Goal: Task Accomplishment & Management: Use online tool/utility

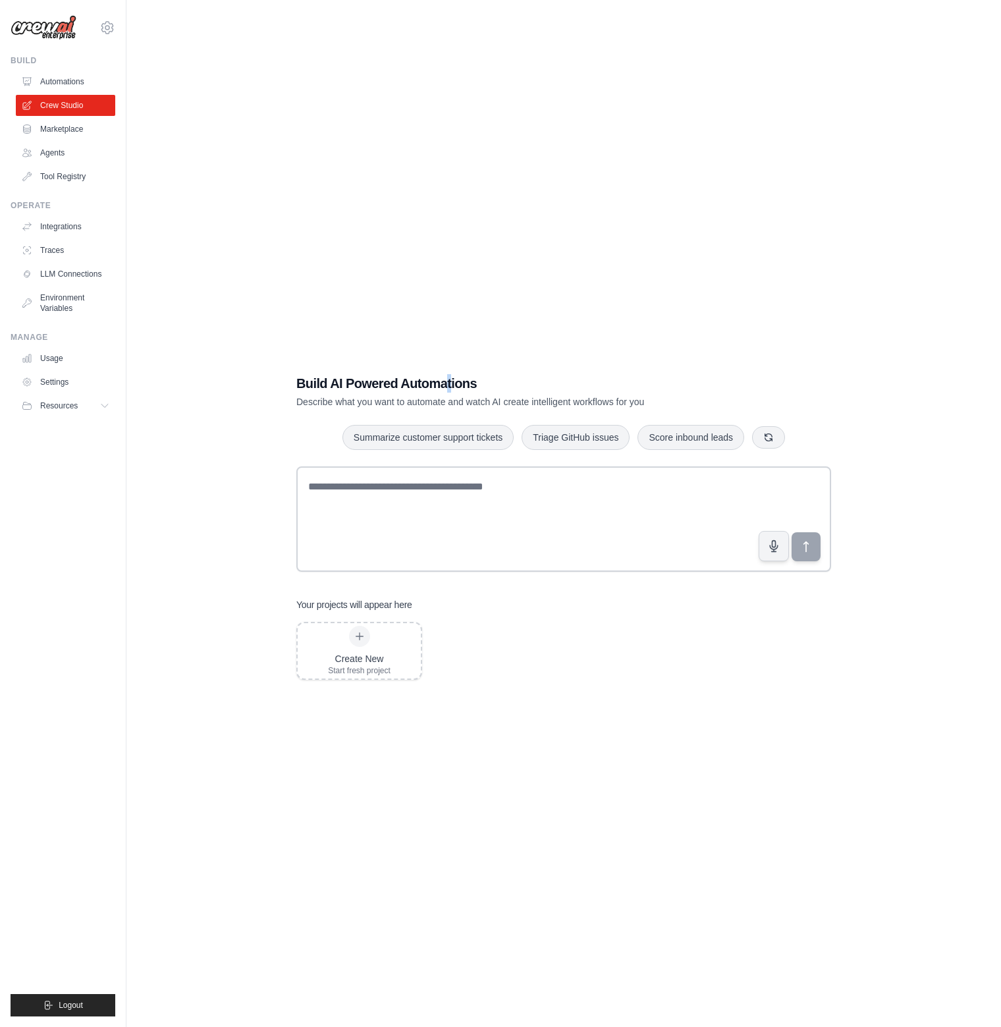
drag, startPoint x: 452, startPoint y: 194, endPoint x: 427, endPoint y: 217, distance: 34.5
click at [447, 194] on div "Build AI Powered Automations Describe what you want to automate and watch AI cr…" at bounding box center [564, 526] width 833 height 1027
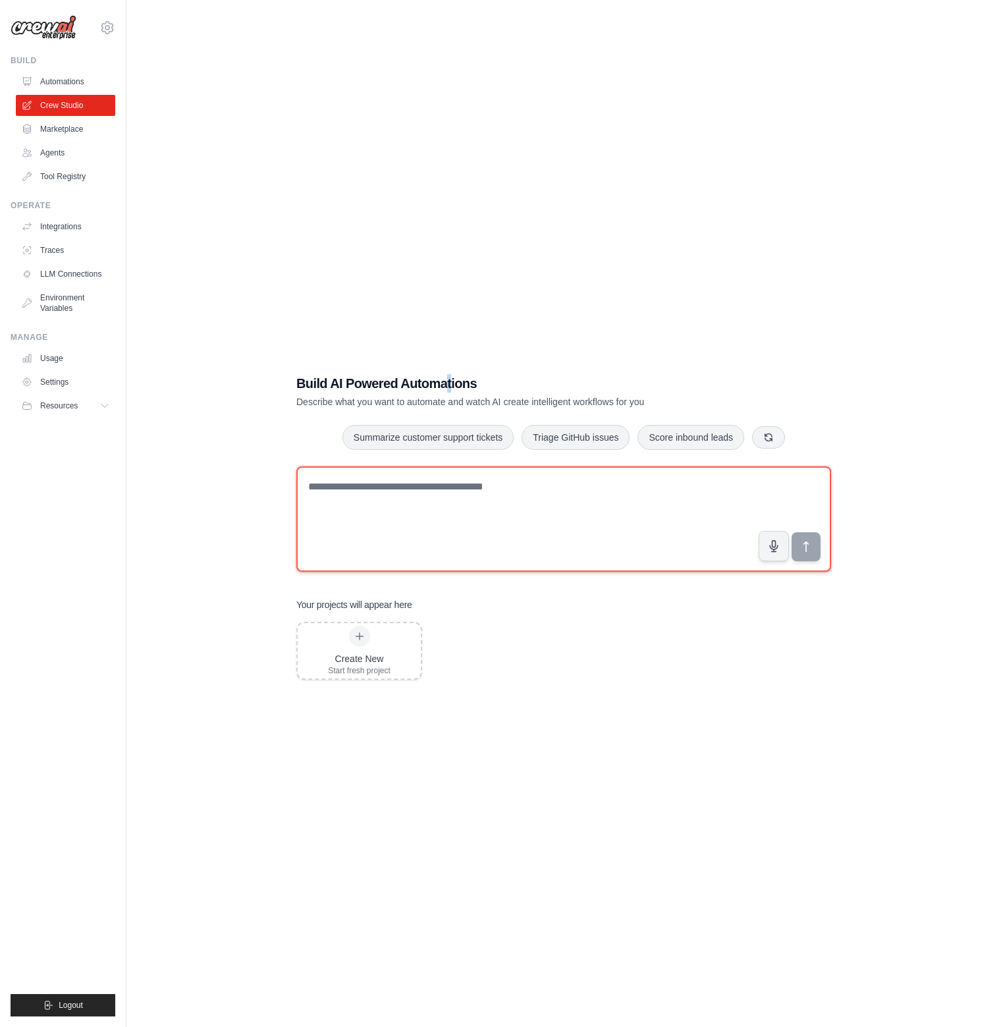
click at [487, 518] on textarea at bounding box center [563, 518] width 535 height 105
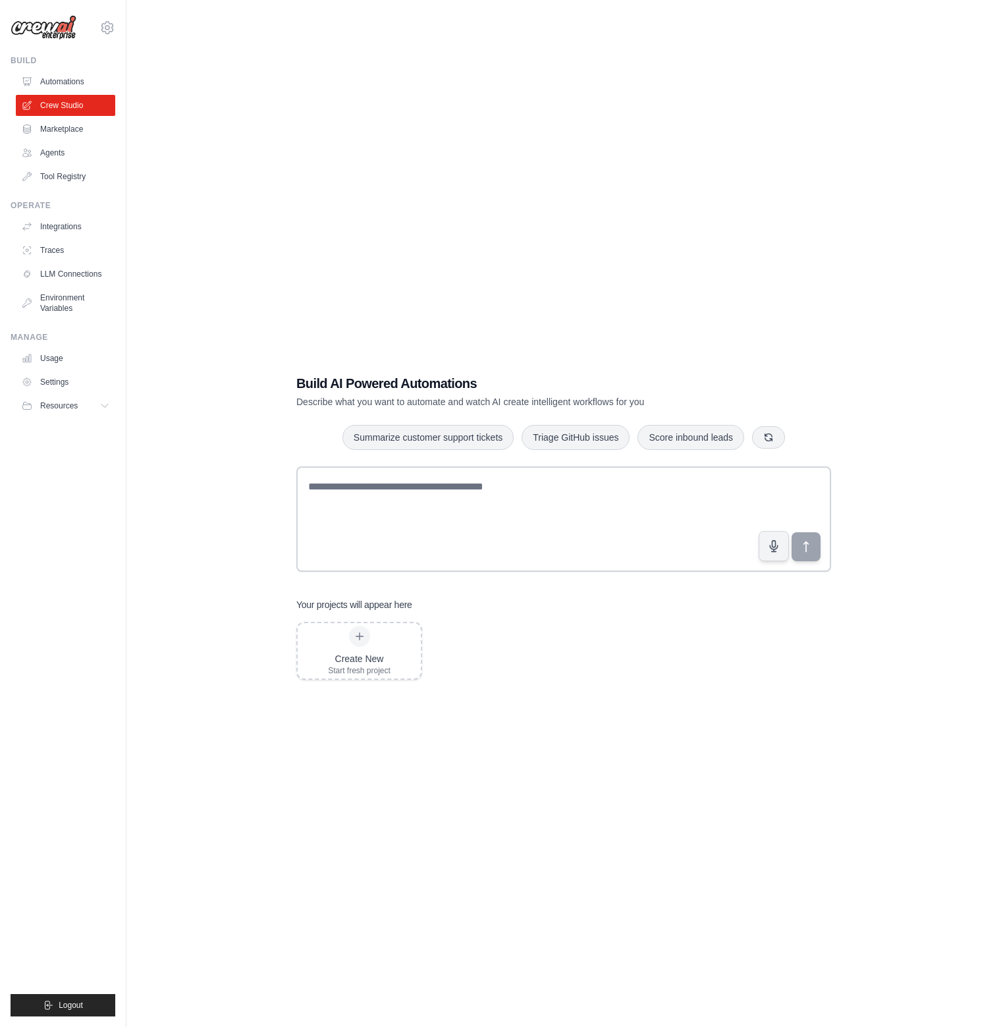
click at [656, 286] on div "Build AI Powered Automations Describe what you want to automate and watch AI cr…" at bounding box center [564, 526] width 833 height 1027
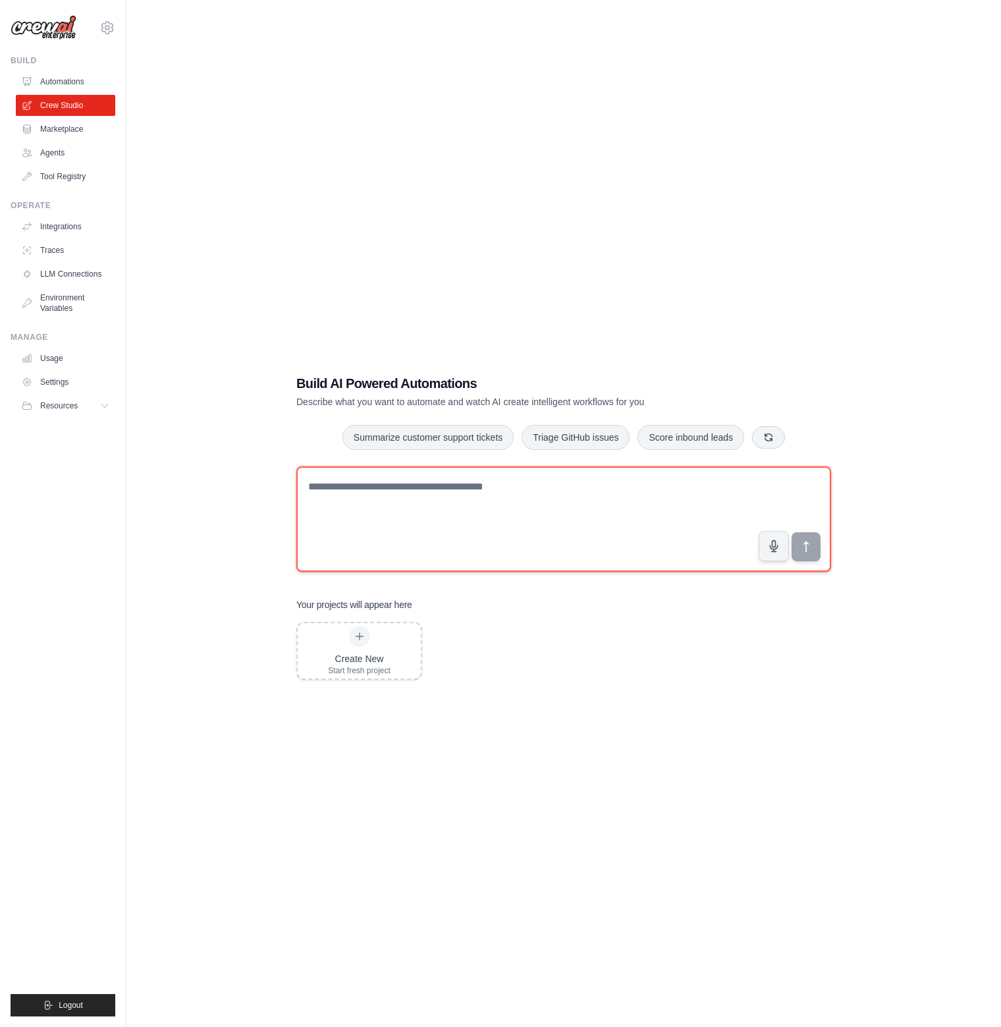
click at [524, 513] on textarea at bounding box center [563, 518] width 535 height 105
type textarea "*"
click at [529, 496] on textarea "**********" at bounding box center [563, 518] width 535 height 105
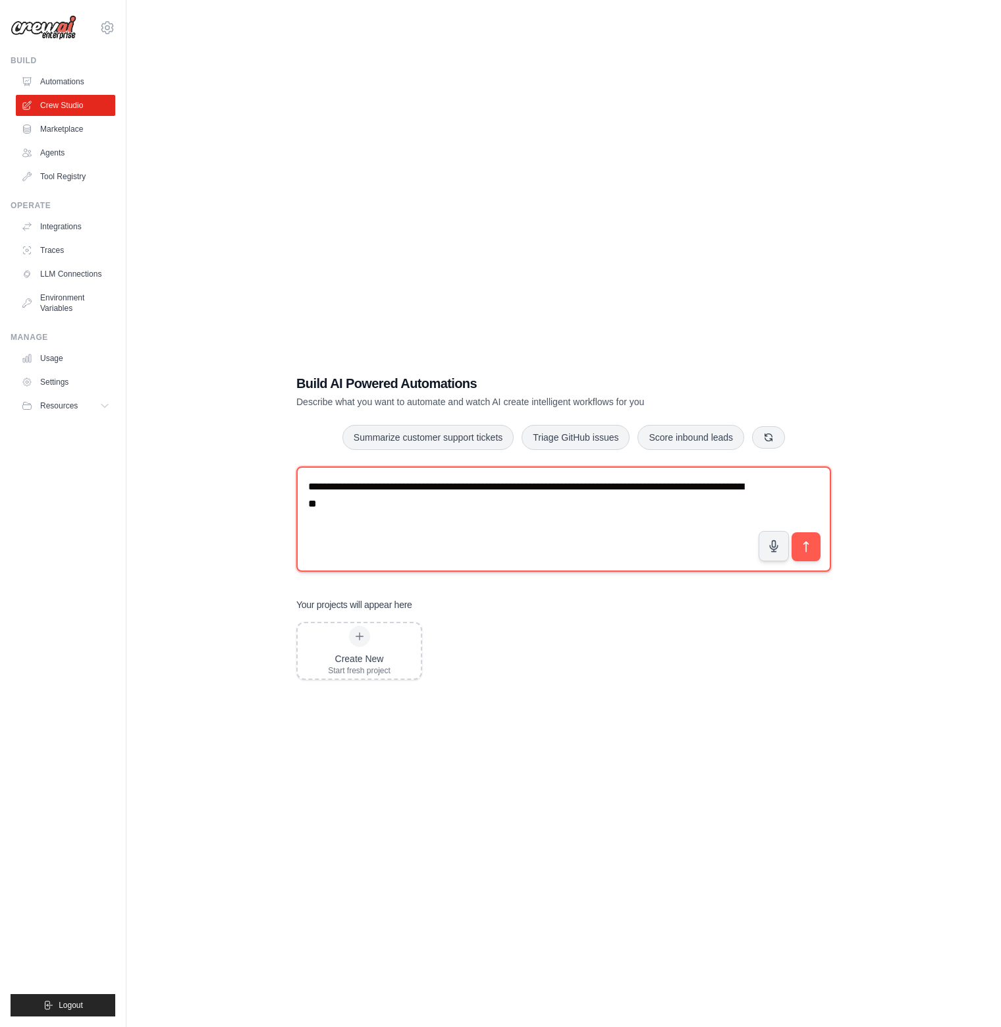
click at [560, 483] on textarea "**********" at bounding box center [563, 518] width 535 height 105
click at [554, 501] on textarea "**********" at bounding box center [563, 518] width 535 height 105
click at [554, 487] on textarea "**********" at bounding box center [563, 518] width 535 height 105
click at [440, 482] on textarea "**********" at bounding box center [563, 518] width 535 height 105
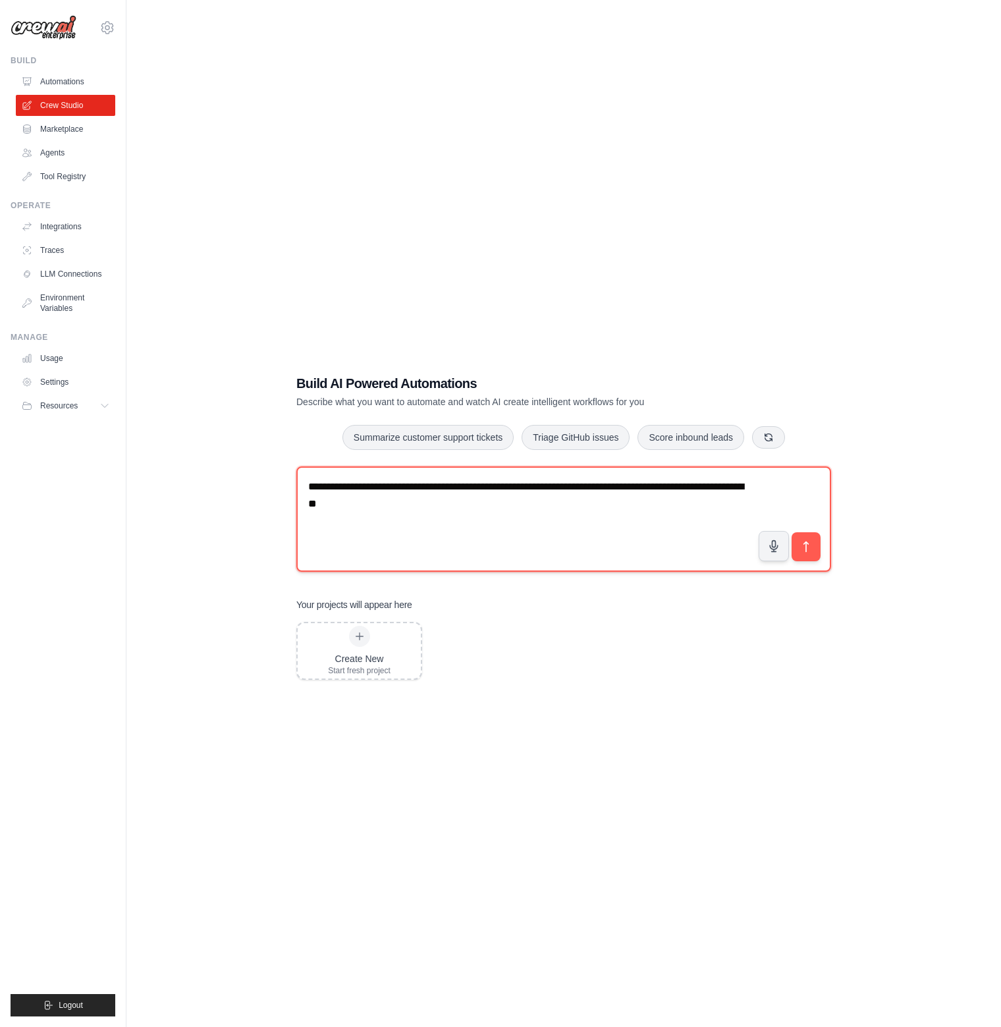
click at [483, 482] on textarea "**********" at bounding box center [563, 518] width 535 height 105
click at [661, 524] on textarea "**********" at bounding box center [563, 518] width 535 height 105
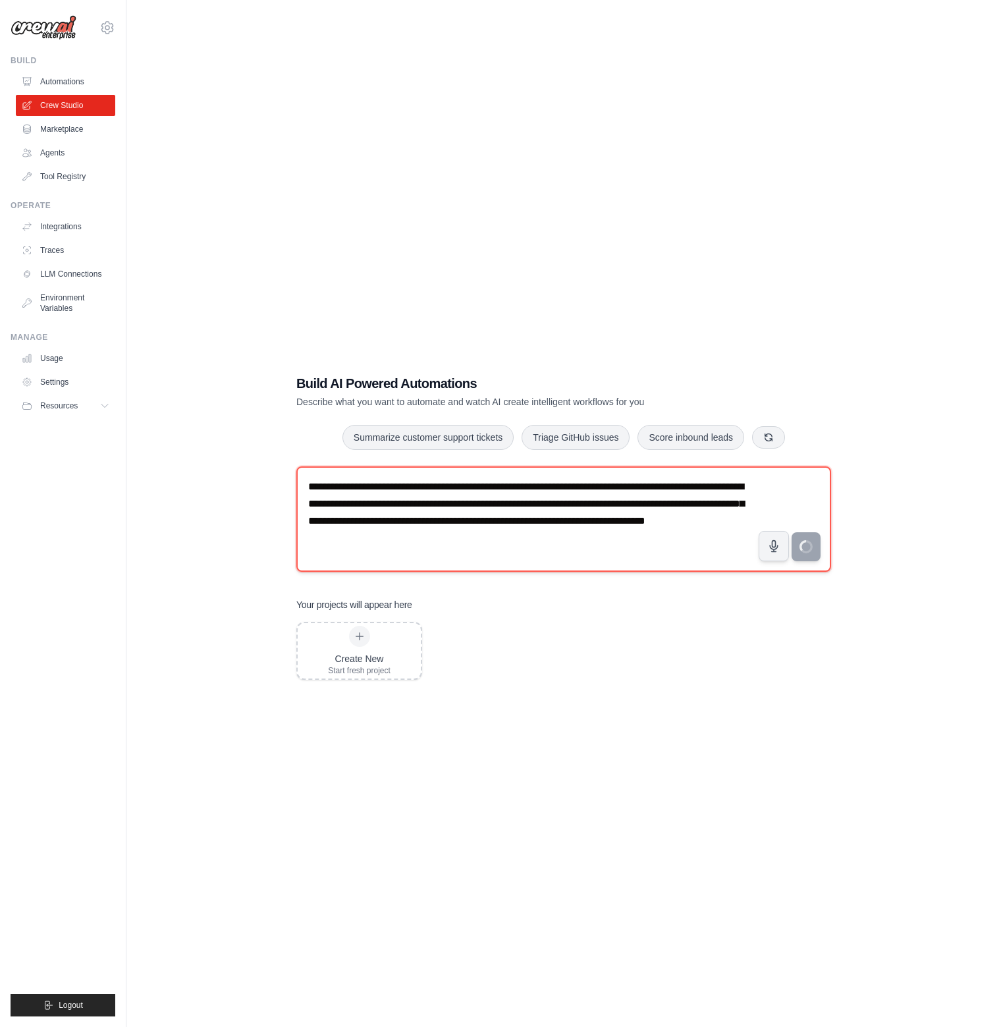
type textarea "**********"
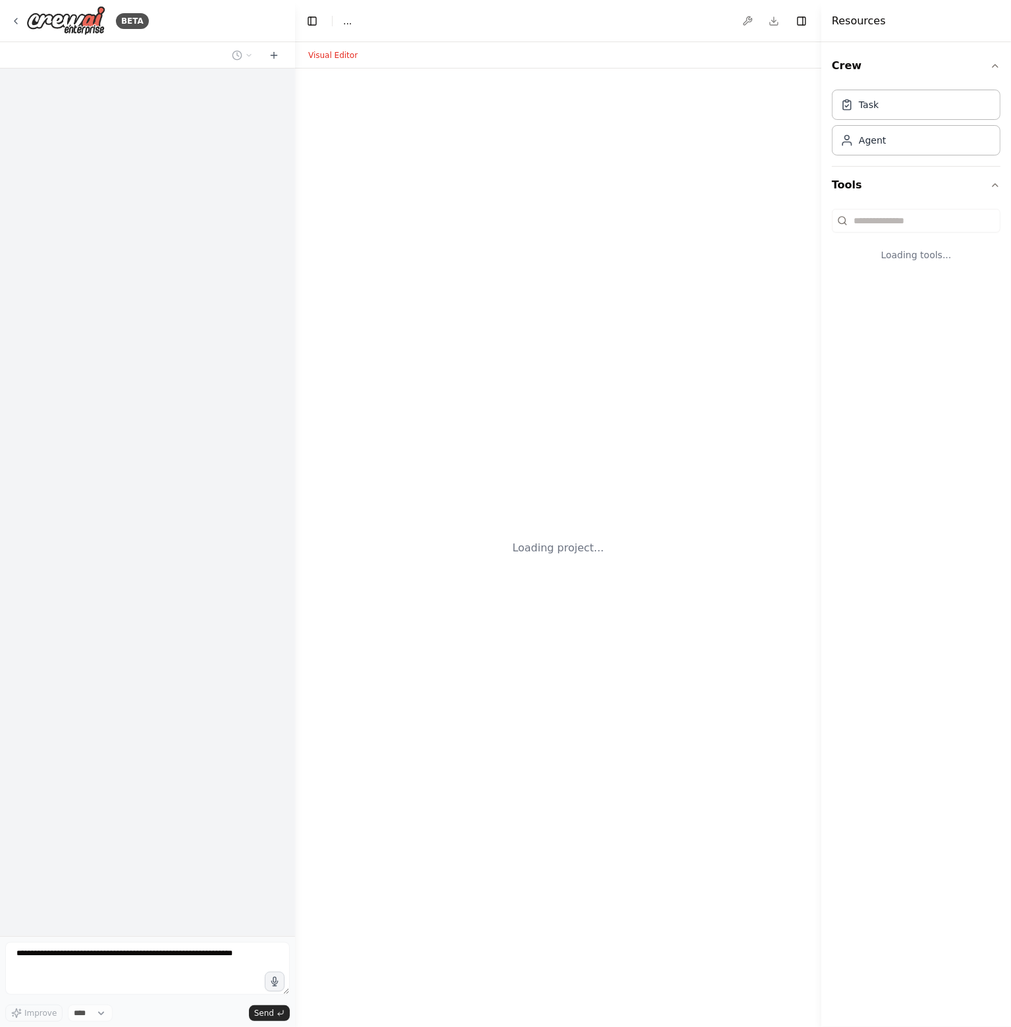
select select "****"
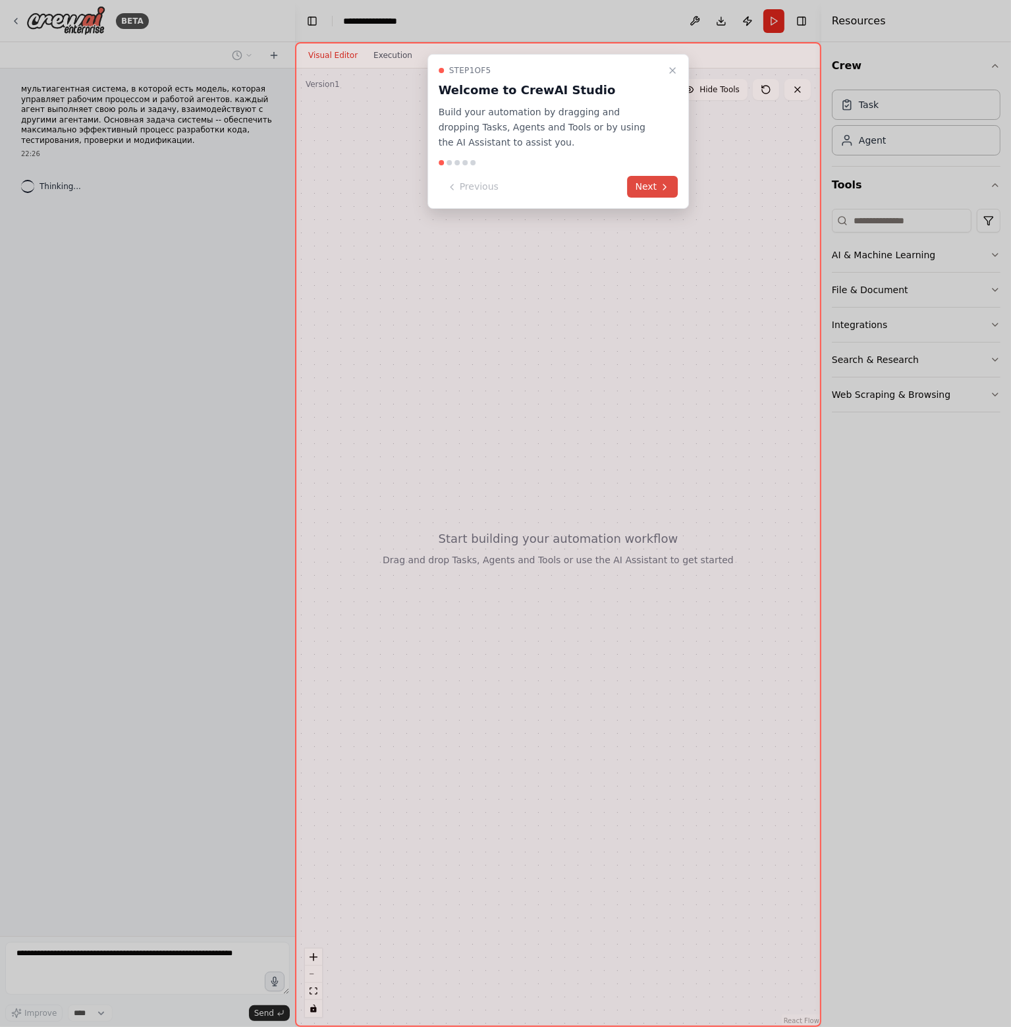
click at [655, 189] on button "Next" at bounding box center [653, 187] width 51 height 22
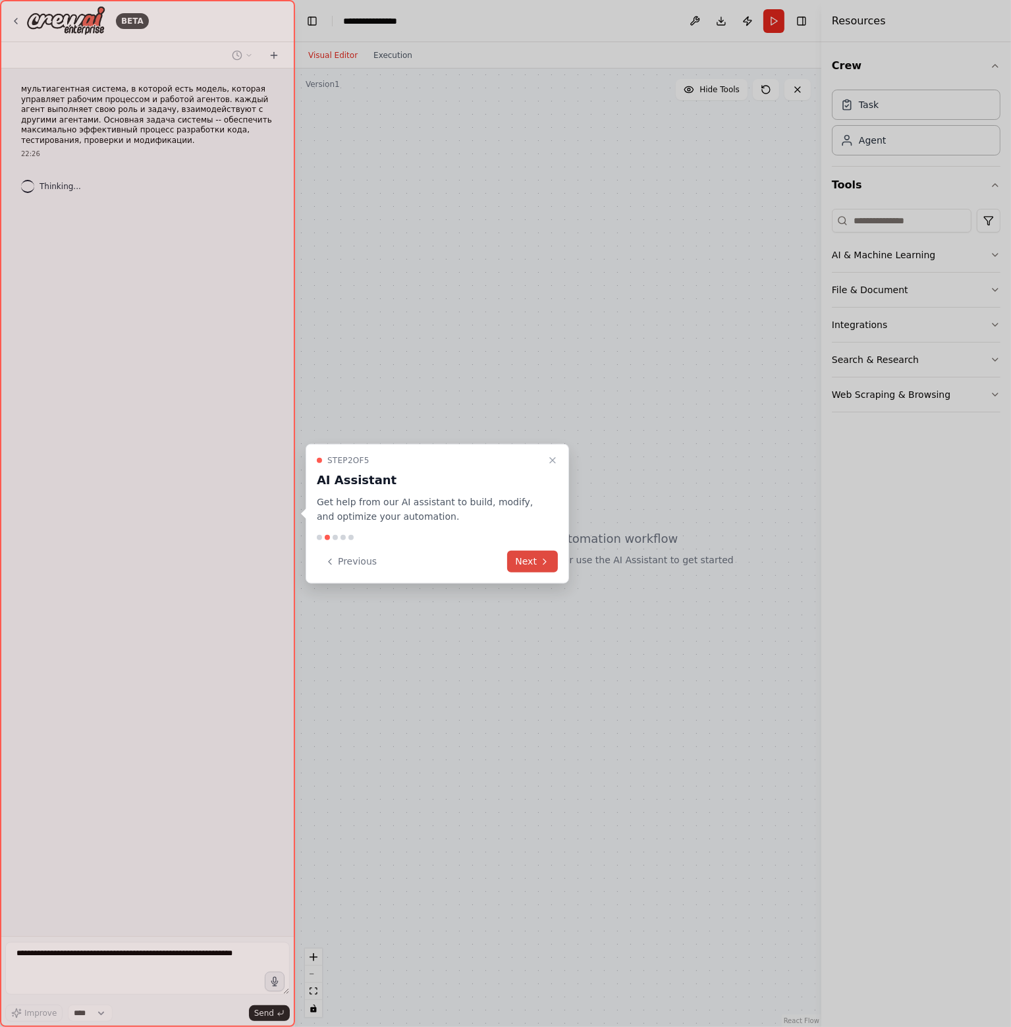
click at [546, 555] on button "Next" at bounding box center [532, 562] width 51 height 22
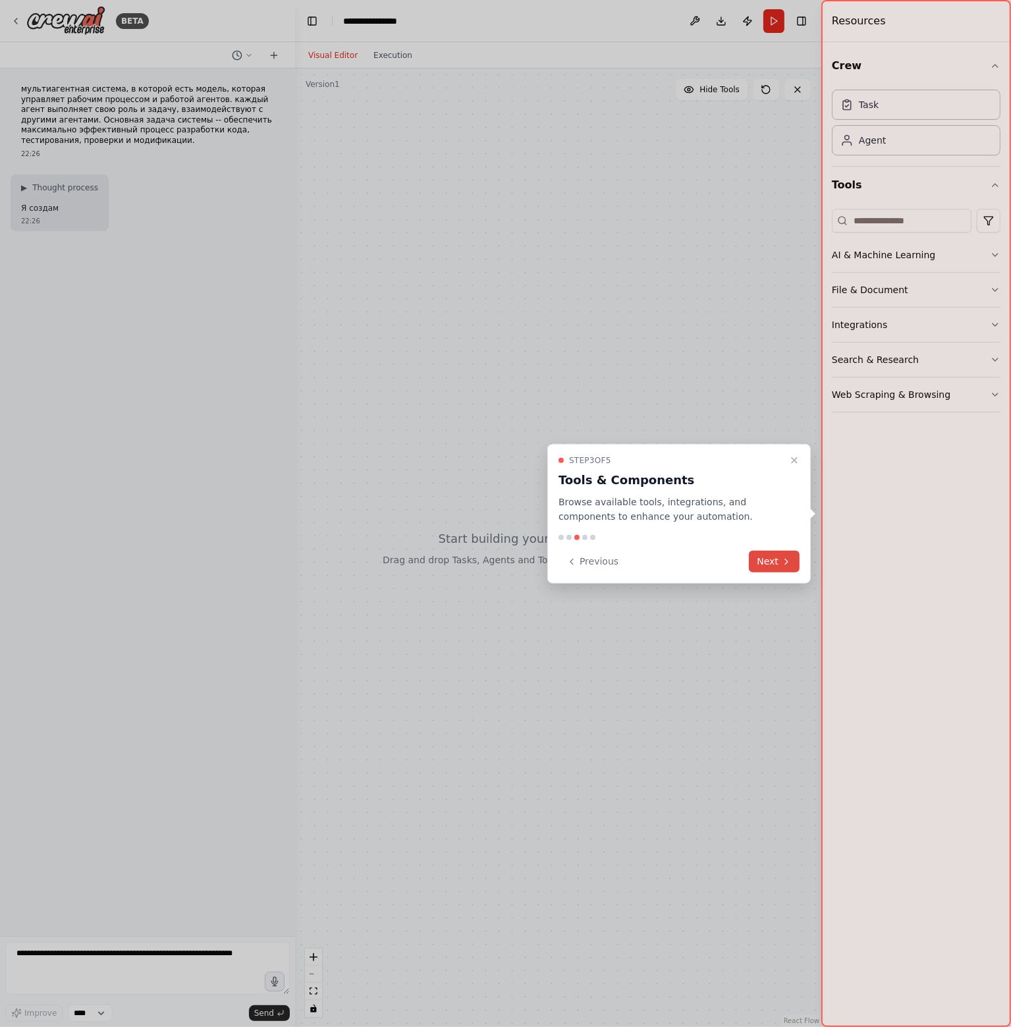
click at [754, 558] on button "Next" at bounding box center [774, 562] width 51 height 22
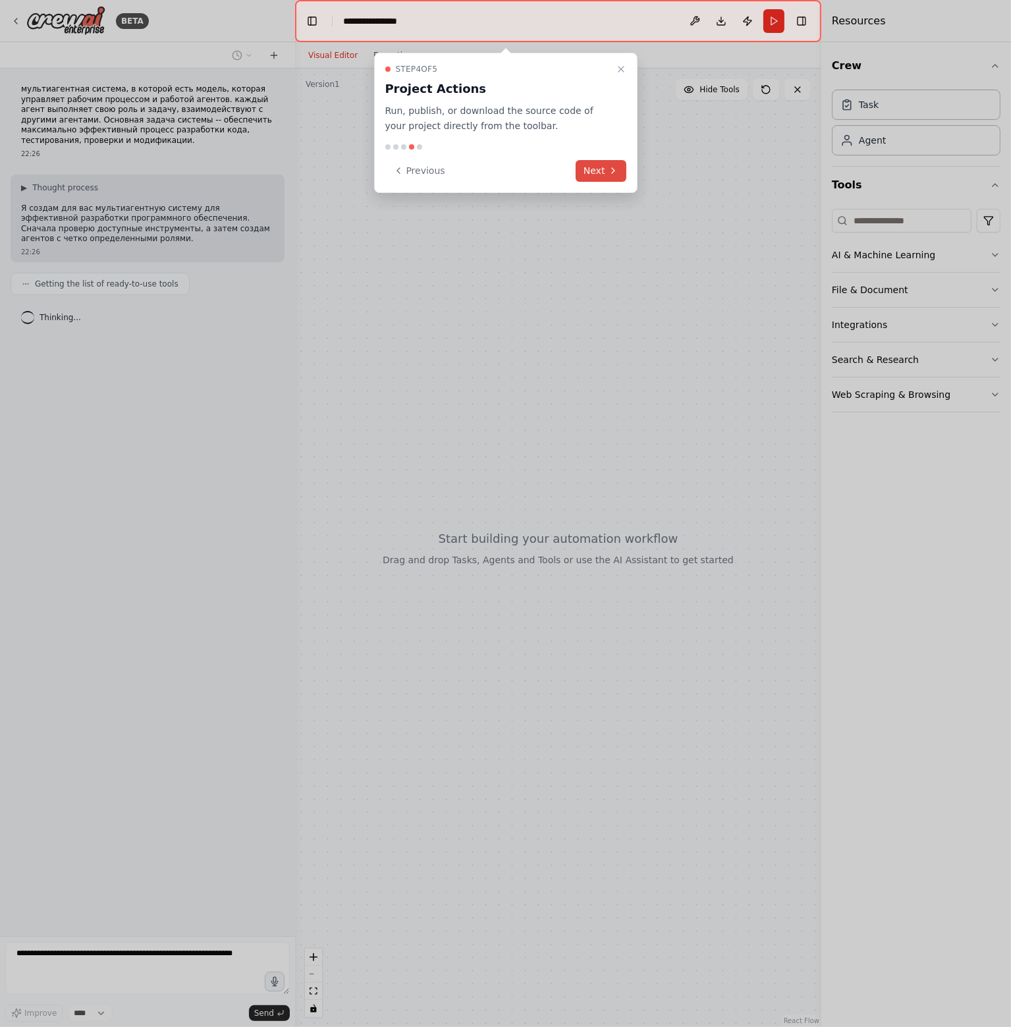
click at [608, 165] on icon at bounding box center [613, 170] width 11 height 11
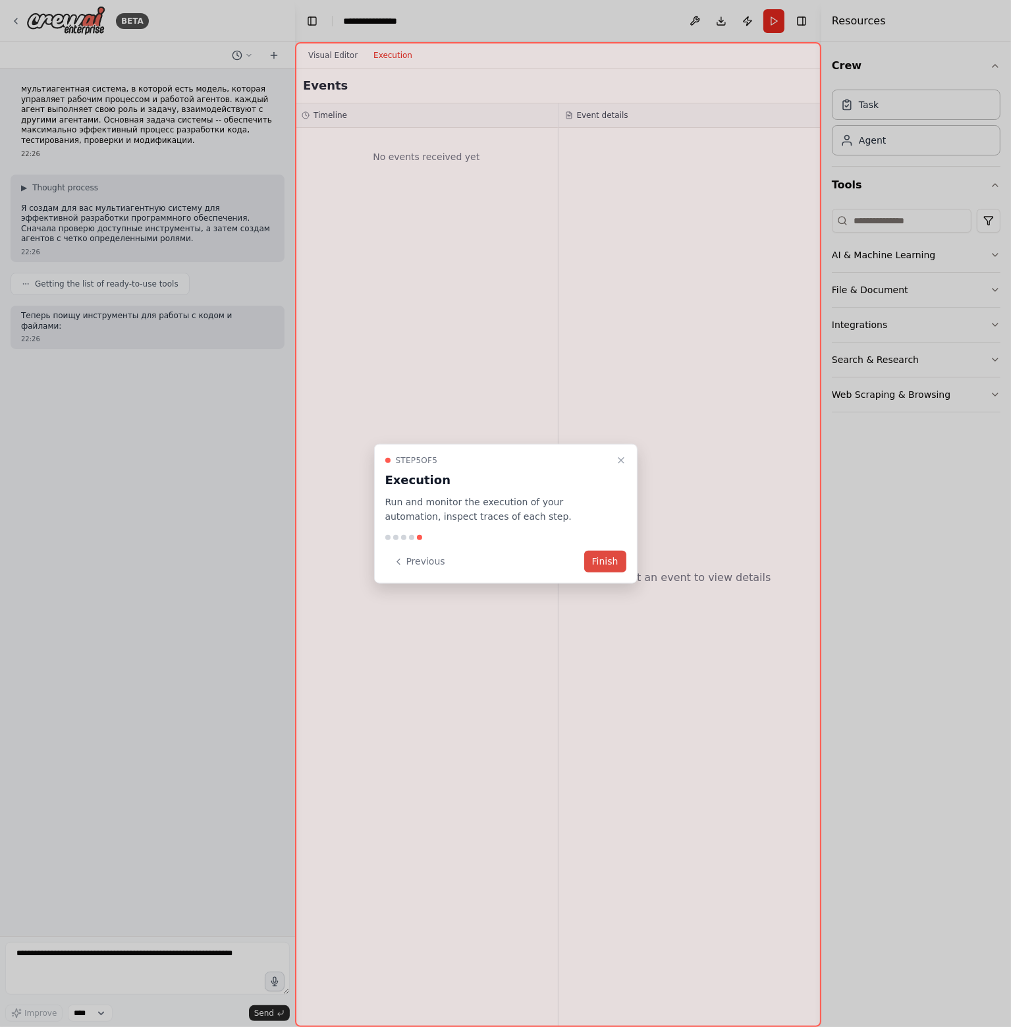
click at [609, 559] on button "Finish" at bounding box center [605, 562] width 42 height 22
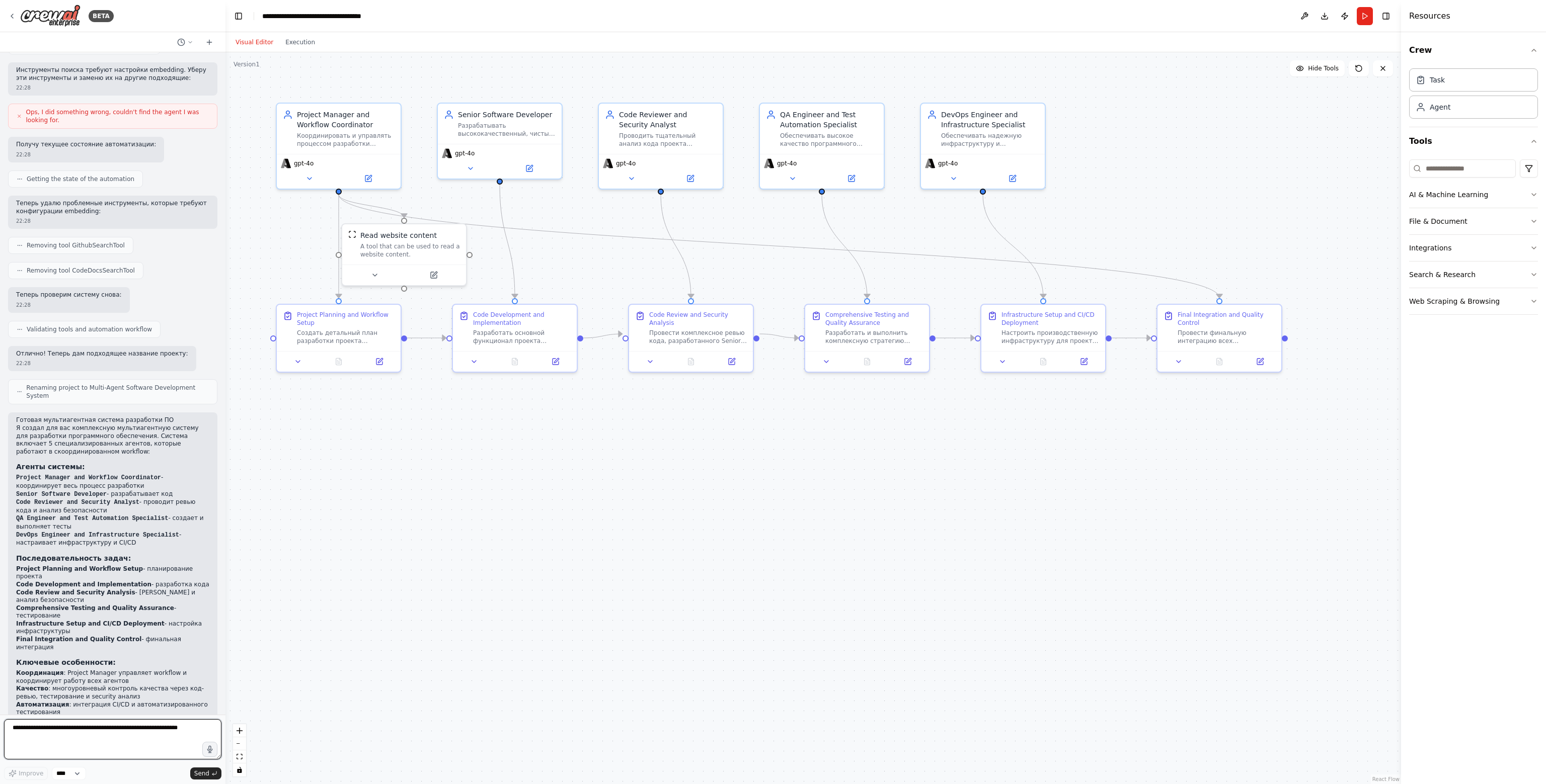
scroll to position [929, 0]
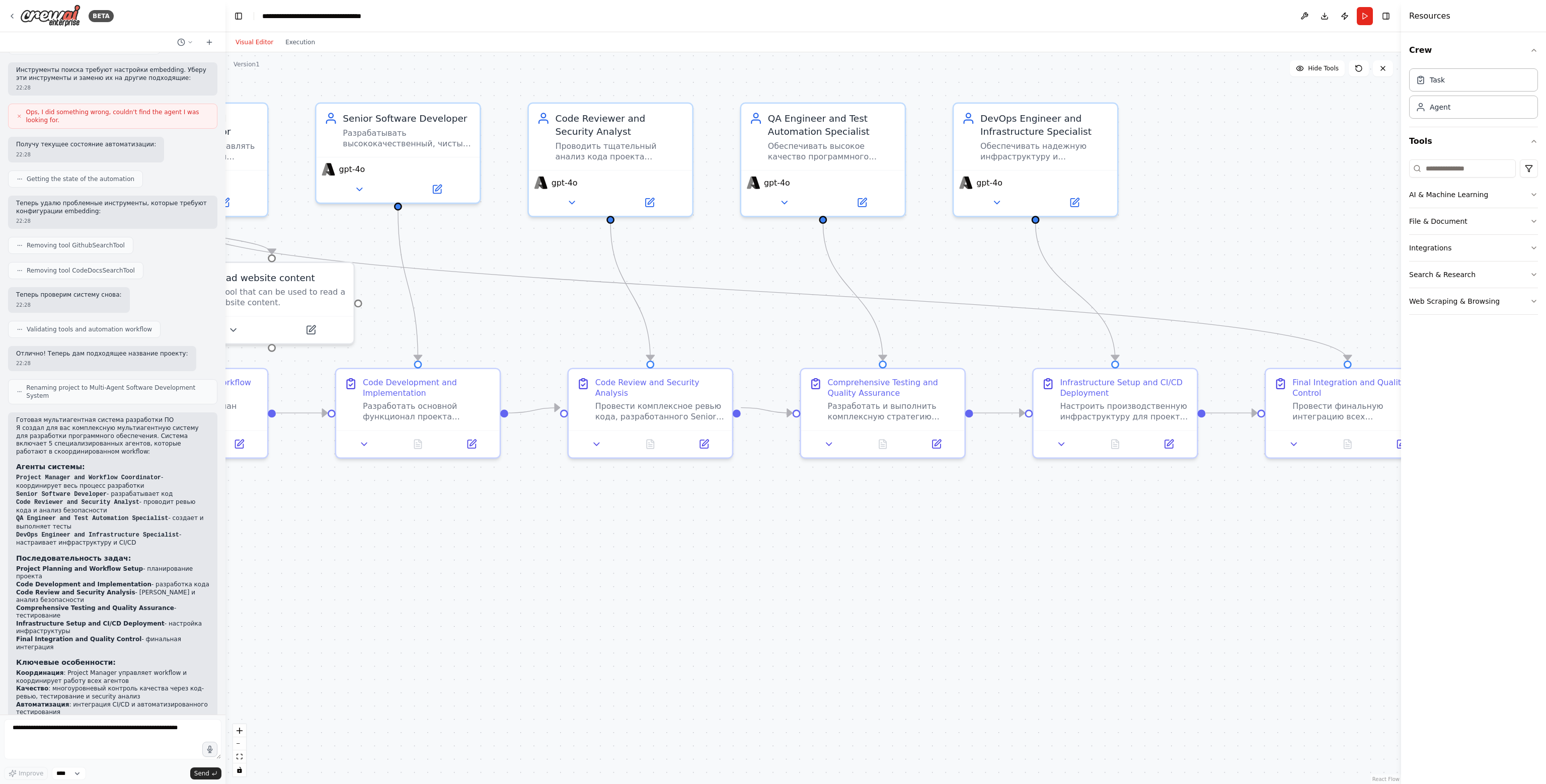
drag, startPoint x: 765, startPoint y: 340, endPoint x: 916, endPoint y: 344, distance: 151.1
click at [771, 344] on div ".deletable-edge-delete-btn { width: 20px; height: 20px; border: 0px solid #ffff…" at bounding box center [813, 418] width 1176 height 731
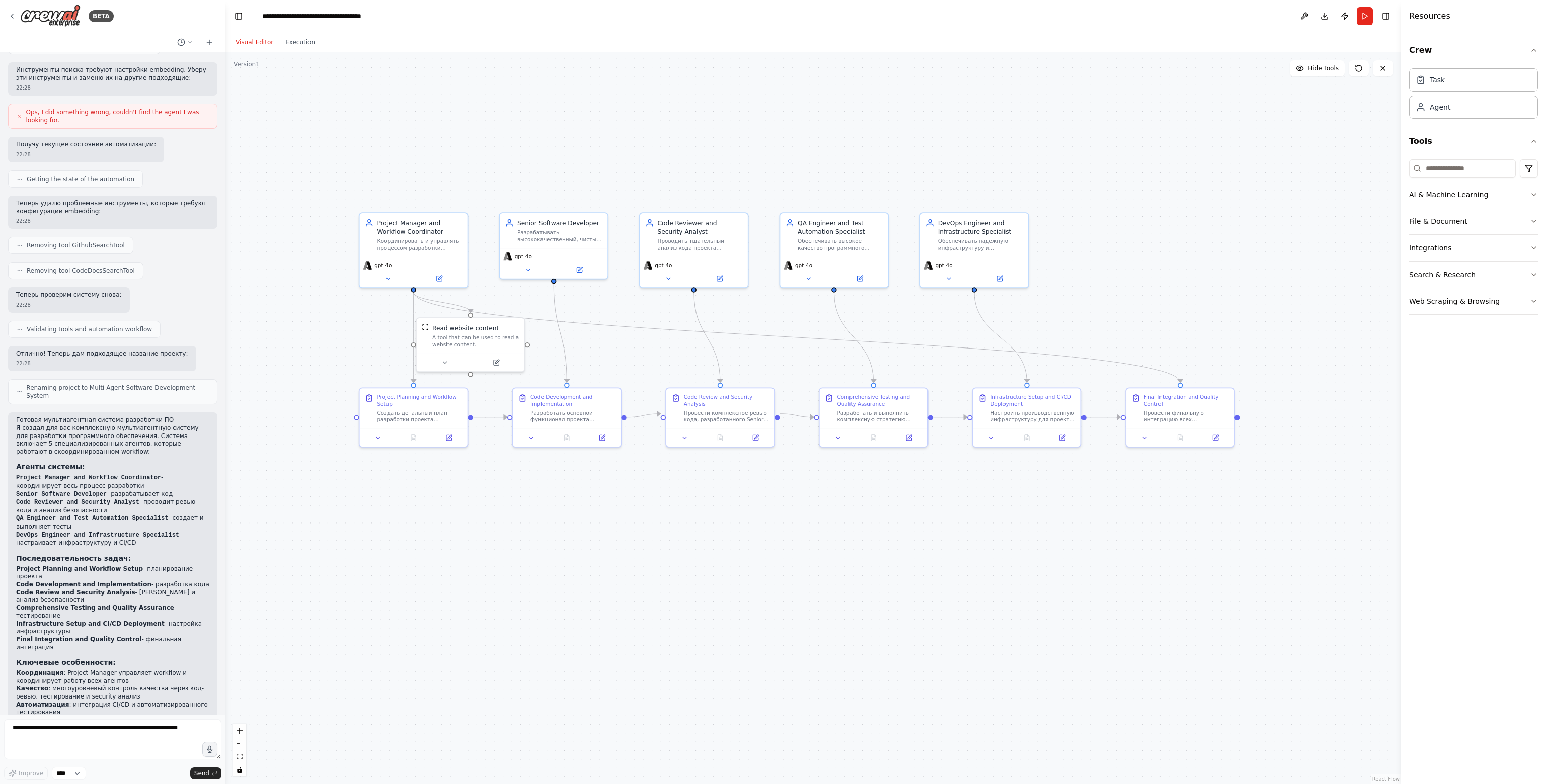
drag, startPoint x: 531, startPoint y: 276, endPoint x: 588, endPoint y: 313, distance: 68.0
click at [588, 313] on div ".deletable-edge-delete-btn { width: 20px; height: 20px; border: 0px solid #ffff…" at bounding box center [813, 418] width 1176 height 731
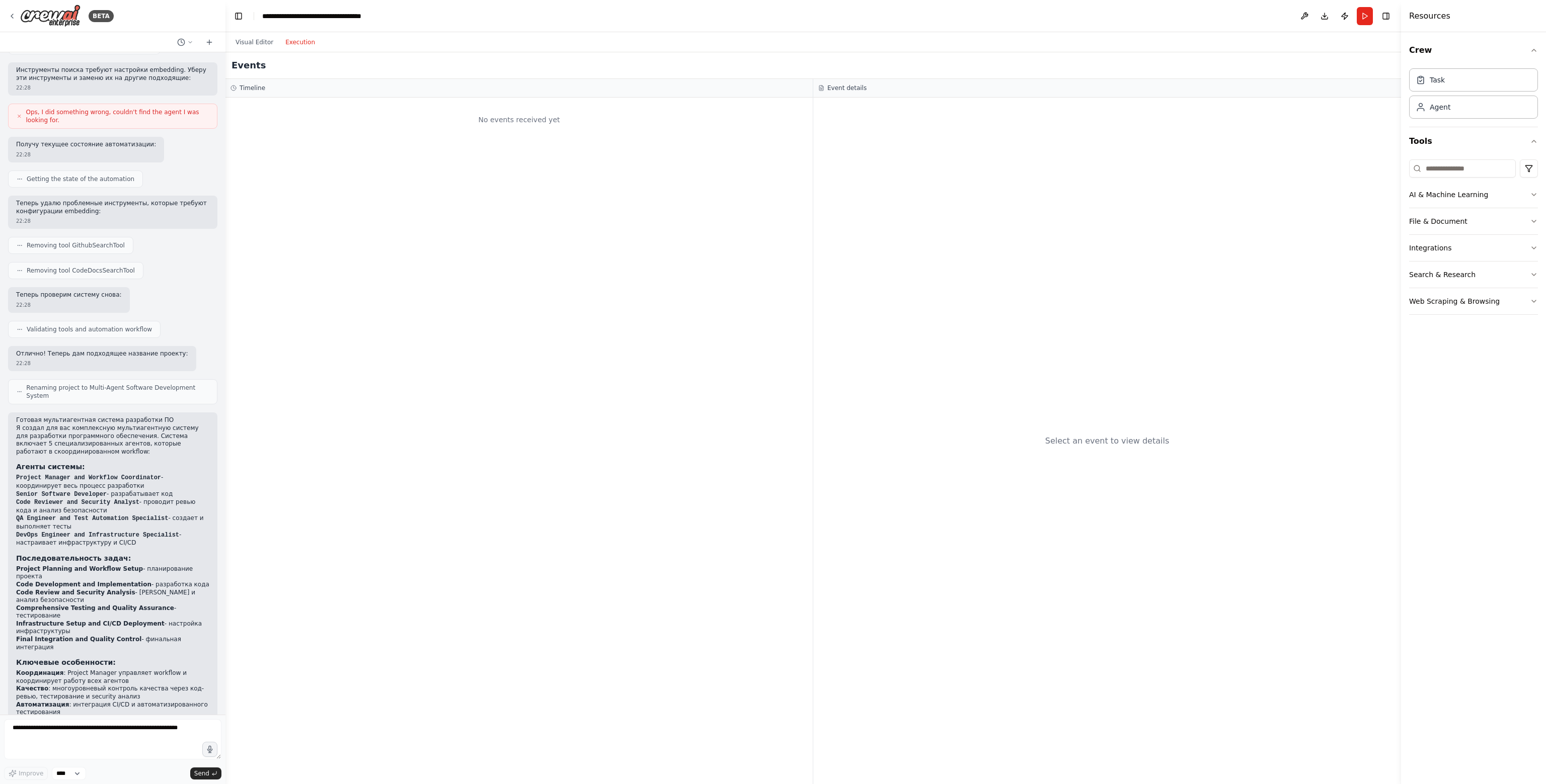
click at [296, 47] on button "Execution" at bounding box center [300, 42] width 42 height 12
click at [324, 102] on div "No events received yet" at bounding box center [519, 119] width 577 height 34
drag, startPoint x: 552, startPoint y: 140, endPoint x: 529, endPoint y: 125, distance: 27.5
click at [550, 137] on div "No events received yet" at bounding box center [519, 440] width 587 height 686
click at [241, 42] on button "Visual Editor" at bounding box center [254, 42] width 50 height 12
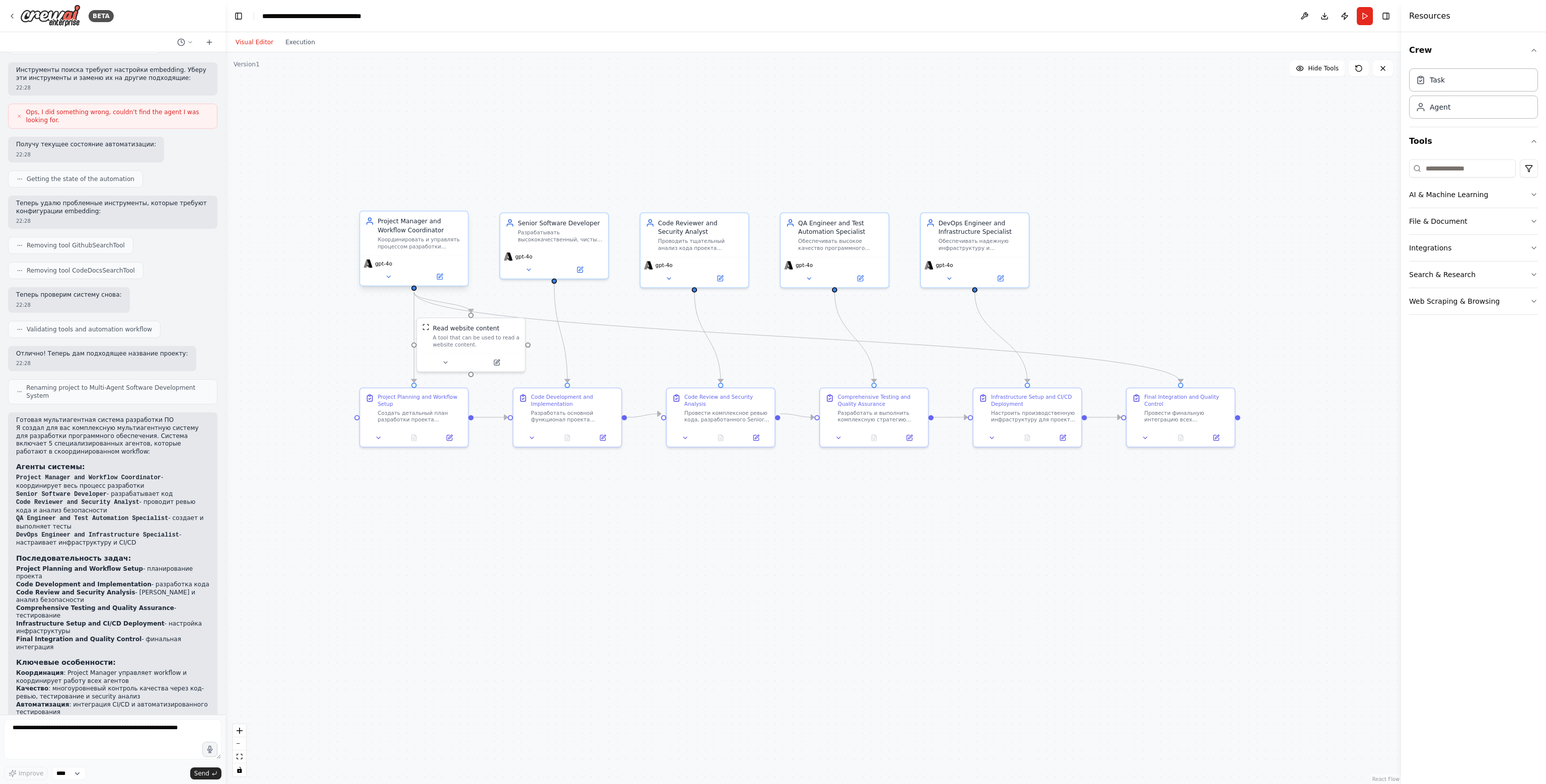
click at [435, 263] on div "gpt-4o" at bounding box center [414, 263] width 101 height 8
click at [390, 276] on icon at bounding box center [388, 276] width 7 height 7
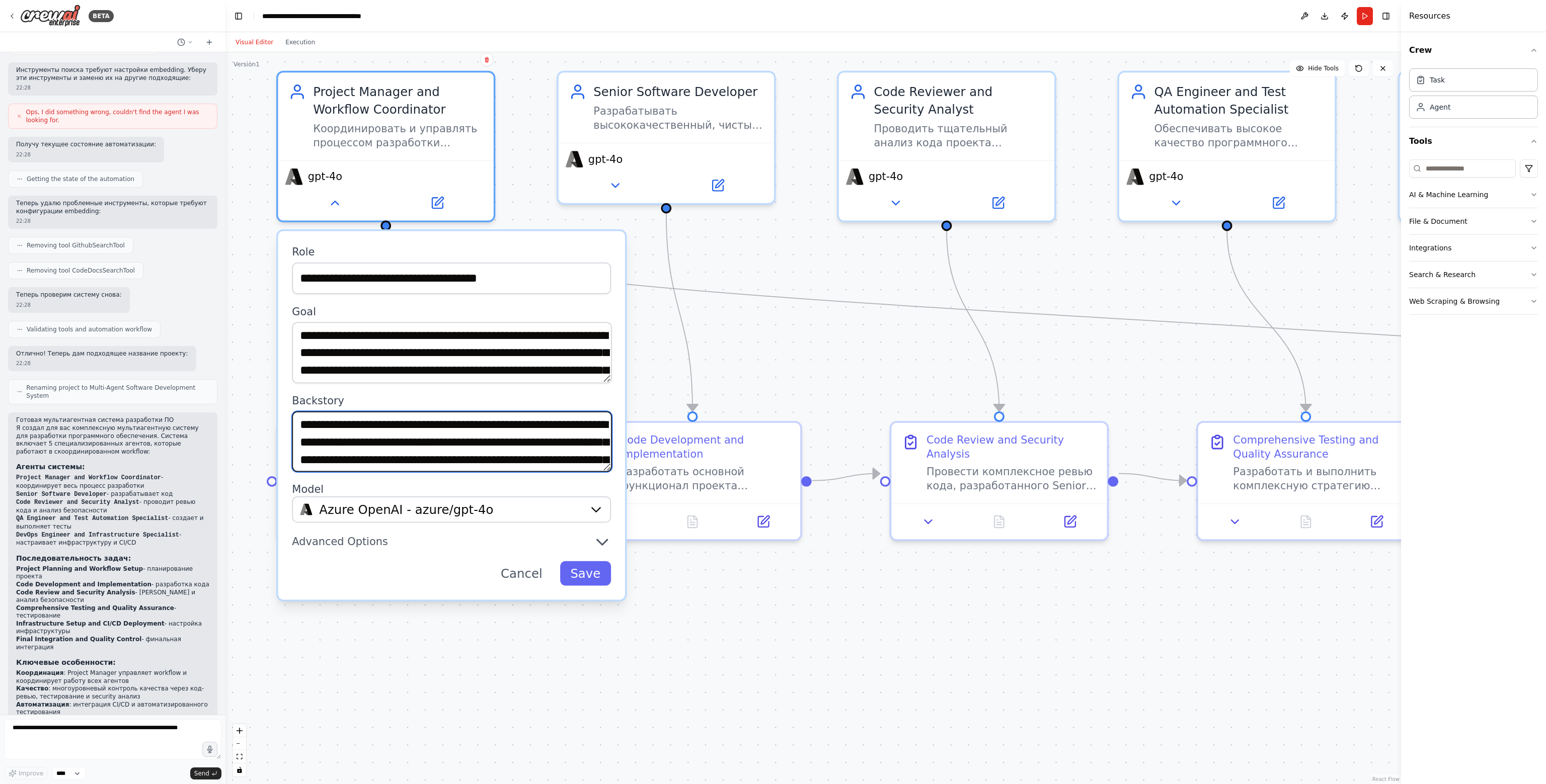
click at [477, 434] on textarea "**********" at bounding box center [451, 441] width 319 height 61
click at [658, 102] on div "Разрабатывать высококачественный, чистый и эффективный код для проекта {project…" at bounding box center [678, 115] width 170 height 28
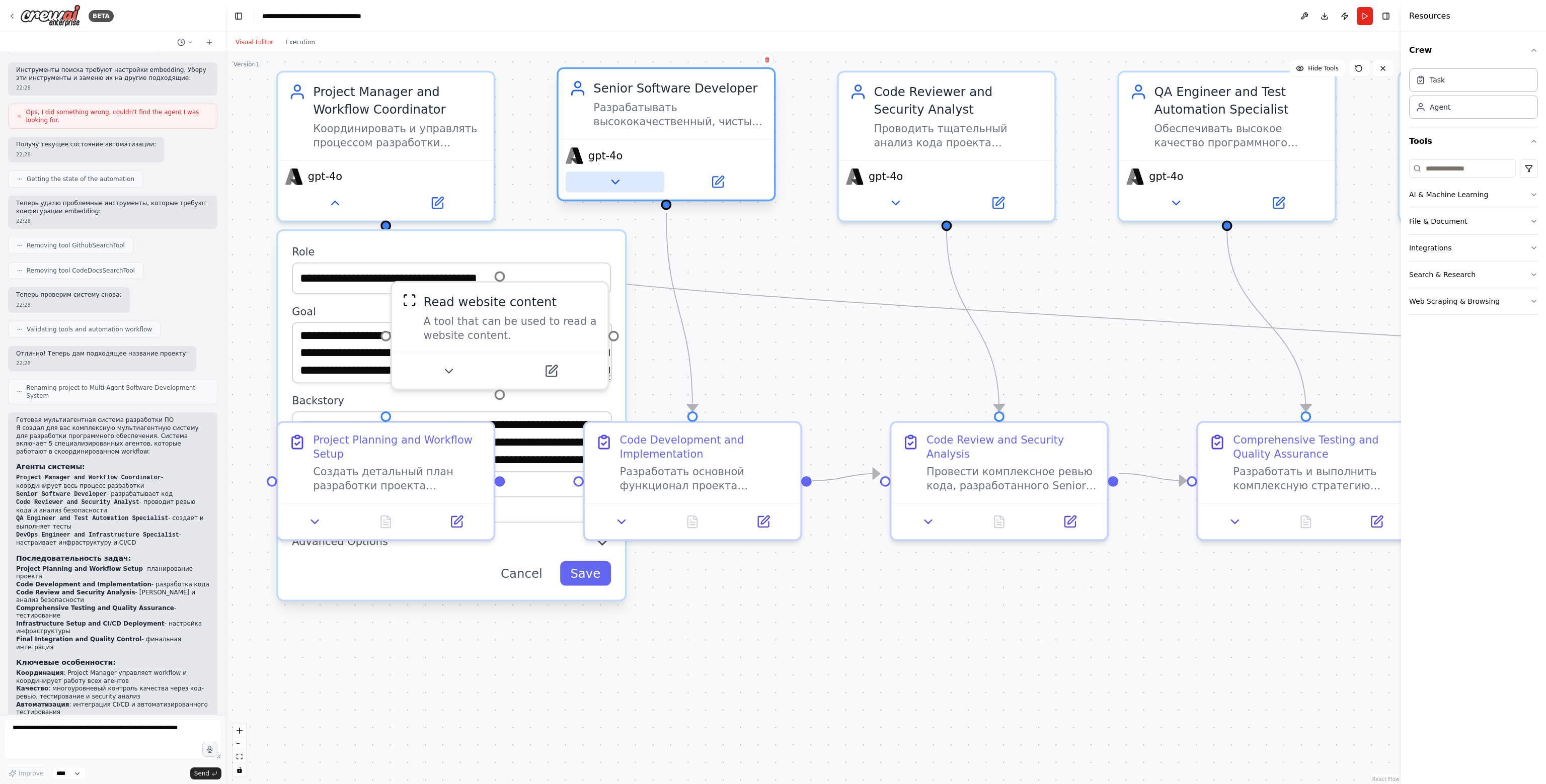
click at [610, 182] on icon at bounding box center [615, 182] width 14 height 14
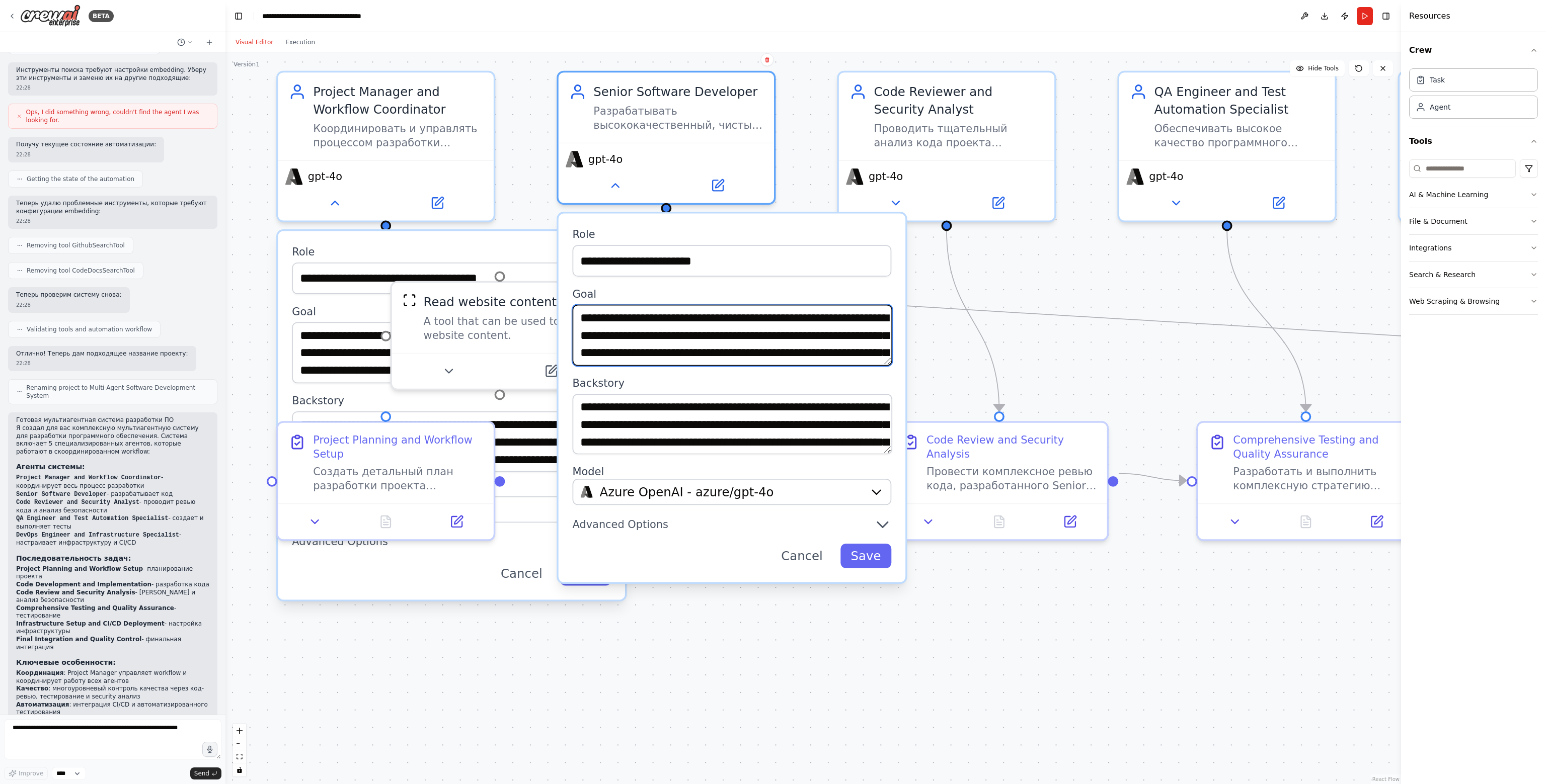
click at [605, 334] on textarea "**********" at bounding box center [733, 335] width 319 height 61
click at [771, 143] on div "Проводить тщательный анализ кода проекта {project_name}, выявлять потенциальные…" at bounding box center [959, 132] width 170 height 28
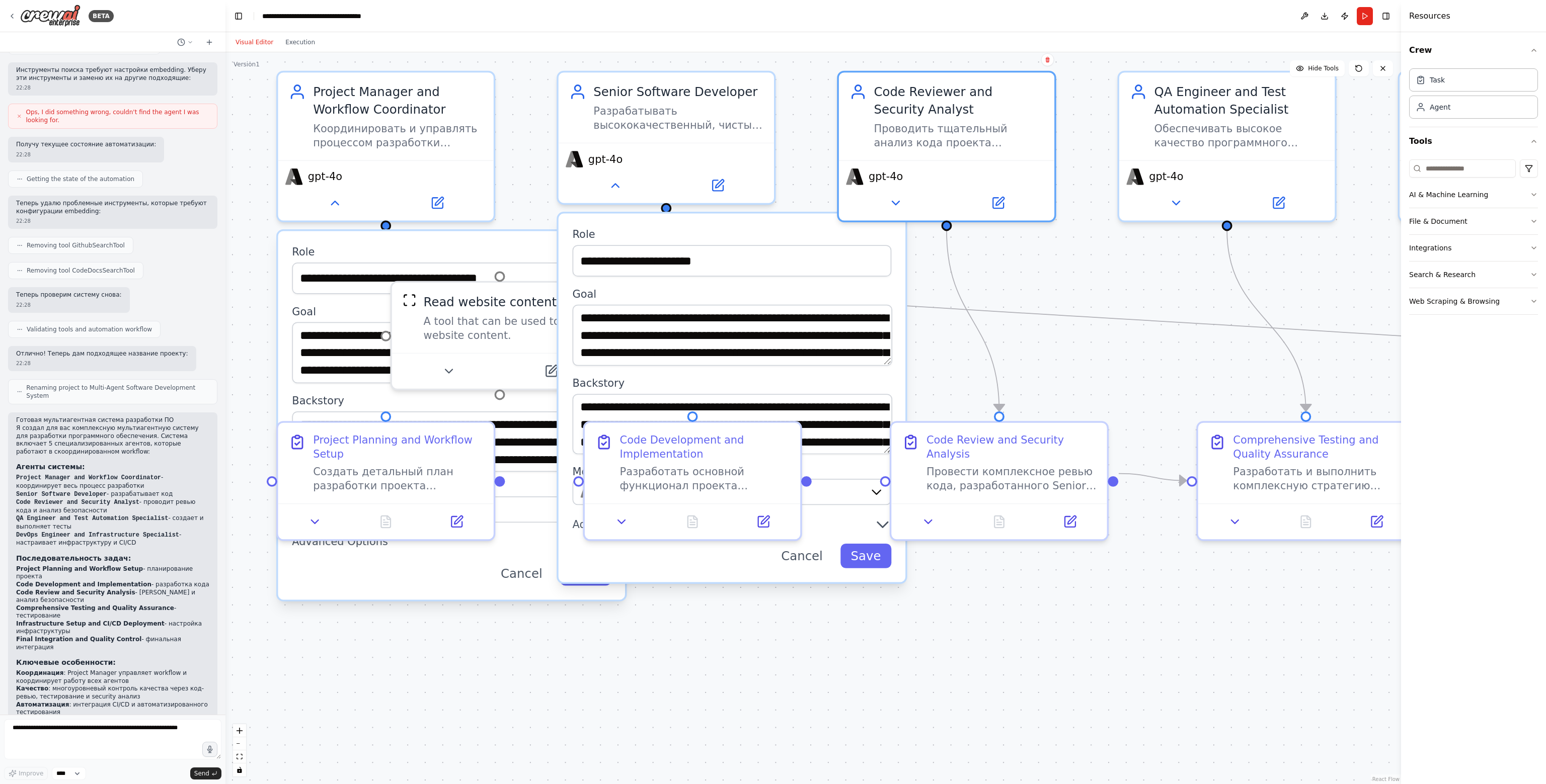
click at [771, 255] on div ".deletable-edge-delete-btn { width: 20px; height: 20px; border: 0px solid #ffff…" at bounding box center [813, 418] width 1176 height 731
click at [613, 523] on button at bounding box center [622, 518] width 60 height 21
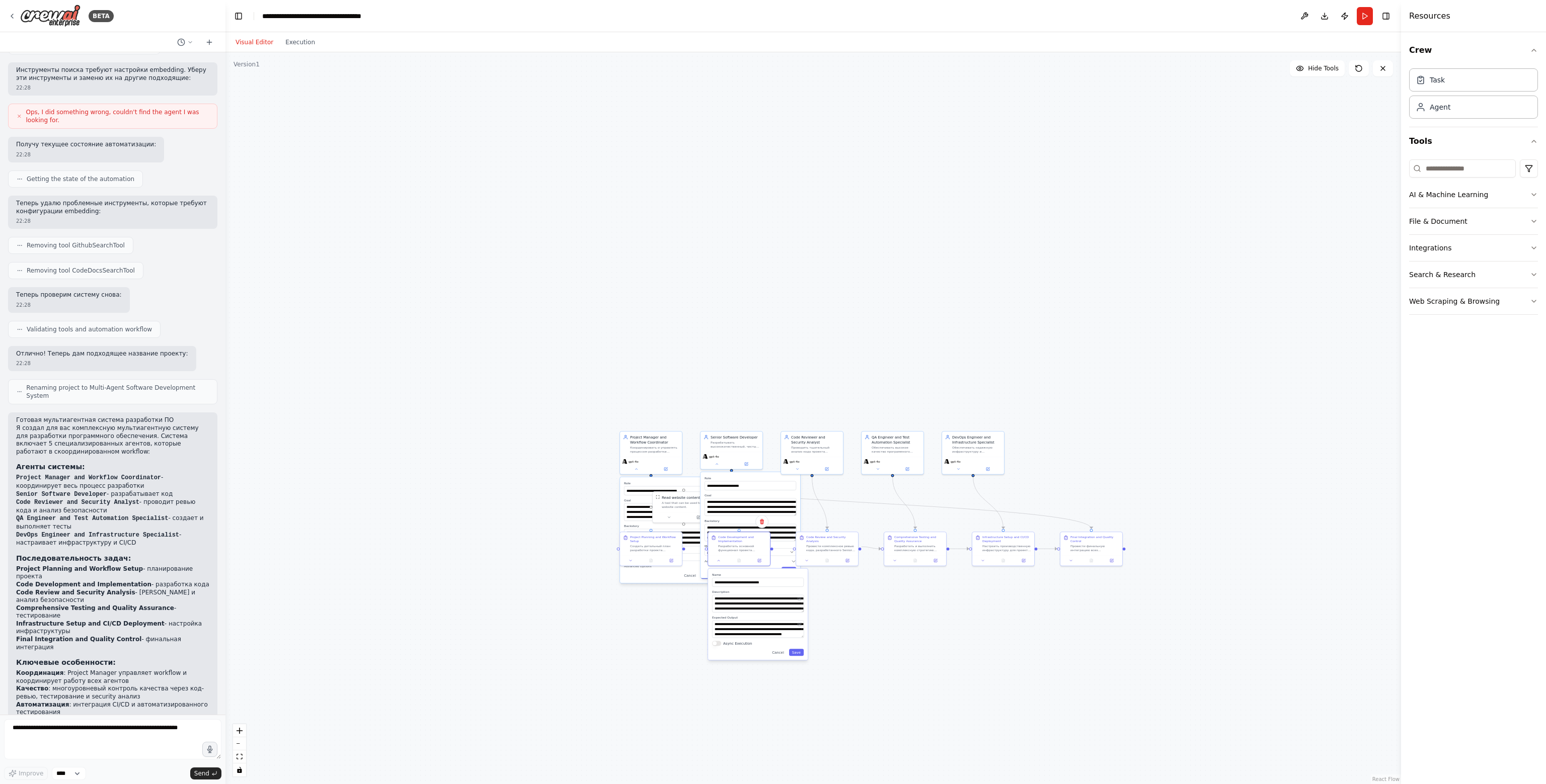
click at [771, 392] on div "Crew Task Agent Tools AI & Machine Learning File & Document Integrations Search…" at bounding box center [1473, 408] width 145 height 752
click at [771, 254] on button "Integrations" at bounding box center [1473, 248] width 129 height 26
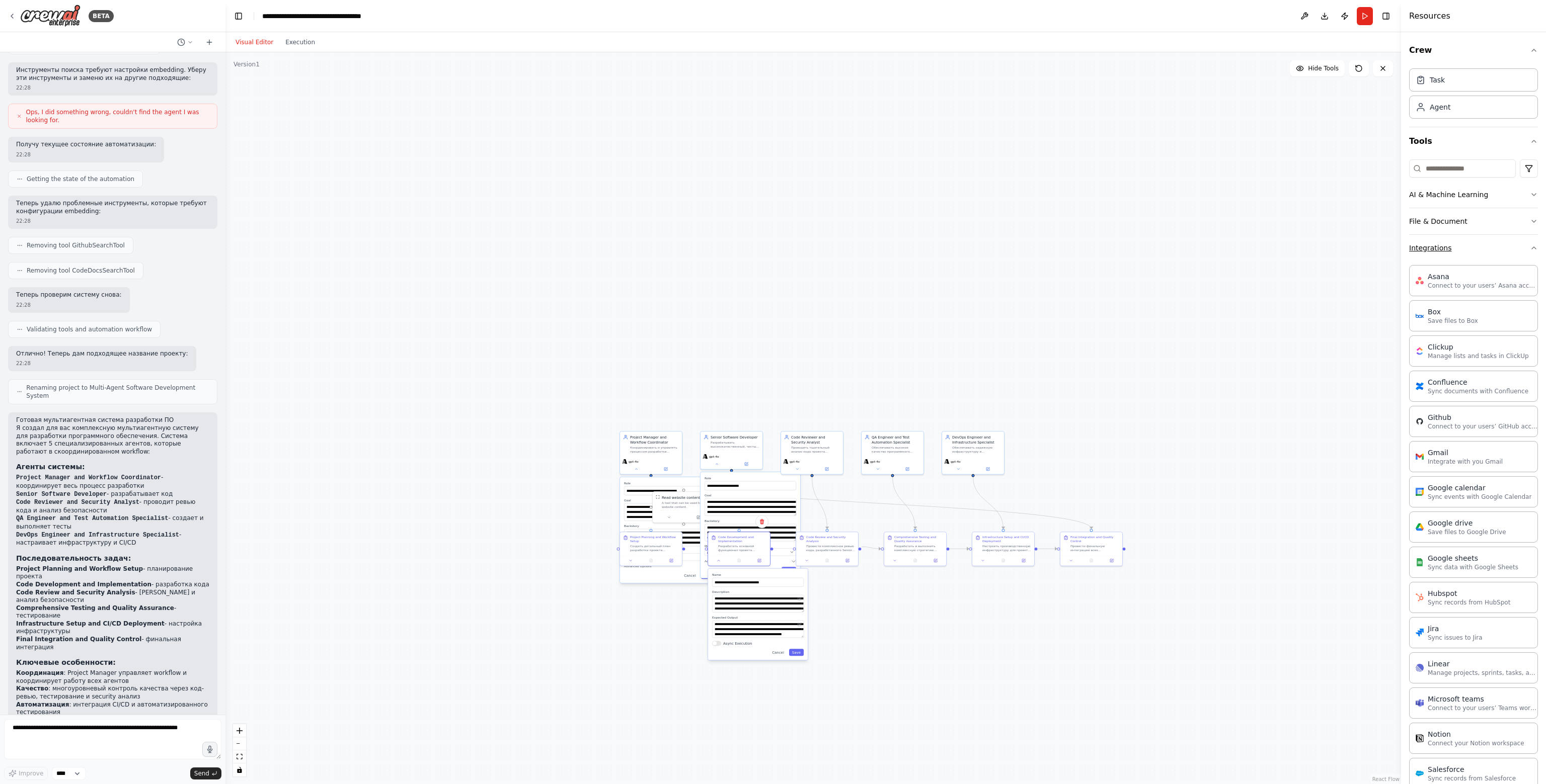
click at [771, 250] on button "Integrations" at bounding box center [1473, 248] width 129 height 26
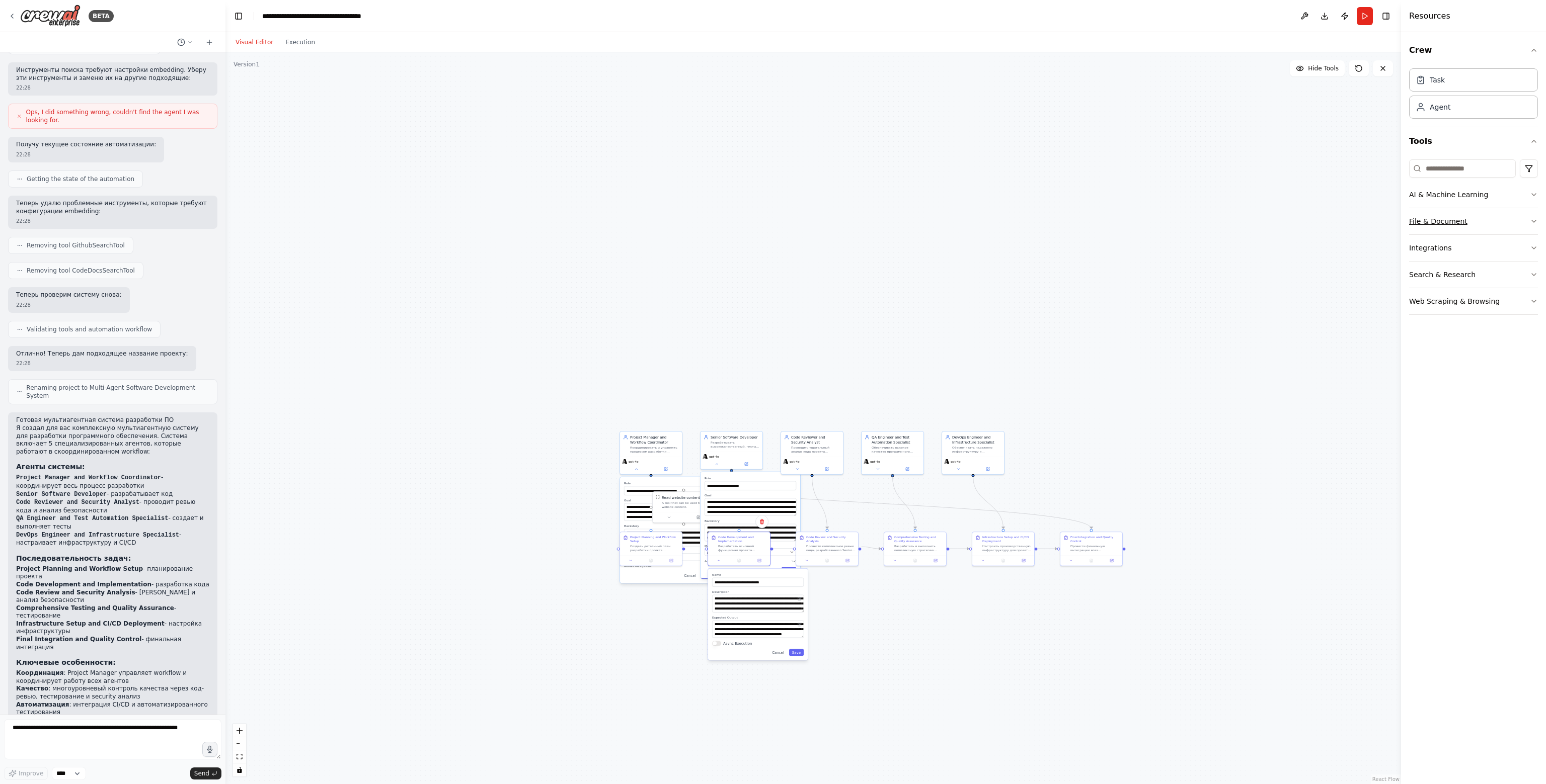
click at [771, 215] on button "File & Document" at bounding box center [1473, 221] width 129 height 26
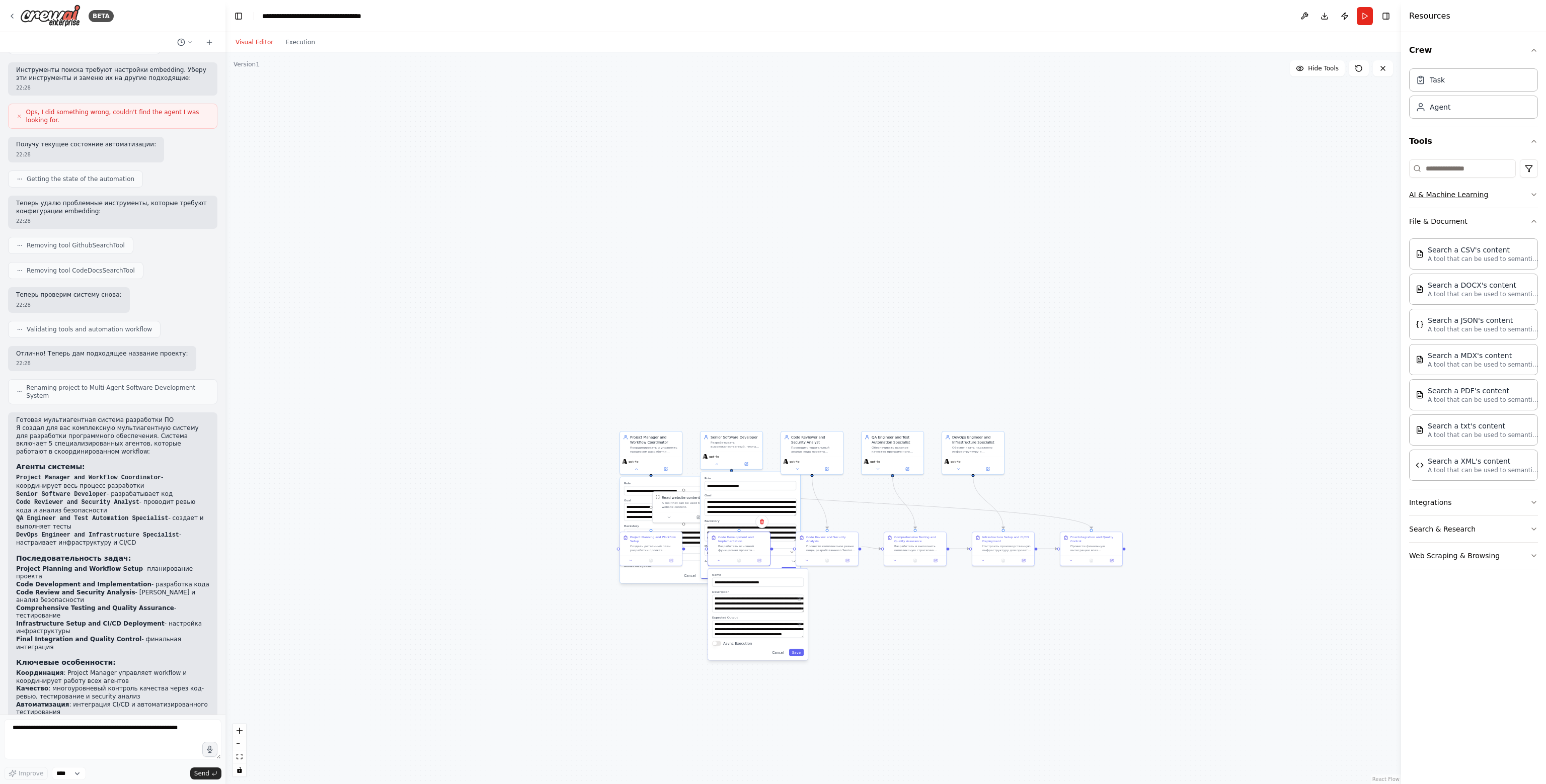
click at [771, 195] on button "AI & Machine Learning" at bounding box center [1473, 195] width 129 height 26
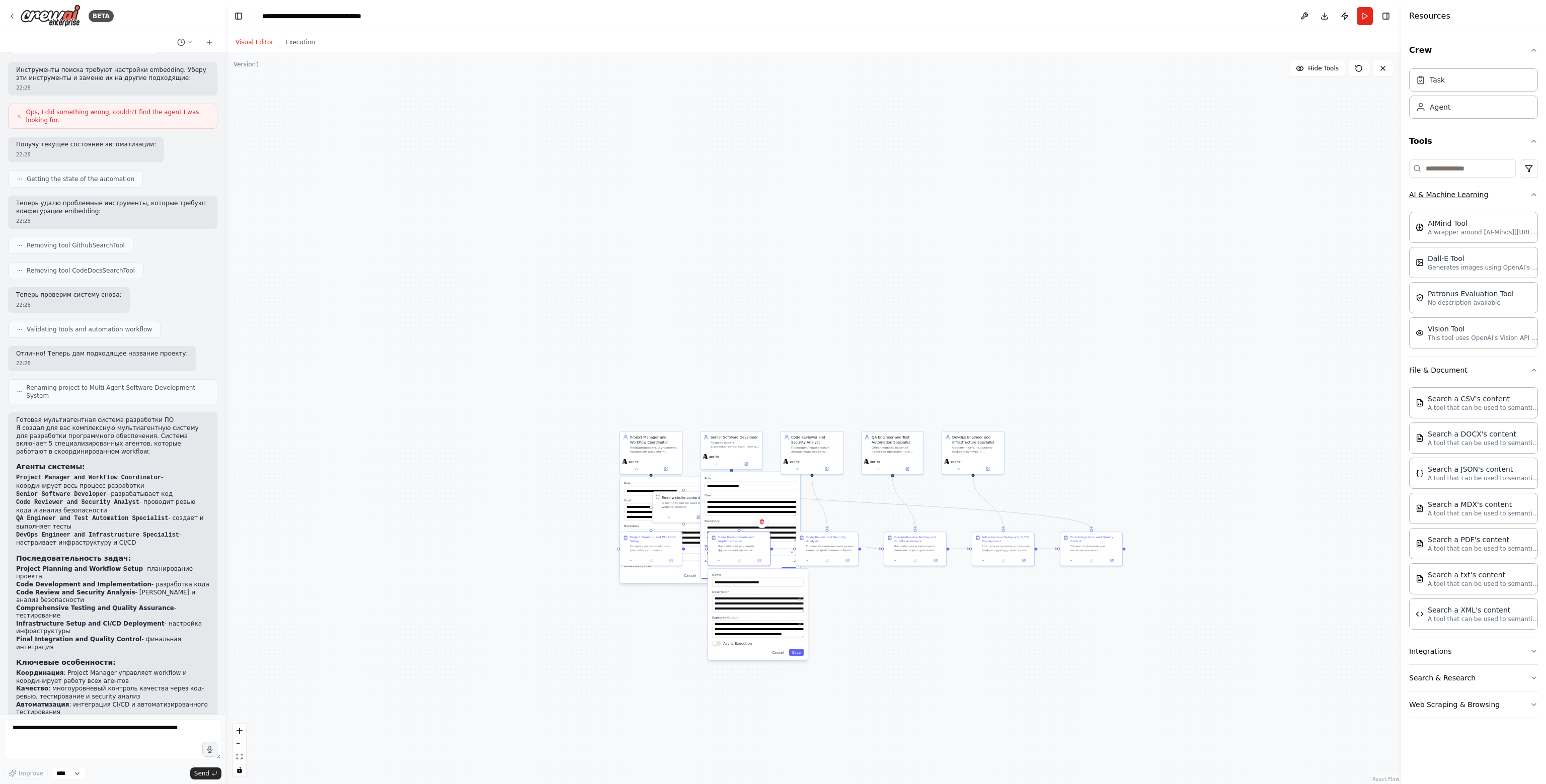
click at [771, 201] on button "AI & Machine Learning" at bounding box center [1473, 195] width 129 height 26
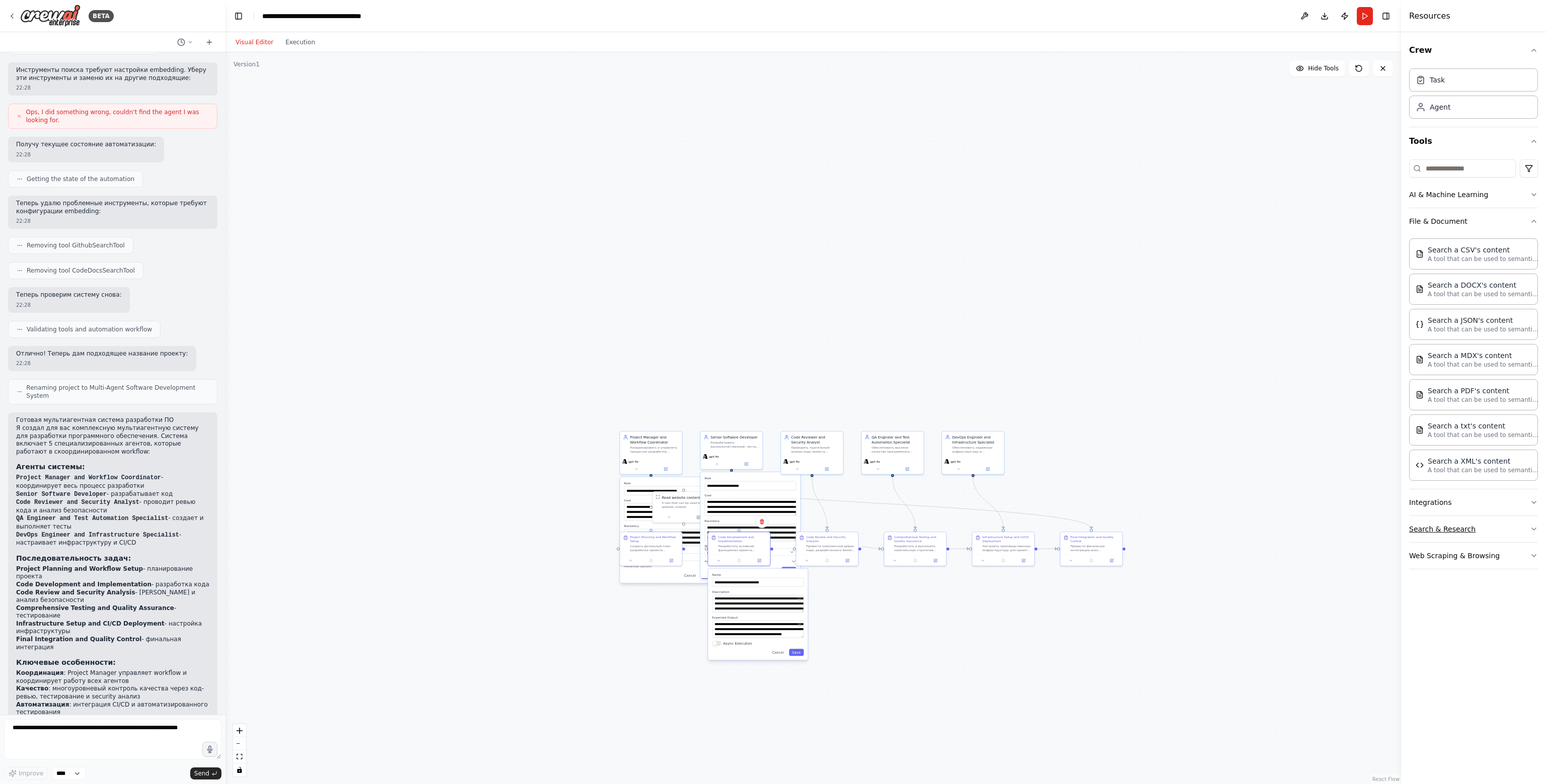
click at [771, 519] on button "Search & Research" at bounding box center [1473, 529] width 129 height 26
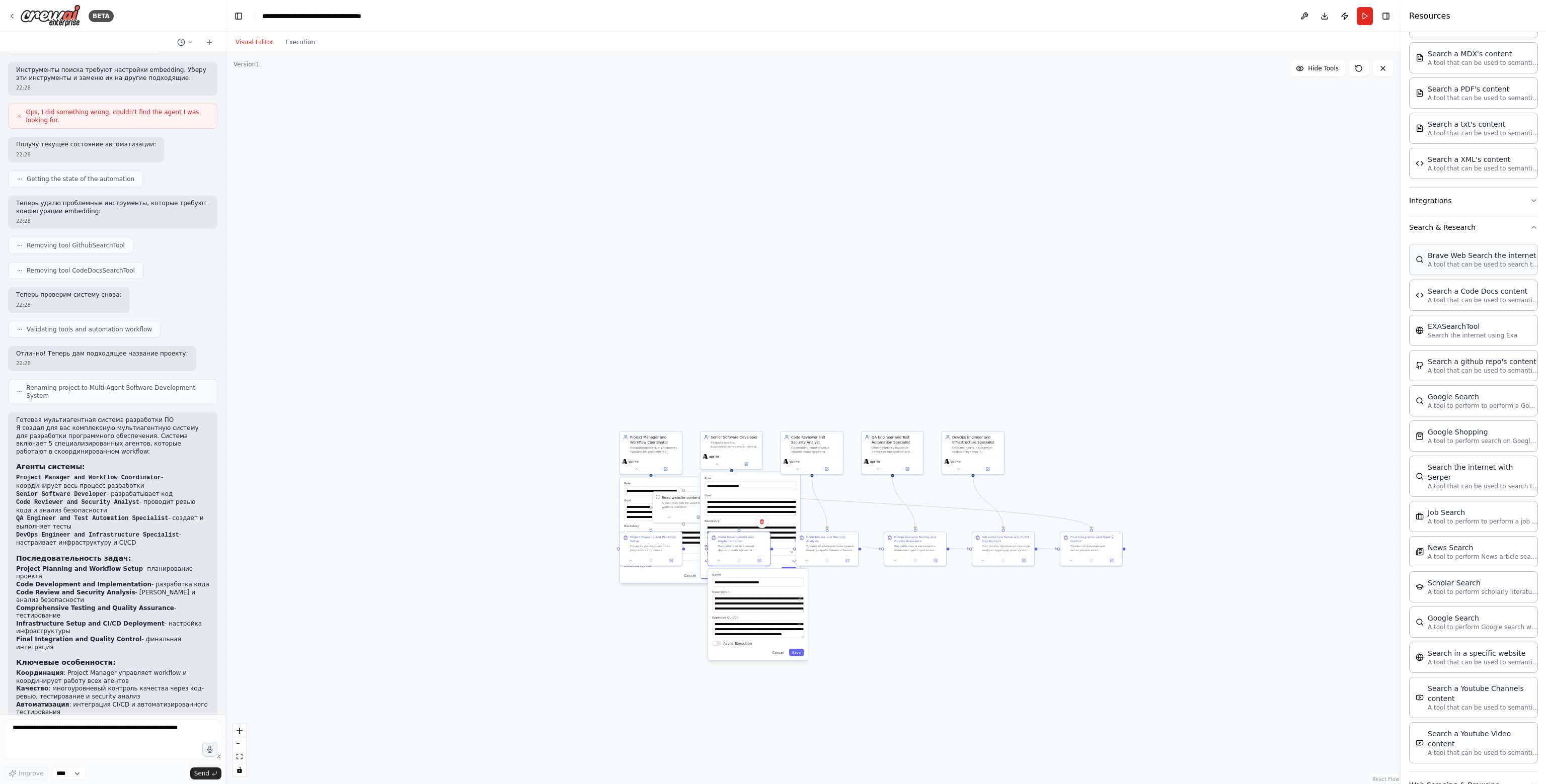
scroll to position [307, 0]
click at [771, 72] on span "Hide Tools" at bounding box center [1323, 68] width 31 height 8
click at [771, 72] on span "Show Tools" at bounding box center [1321, 68] width 33 height 8
click at [607, 598] on div ".deletable-edge-delete-btn { width: 20px; height: 20px; border: 0px solid #ffff…" at bounding box center [813, 418] width 1176 height 731
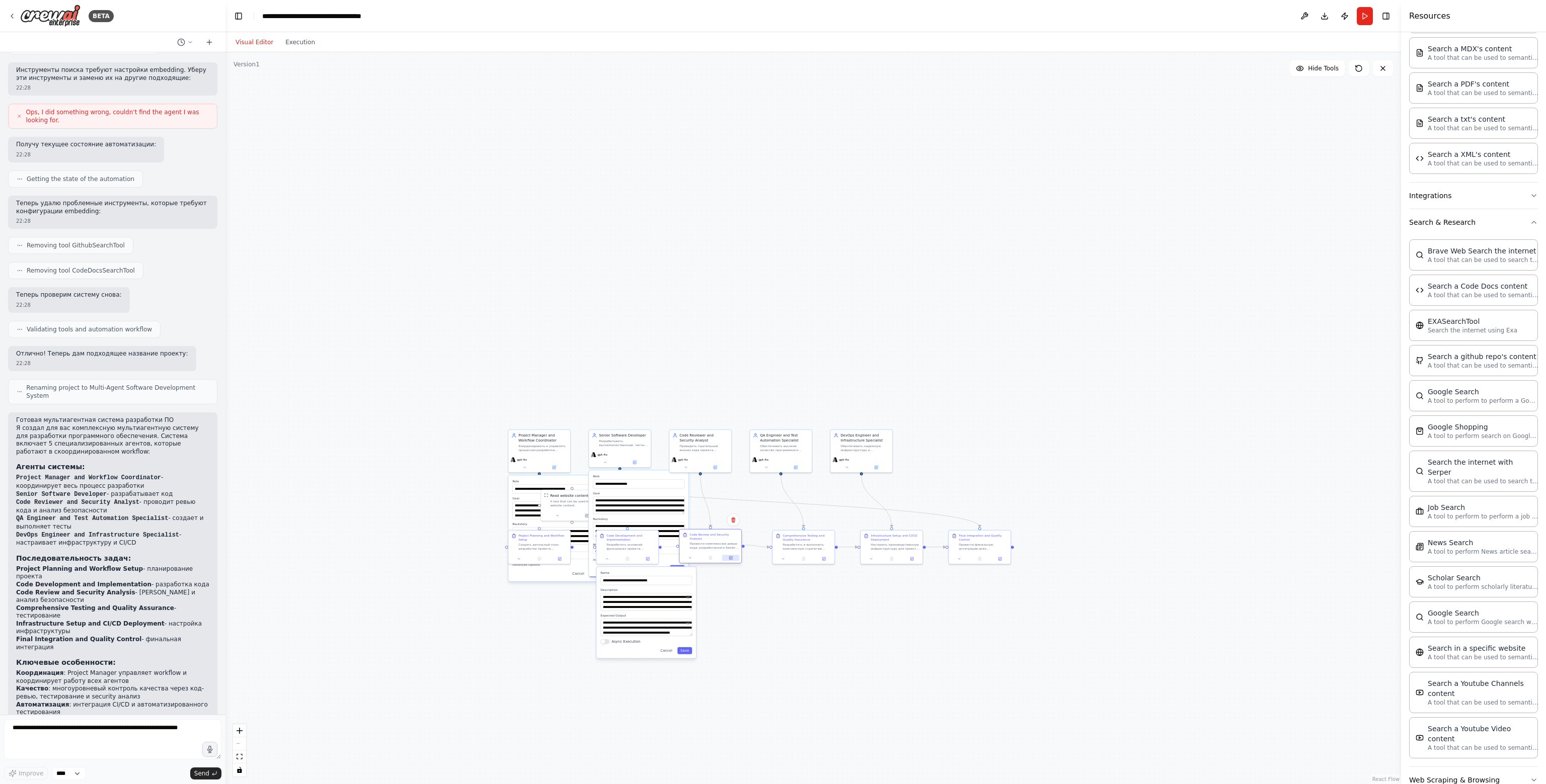
click at [735, 555] on button at bounding box center [730, 558] width 17 height 6
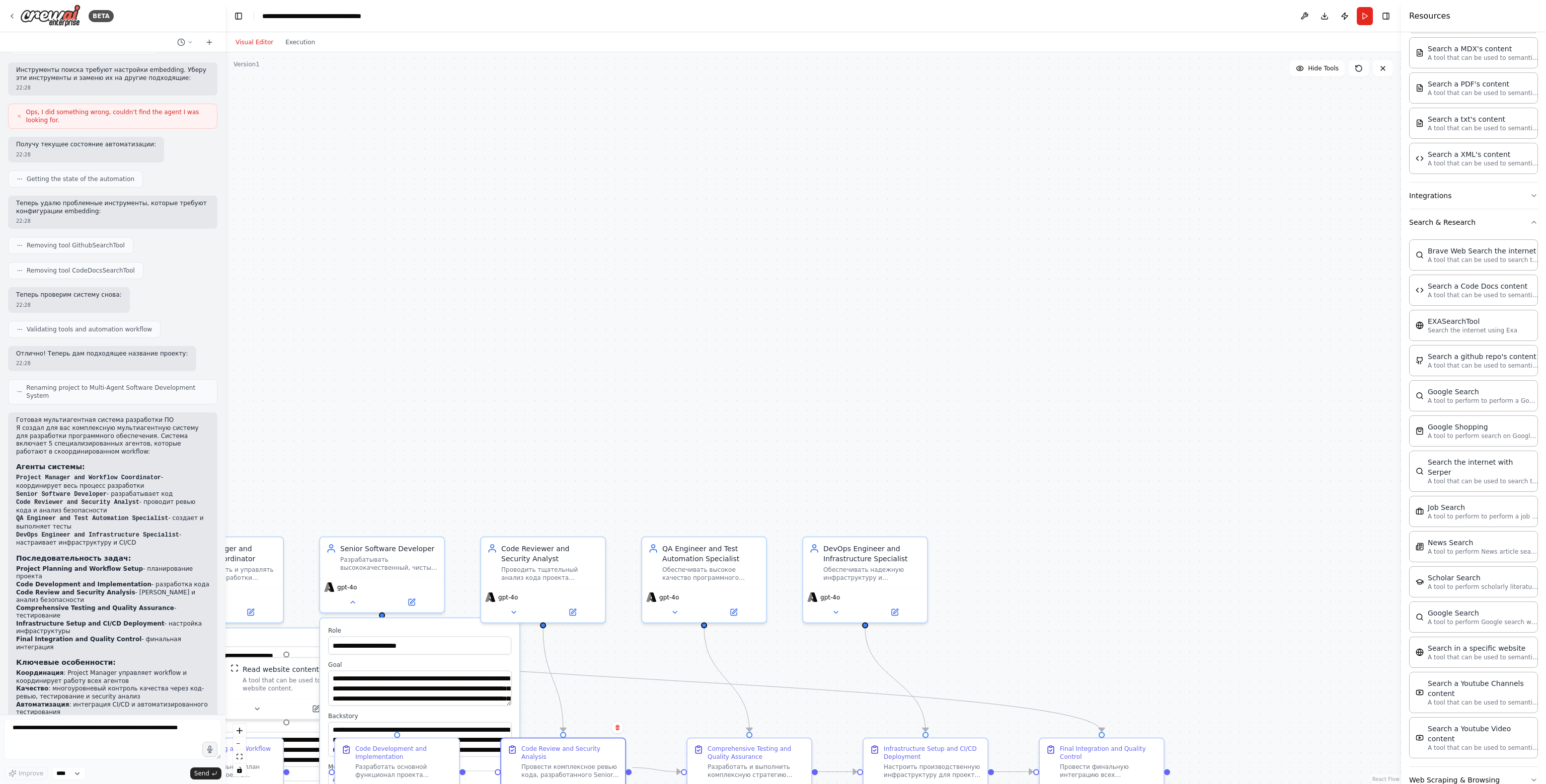
drag, startPoint x: 919, startPoint y: 506, endPoint x: 970, endPoint y: 471, distance: 61.9
click at [771, 471] on div ".deletable-edge-delete-btn { width: 20px; height: 20px; border: 0px solid #ffff…" at bounding box center [813, 418] width 1176 height 731
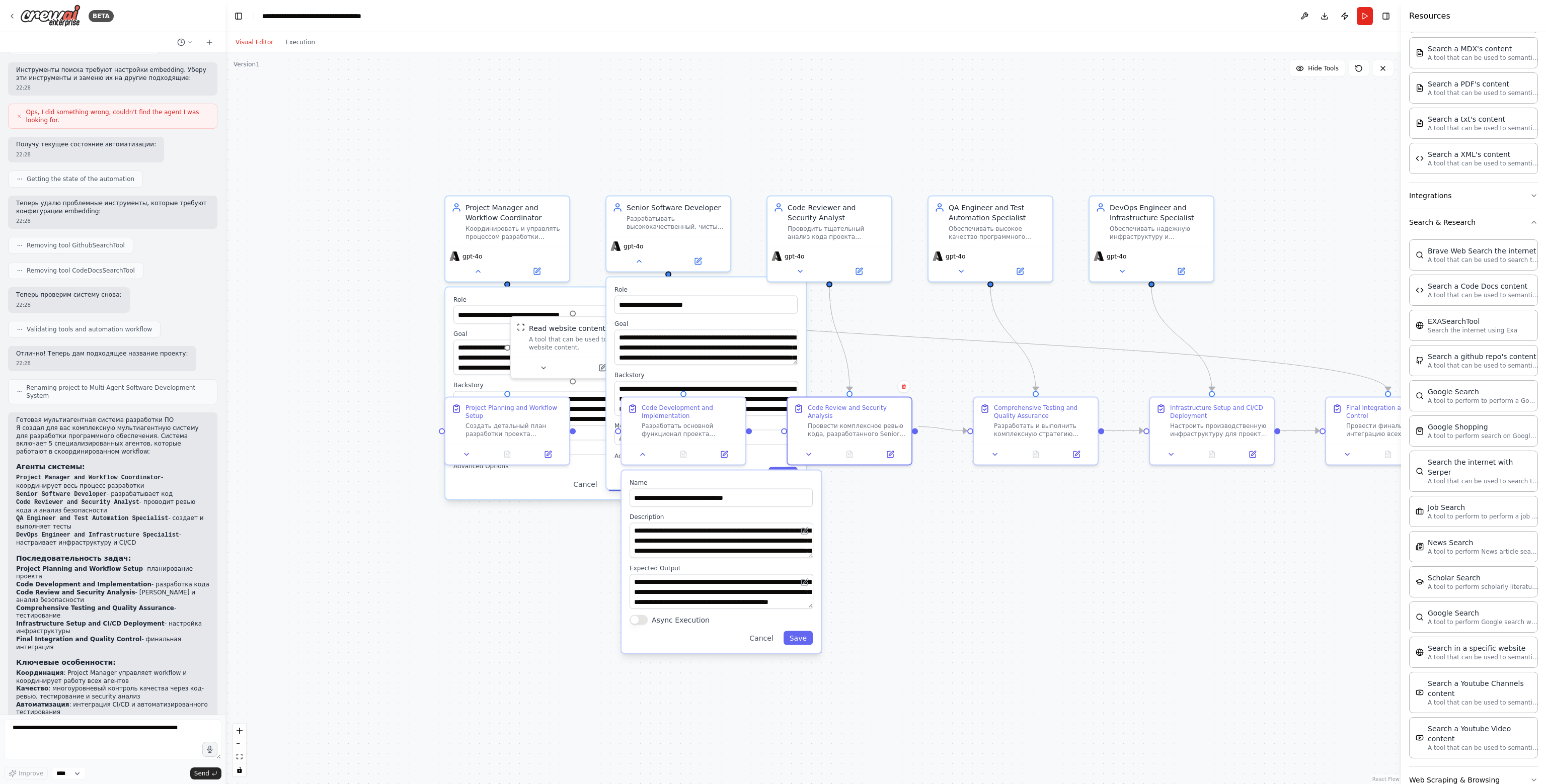
drag, startPoint x: 819, startPoint y: 444, endPoint x: 1095, endPoint y: 127, distance: 420.3
click at [771, 110] on div ".deletable-edge-delete-btn { width: 20px; height: 20px; border: 0px solid #ffff…" at bounding box center [813, 418] width 1176 height 731
click at [770, 644] on div "**********" at bounding box center [721, 560] width 199 height 182
click at [768, 634] on button "Cancel" at bounding box center [756, 637] width 36 height 14
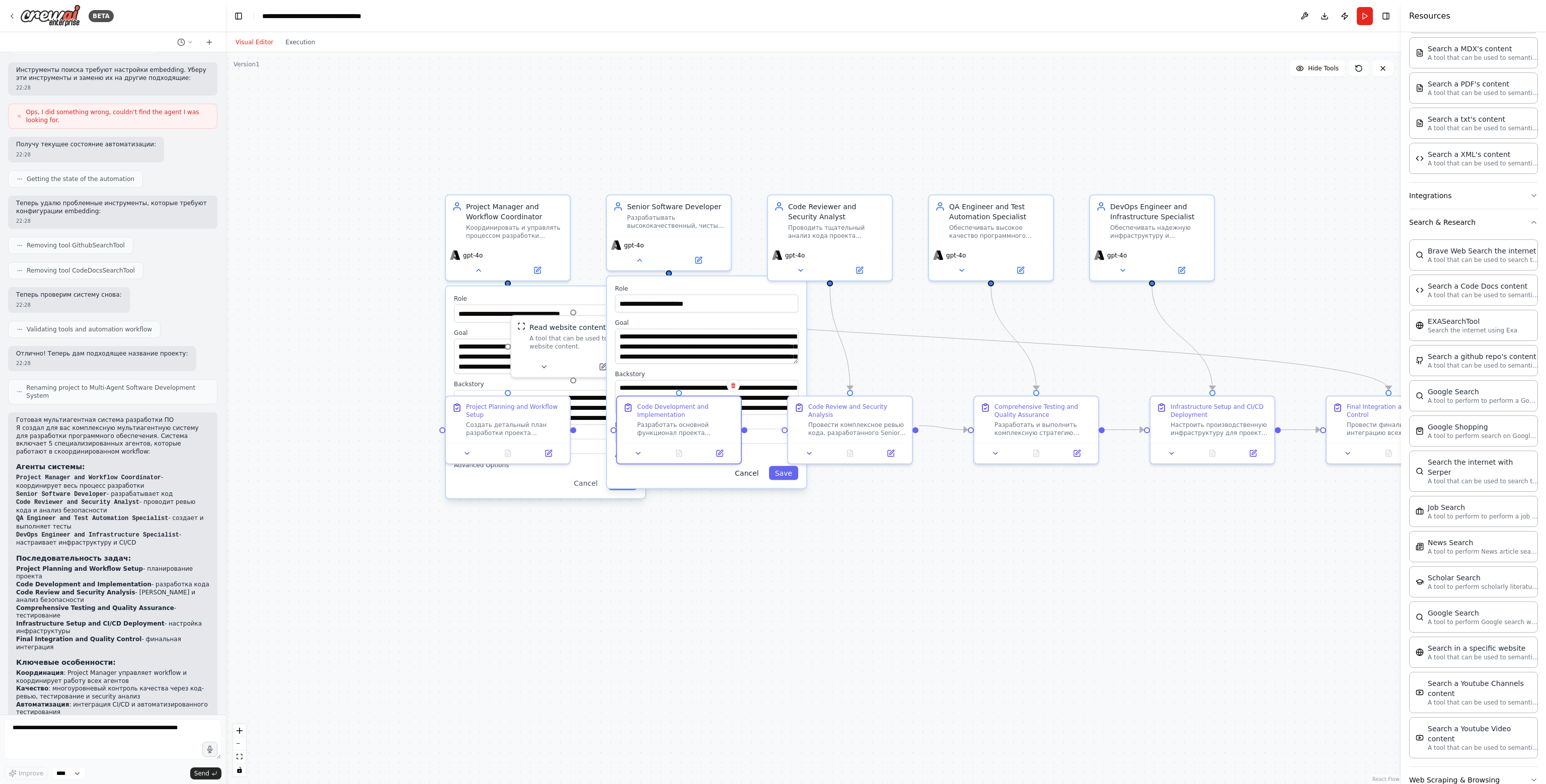
click at [749, 478] on button "Cancel" at bounding box center [746, 473] width 36 height 14
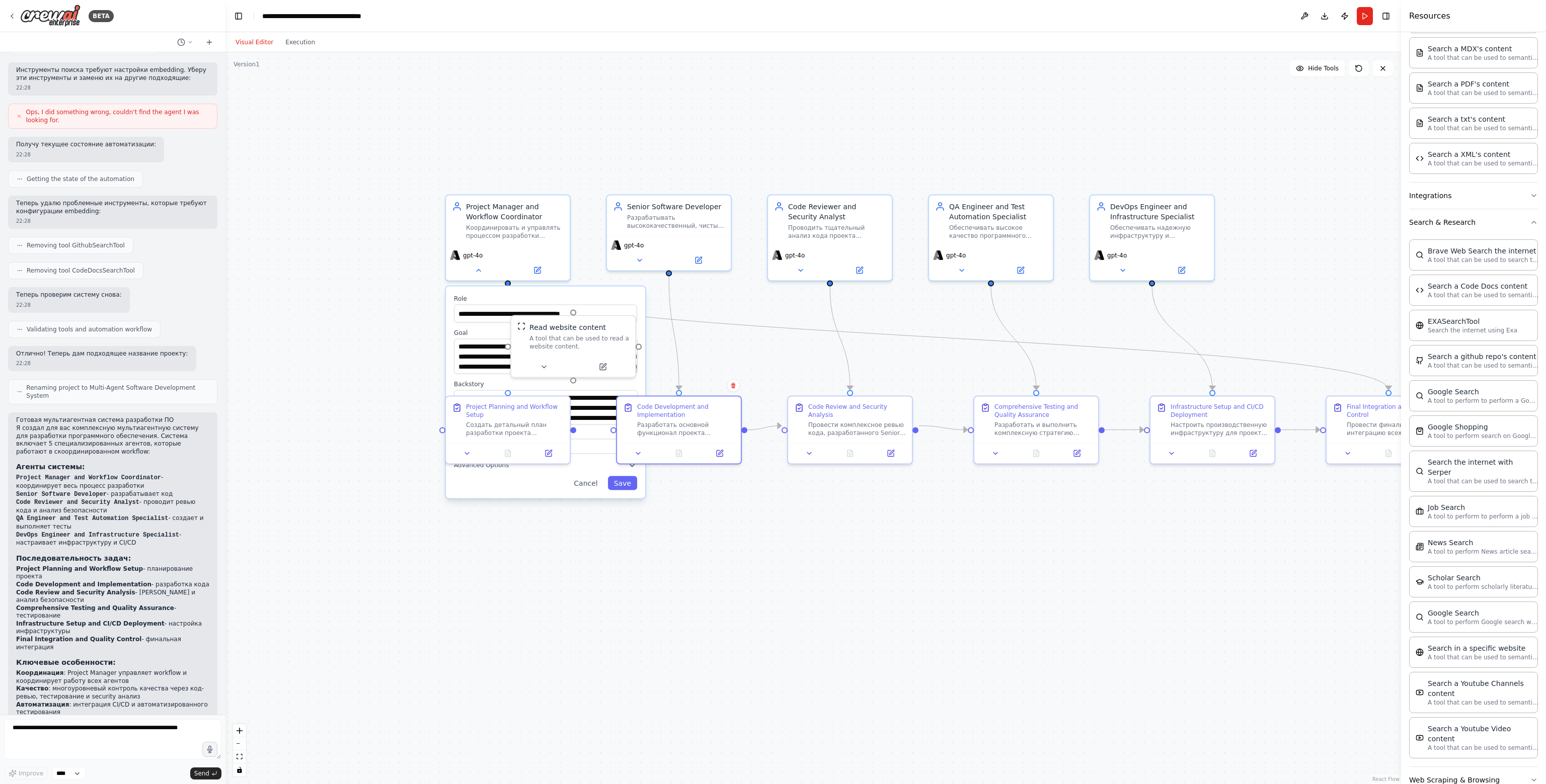
click at [568, 482] on div "Cancel Save" at bounding box center [545, 483] width 183 height 14
click at [584, 483] on button "Cancel" at bounding box center [585, 483] width 36 height 14
click at [637, 518] on div ".deletable-edge-delete-btn { width: 20px; height: 20px; border: 0px solid #ffff…" at bounding box center [813, 418] width 1176 height 731
click at [603, 343] on div "A tool that can be used to read a website content." at bounding box center [579, 340] width 99 height 16
click at [47, 701] on li "Автоматизация : интеграция CI/CD и автоматизированного тестирования" at bounding box center [112, 708] width 193 height 15
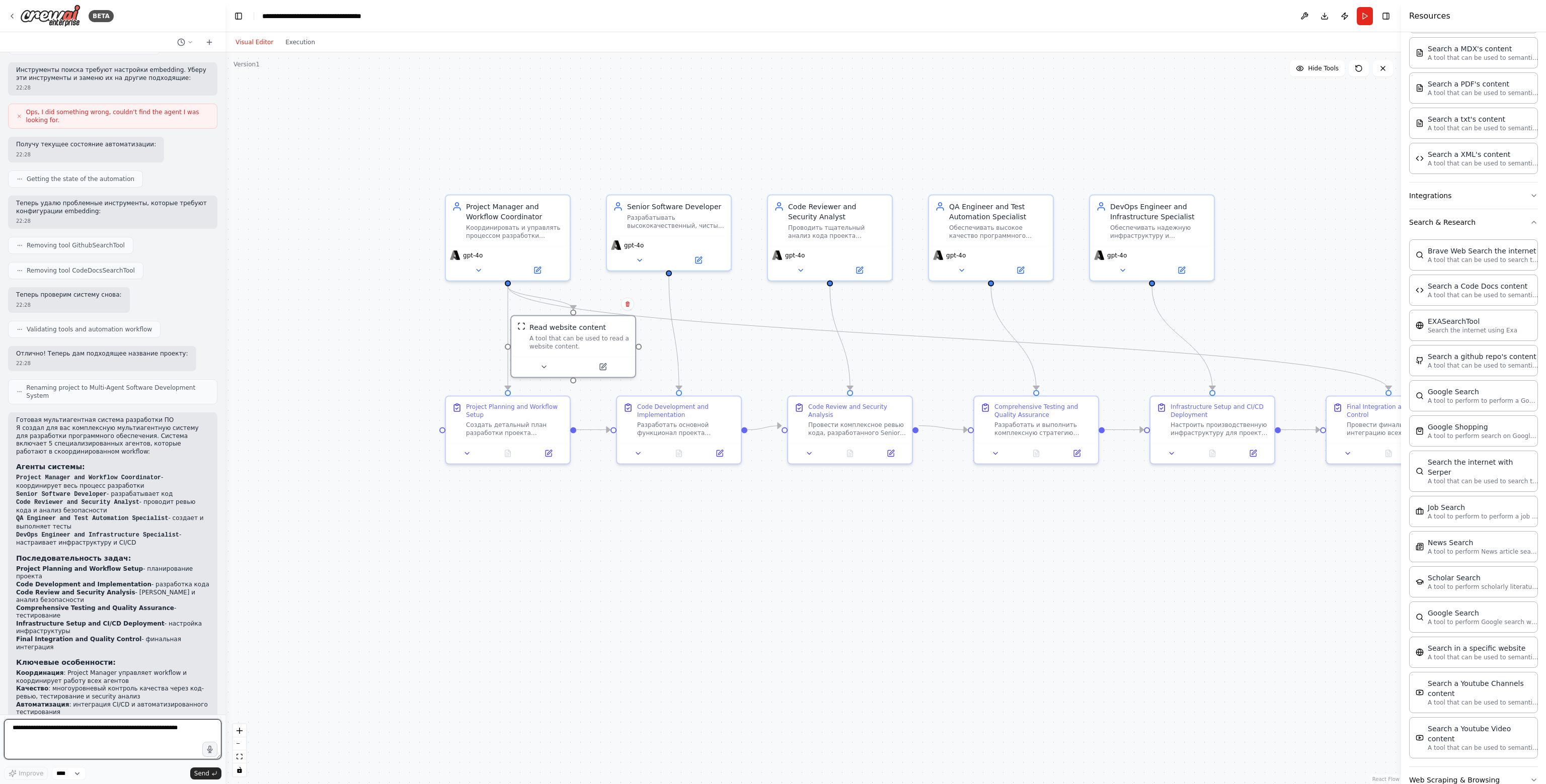
click at [123, 734] on textarea at bounding box center [112, 739] width 218 height 40
click at [66, 777] on select "****" at bounding box center [69, 773] width 34 height 13
click at [148, 737] on textarea at bounding box center [112, 739] width 218 height 40
click at [81, 108] on span "Ops, I did something wrong, couldn't find the agent I was looking for." at bounding box center [117, 116] width 183 height 16
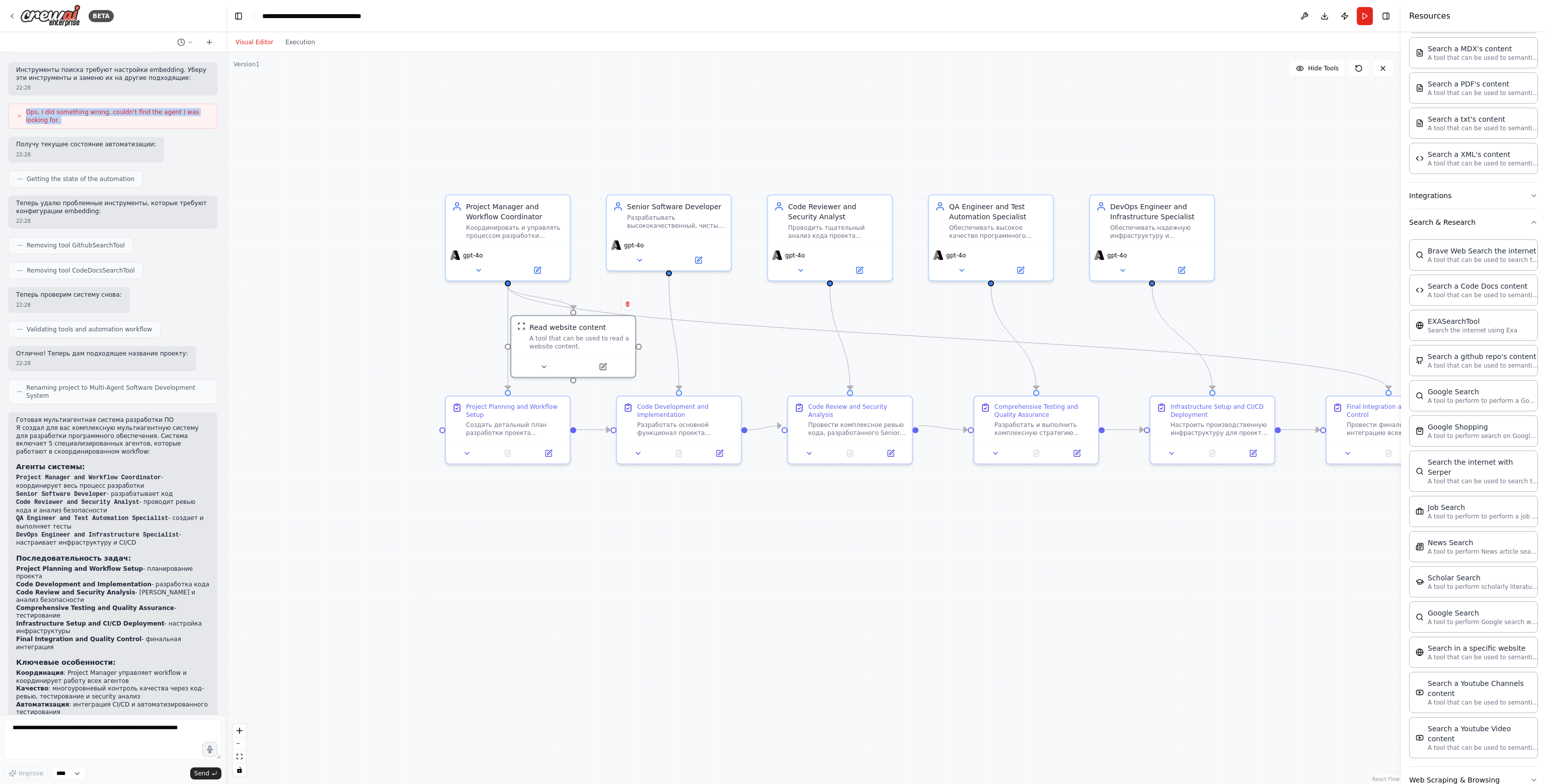
click at [81, 108] on span "Ops, I did something wrong, couldn't find the agent I was looking for." at bounding box center [117, 116] width 183 height 16
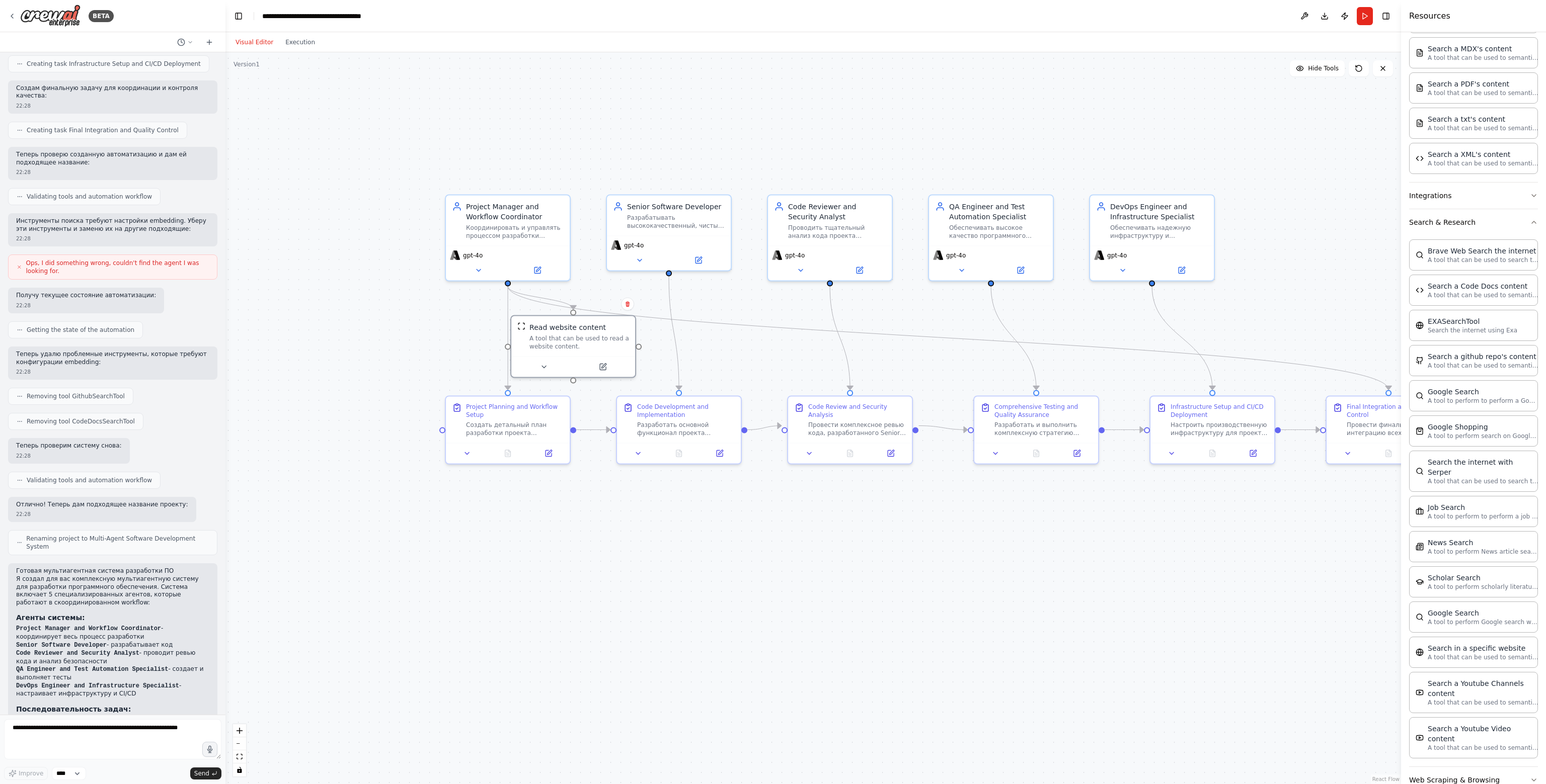
click at [53, 326] on span "Getting the state of the automation" at bounding box center [80, 330] width 108 height 8
click at [23, 326] on div "Getting the state of the automation" at bounding box center [76, 330] width 118 height 8
click at [20, 327] on icon at bounding box center [20, 330] width 6 height 6
click at [286, 50] on div "Visual Editor Execution" at bounding box center [275, 42] width 92 height 20
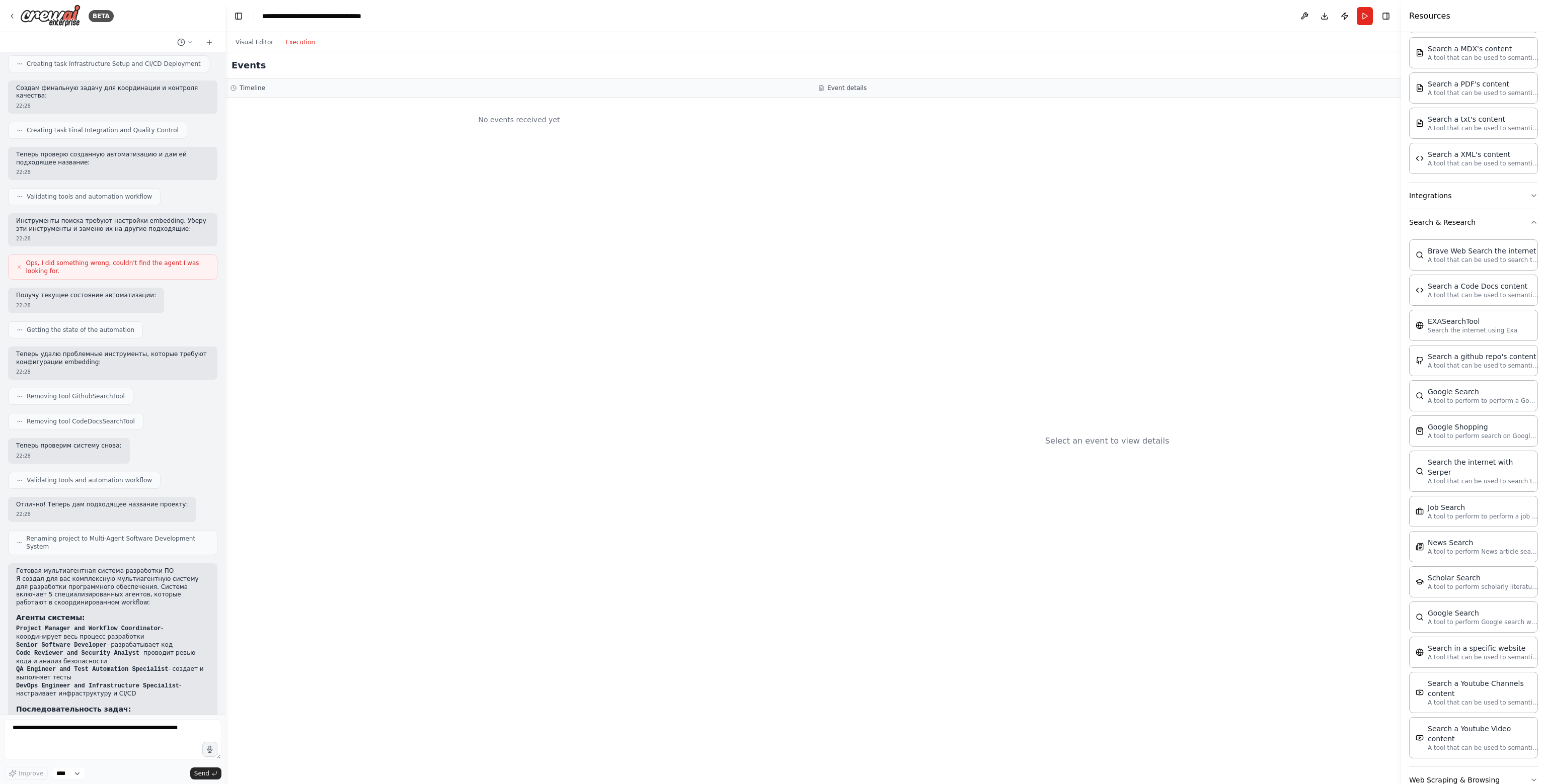
click at [296, 42] on button "Execution" at bounding box center [300, 42] width 42 height 12
click at [240, 44] on button "Visual Editor" at bounding box center [254, 42] width 50 height 12
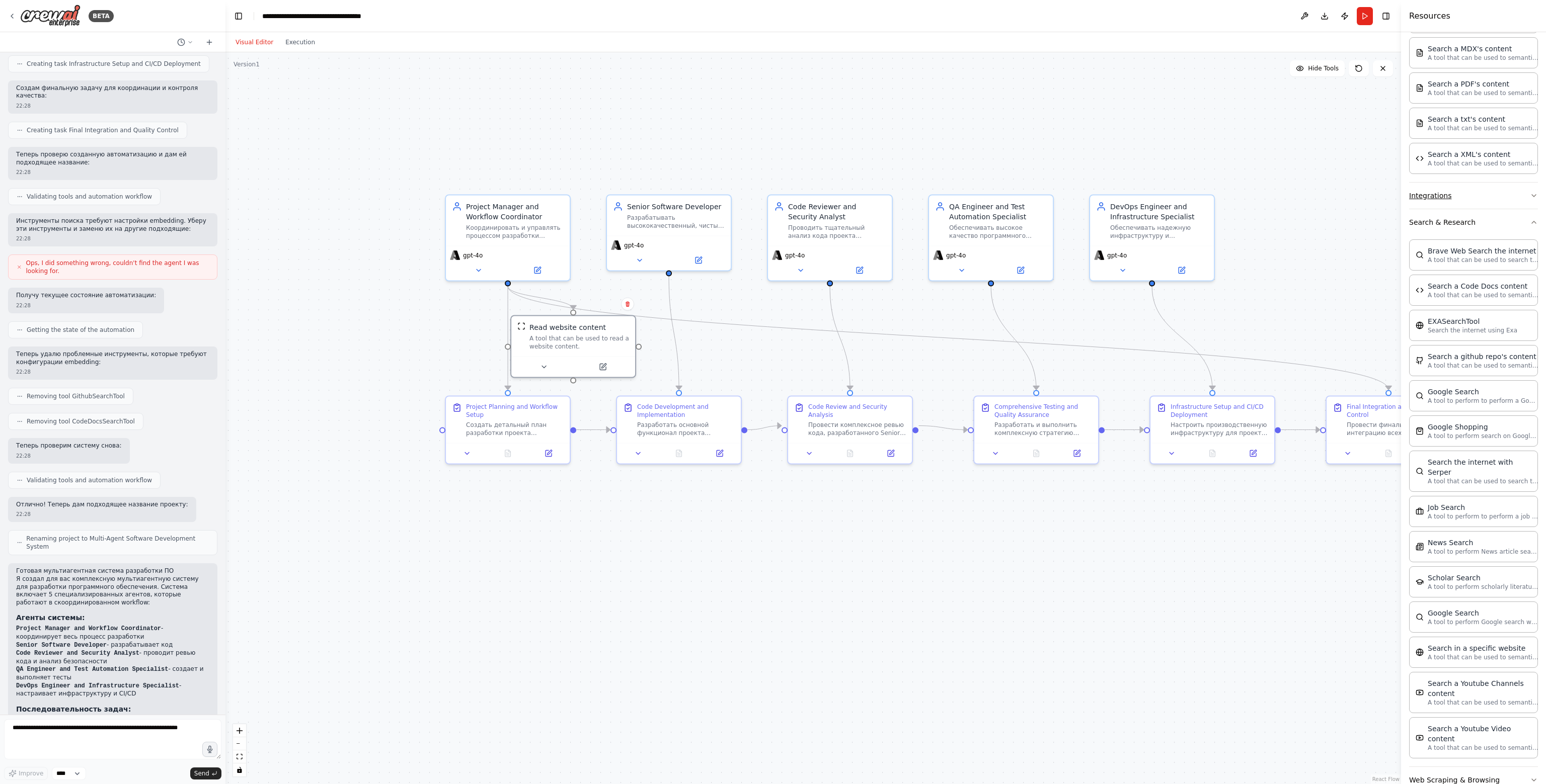
click at [771, 186] on button "Integrations" at bounding box center [1473, 195] width 129 height 26
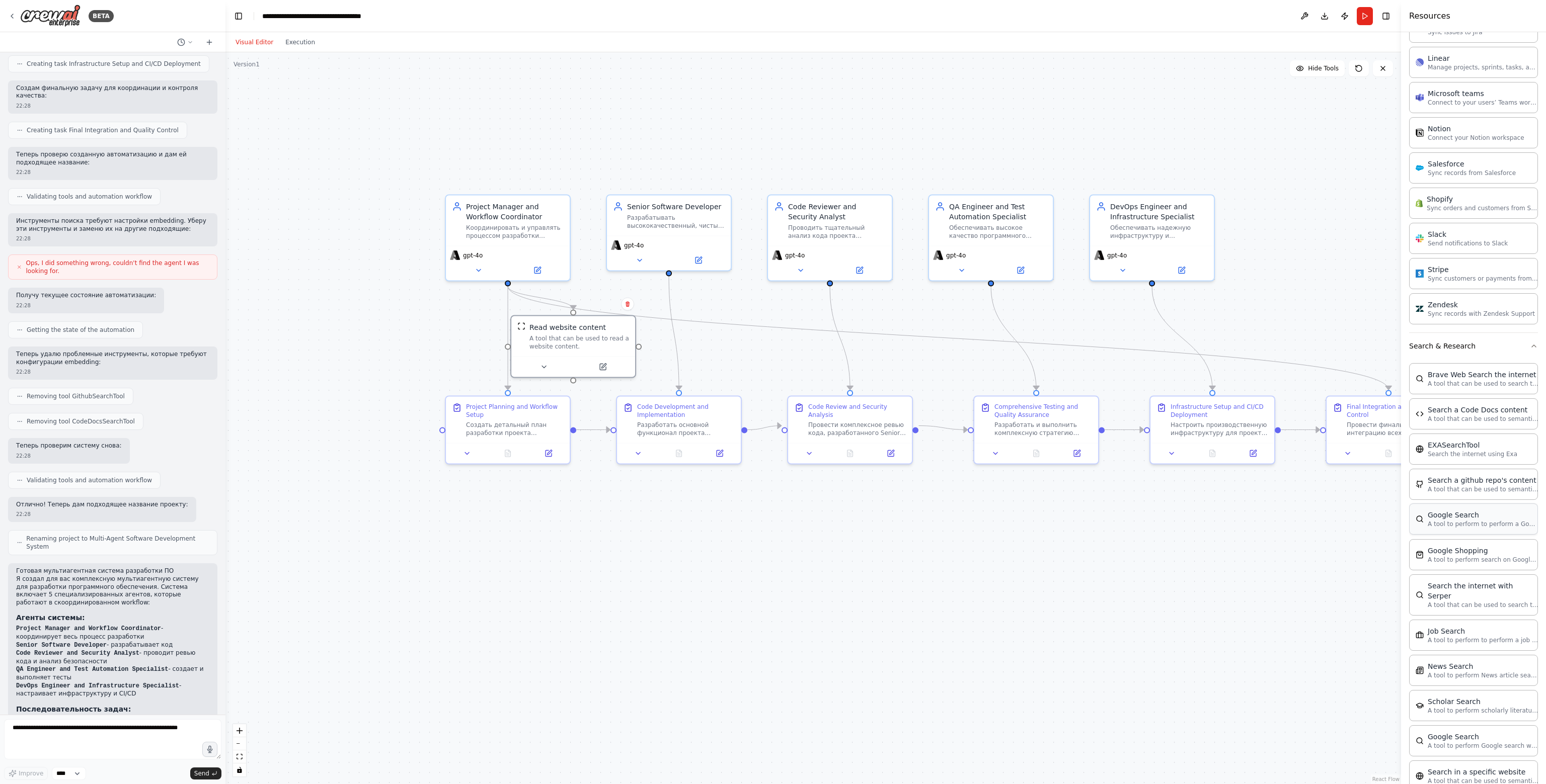
scroll to position [979, 0]
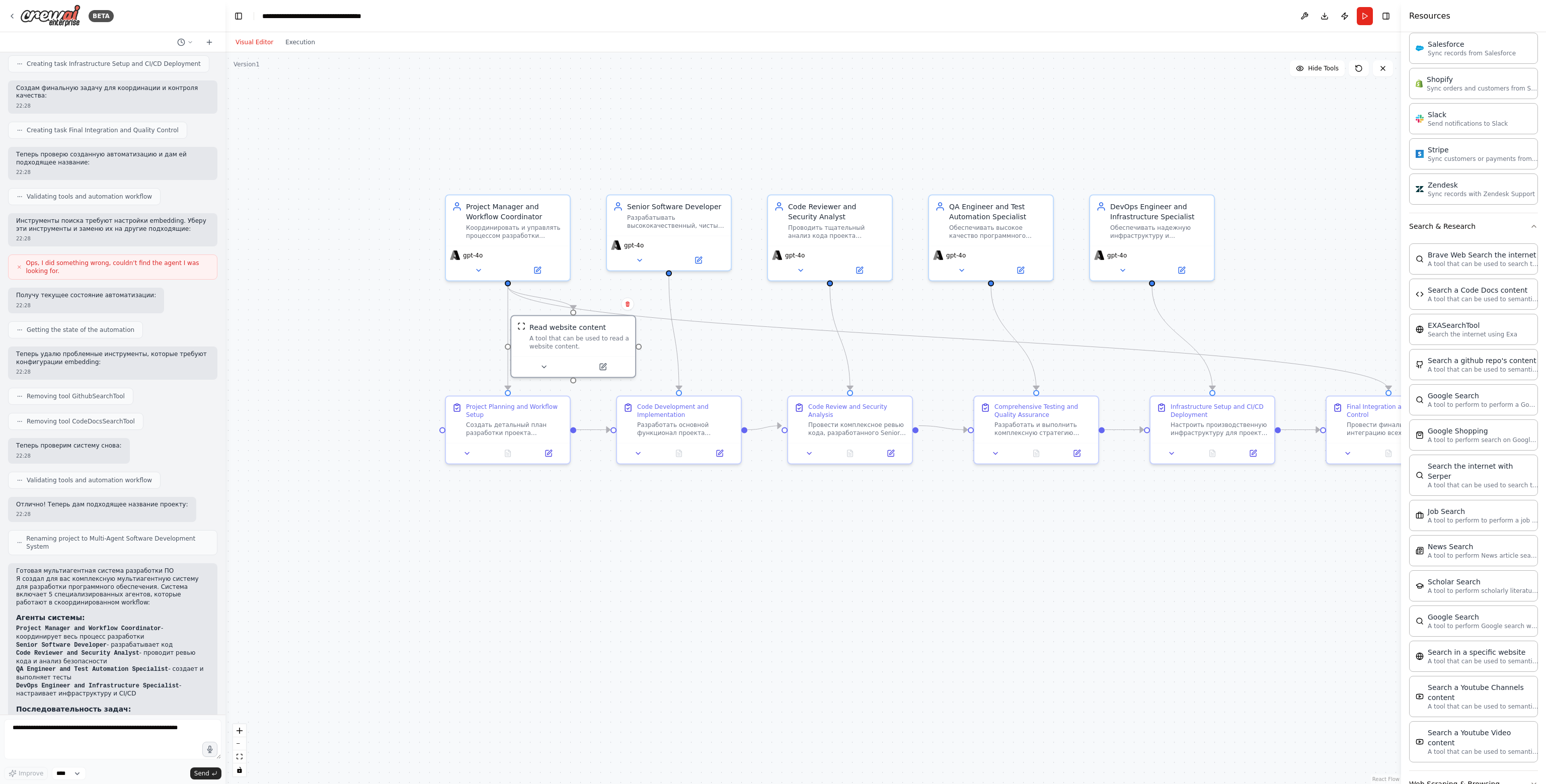
click at [771, 771] on button "Web Scraping & Browsing" at bounding box center [1473, 784] width 129 height 26
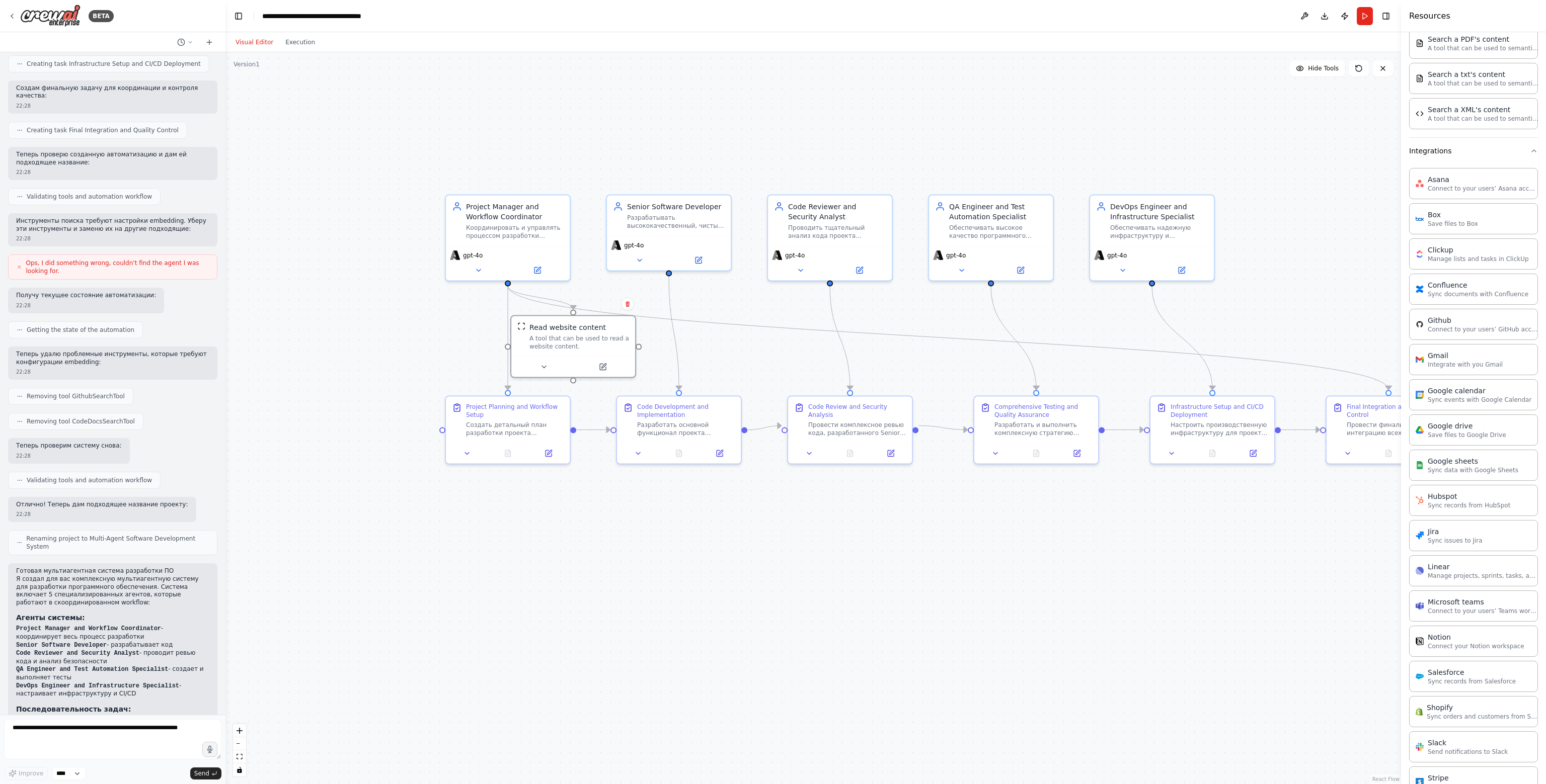
scroll to position [0, 0]
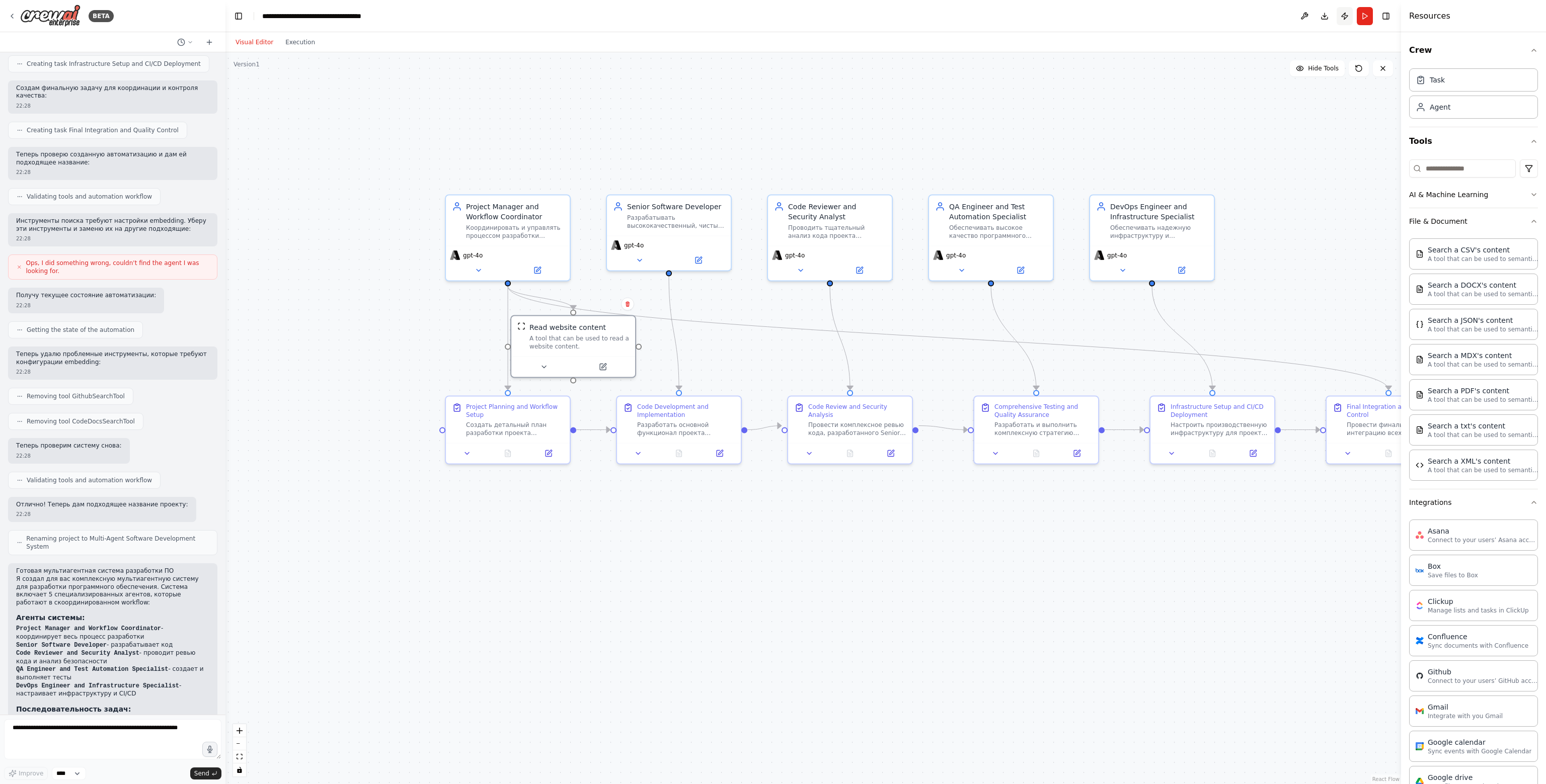
click at [771, 18] on button "Publish" at bounding box center [1344, 16] width 16 height 18
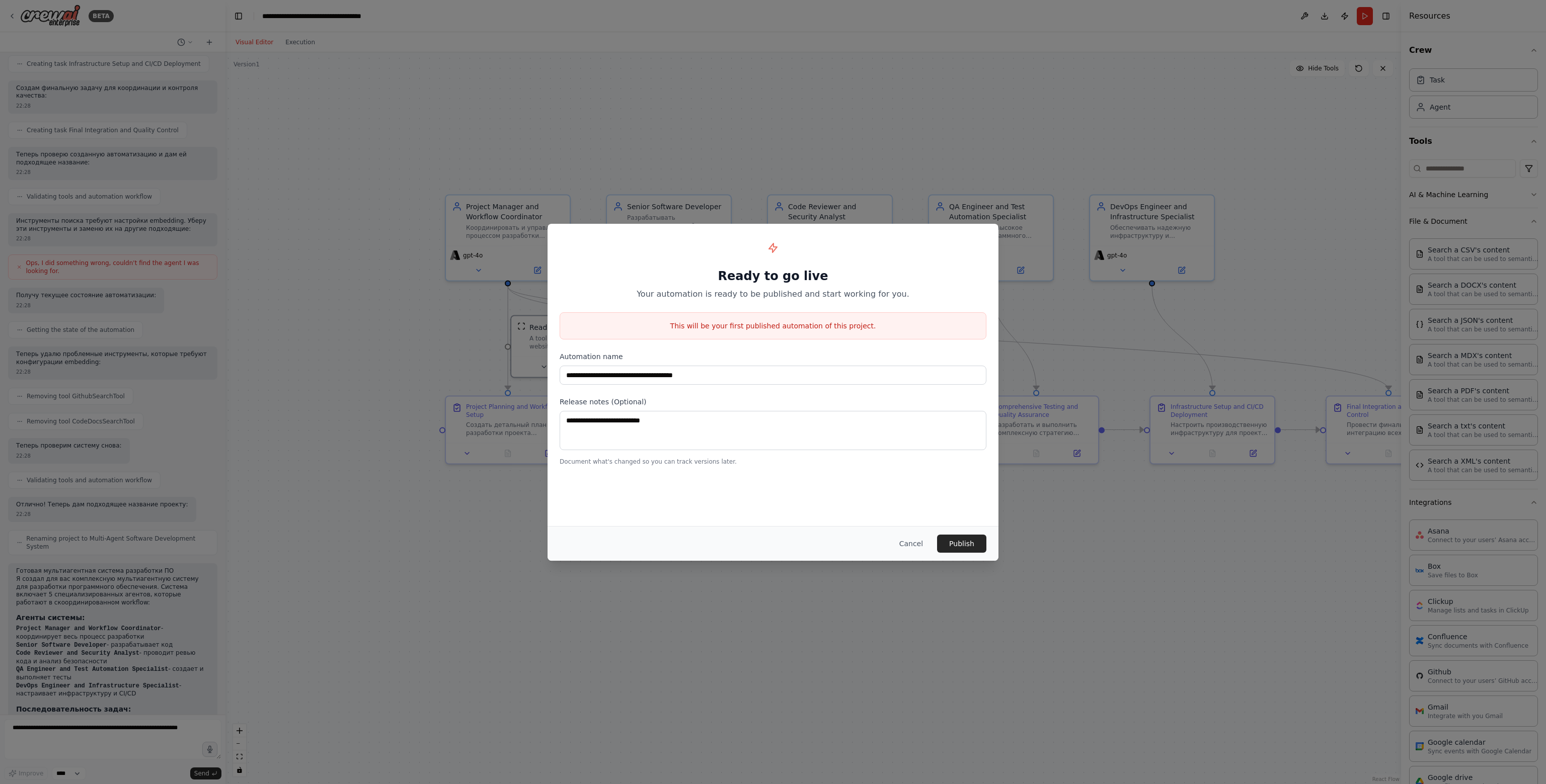
click at [771, 281] on h1 "Ready to go live" at bounding box center [772, 276] width 427 height 16
click at [752, 463] on p "Document what's changed so you can track versions later." at bounding box center [772, 461] width 427 height 8
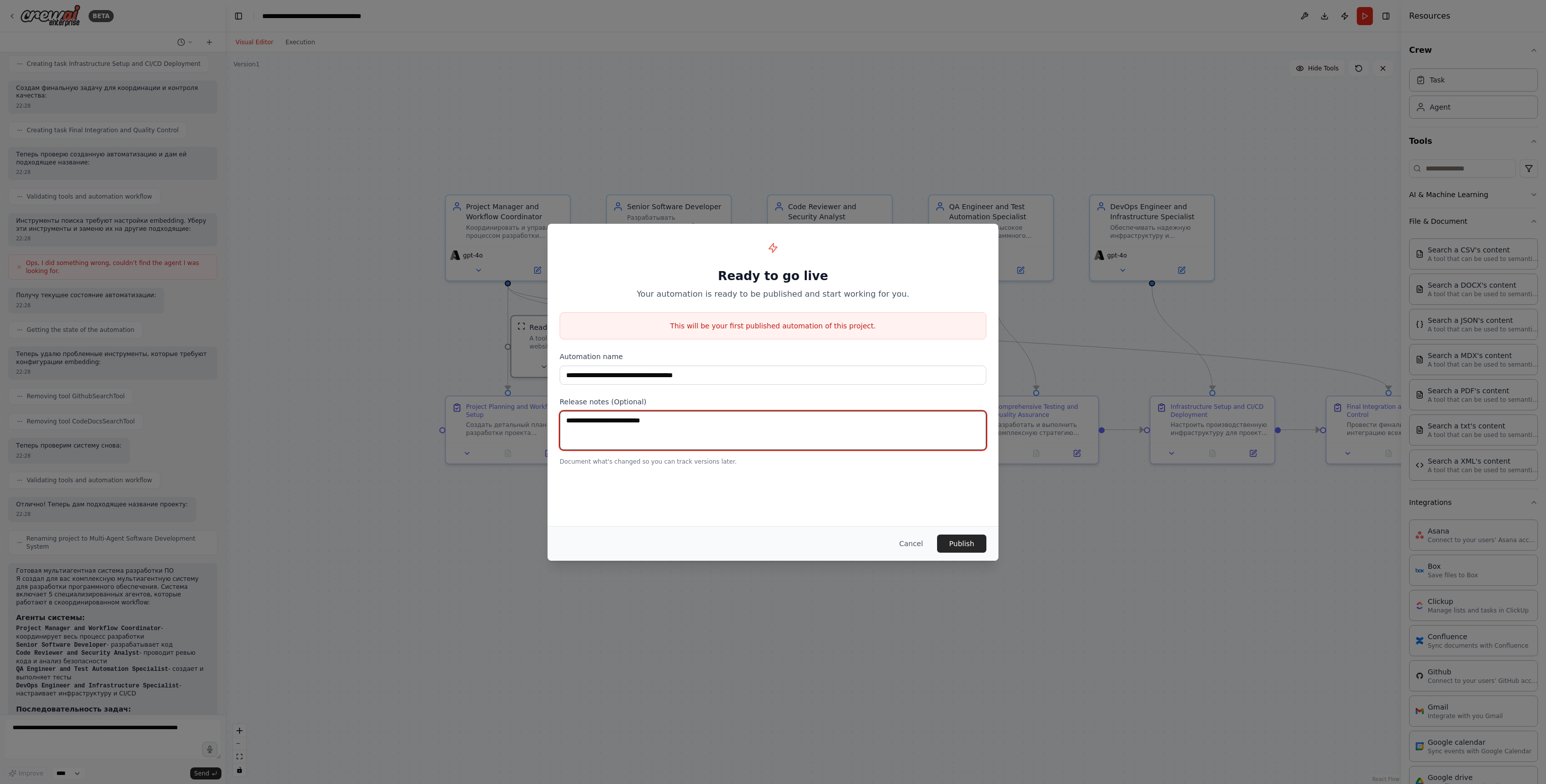
click at [771, 437] on textarea at bounding box center [772, 430] width 427 height 39
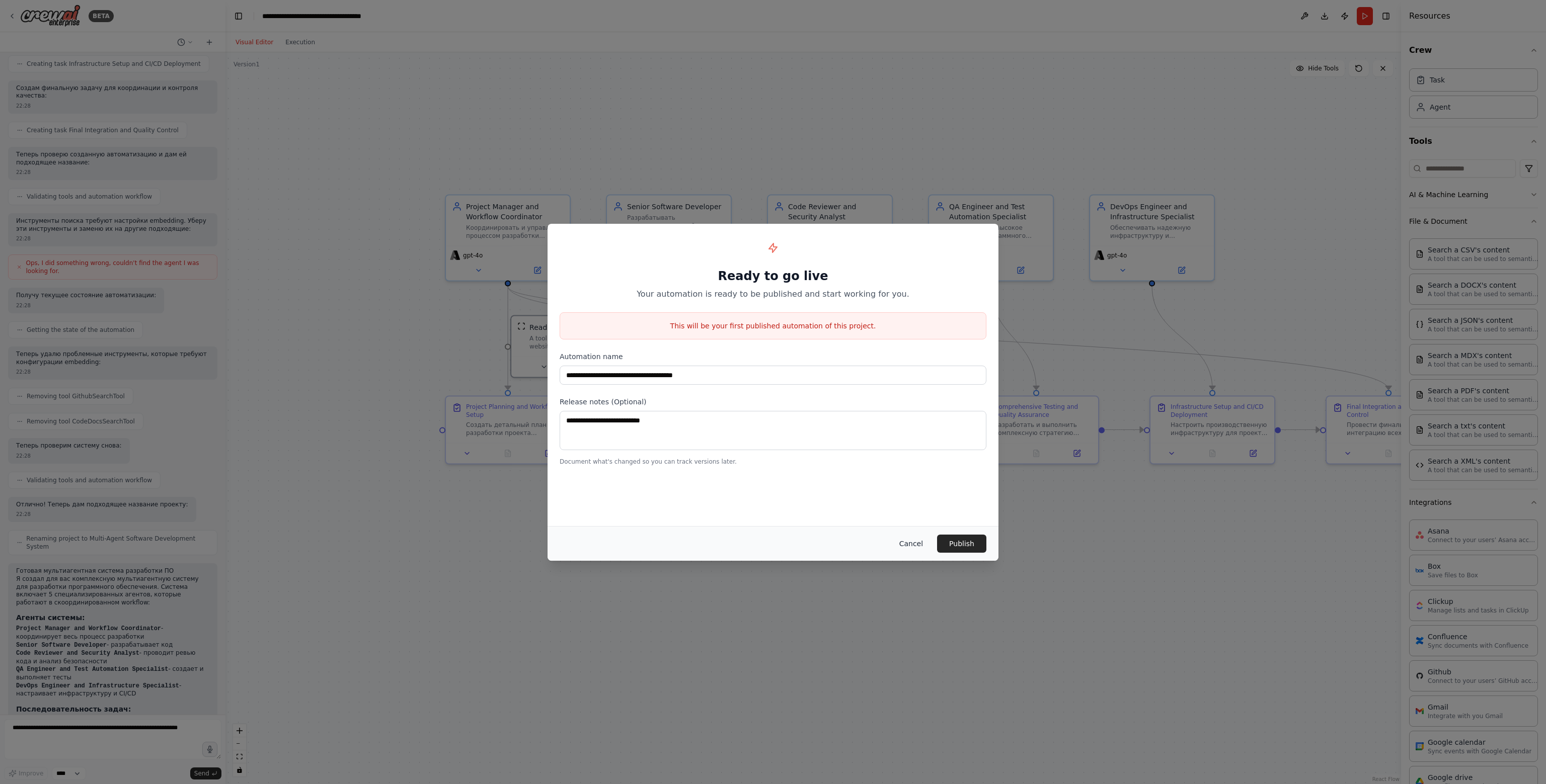
click at [771, 543] on button "Cancel" at bounding box center [911, 544] width 40 height 18
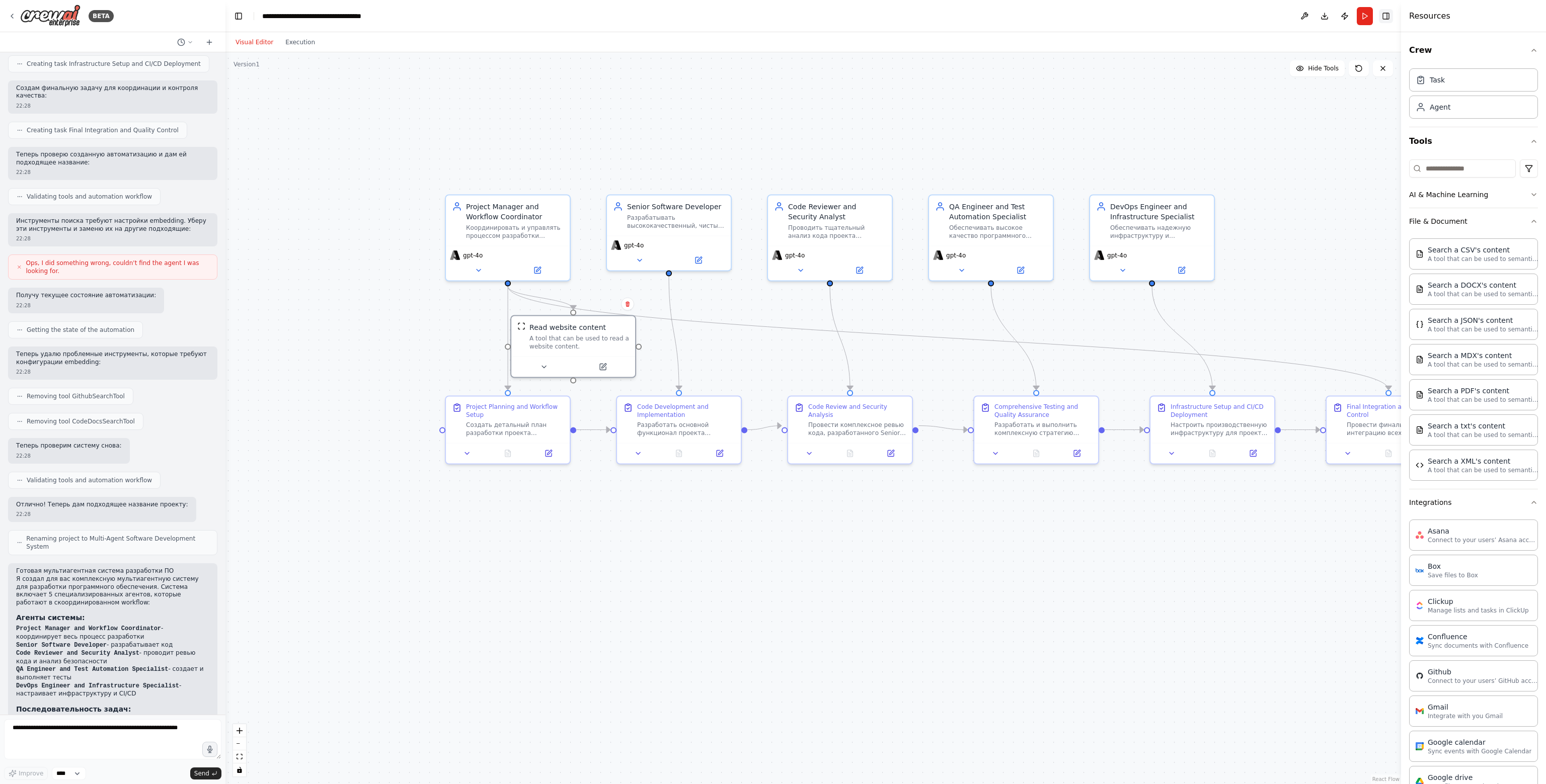
click at [771, 18] on button "Toggle Right Sidebar" at bounding box center [1386, 16] width 14 height 14
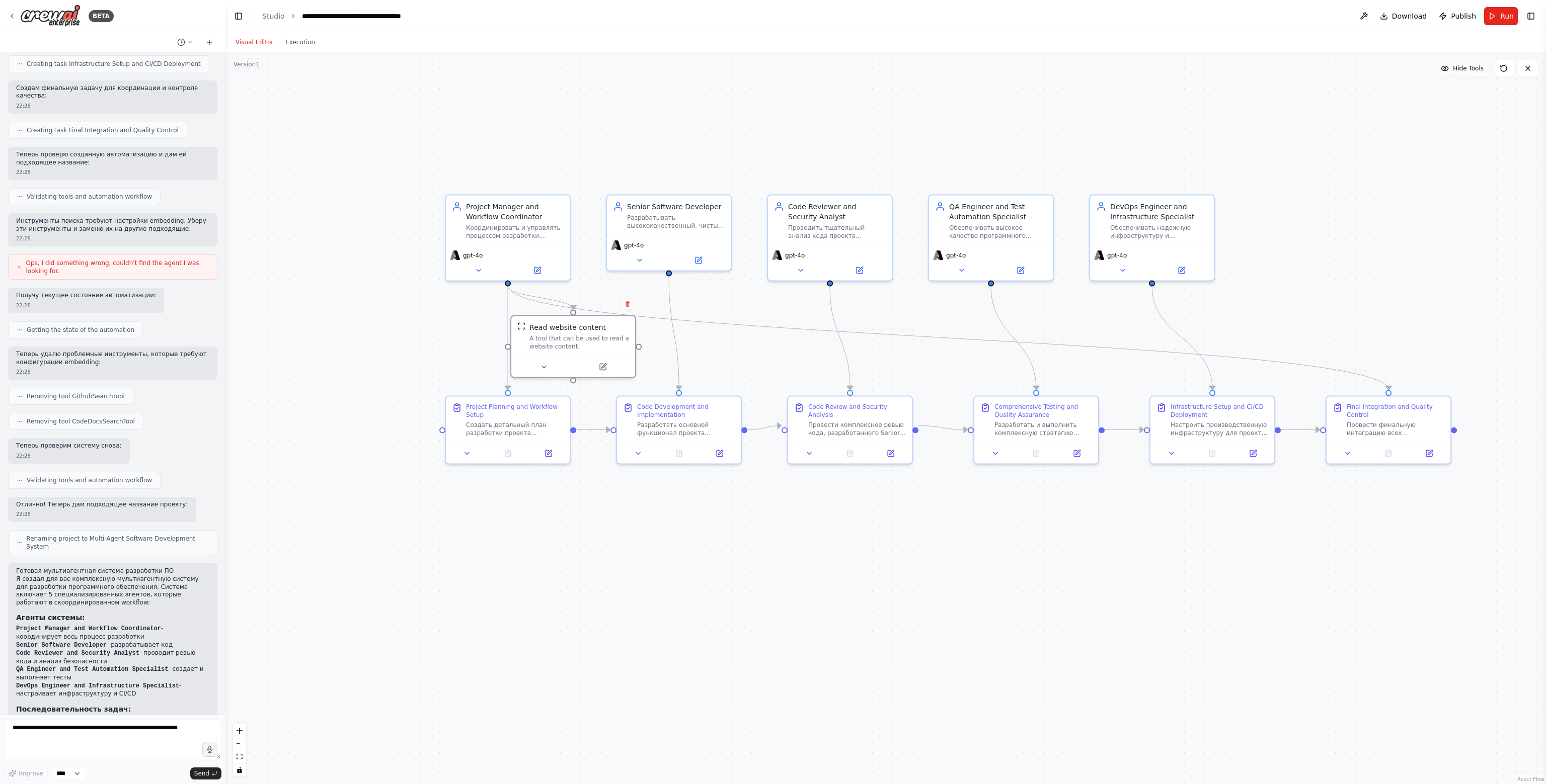
click at [771, 69] on span "Hide Tools" at bounding box center [1468, 68] width 31 height 8
click at [771, 15] on button at bounding box center [1363, 16] width 16 height 18
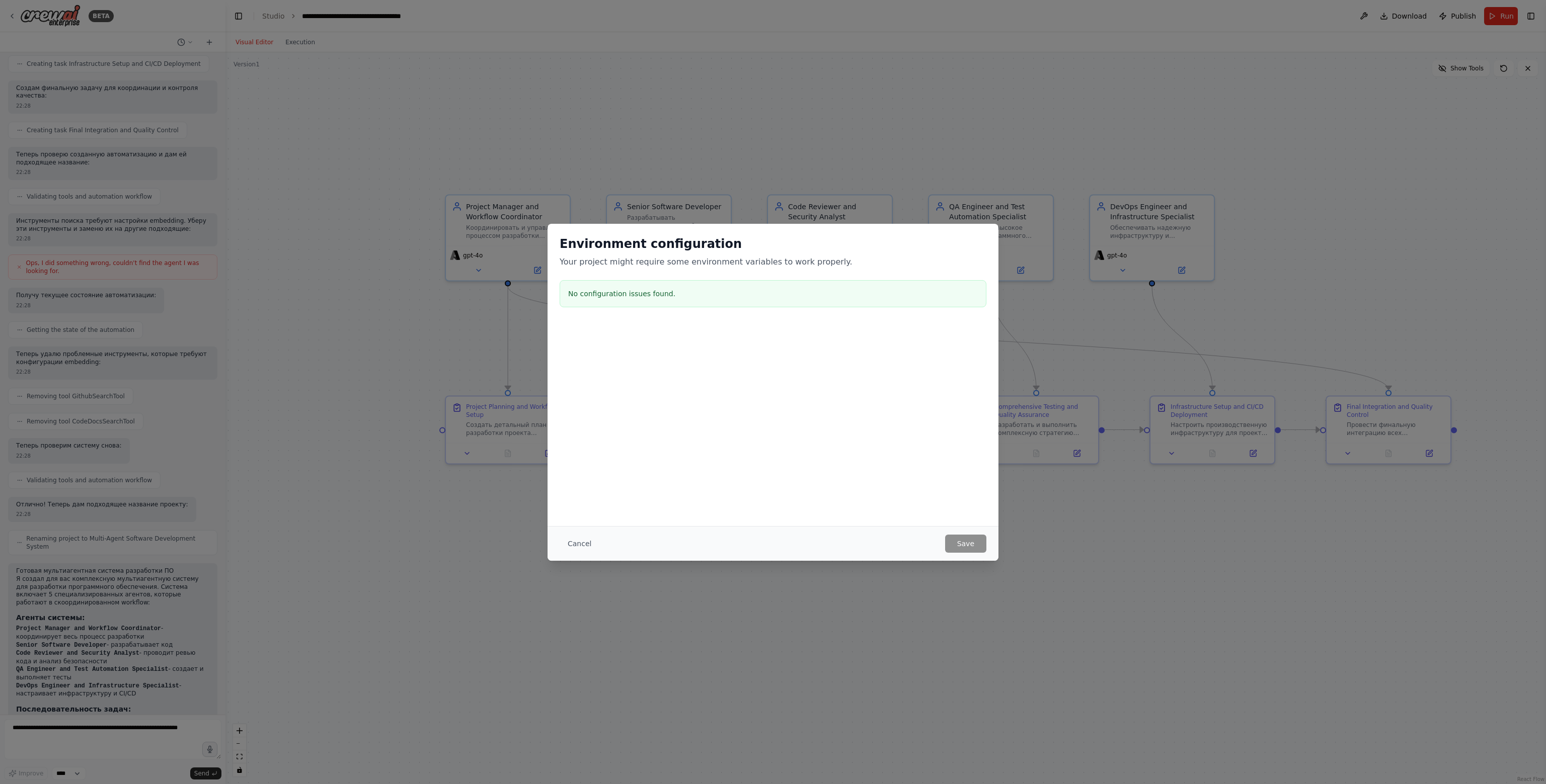
drag, startPoint x: 728, startPoint y: 373, endPoint x: 825, endPoint y: 456, distance: 127.7
click at [746, 389] on div at bounding box center [773, 374] width 451 height 101
click at [564, 541] on button "Cancel" at bounding box center [579, 544] width 40 height 18
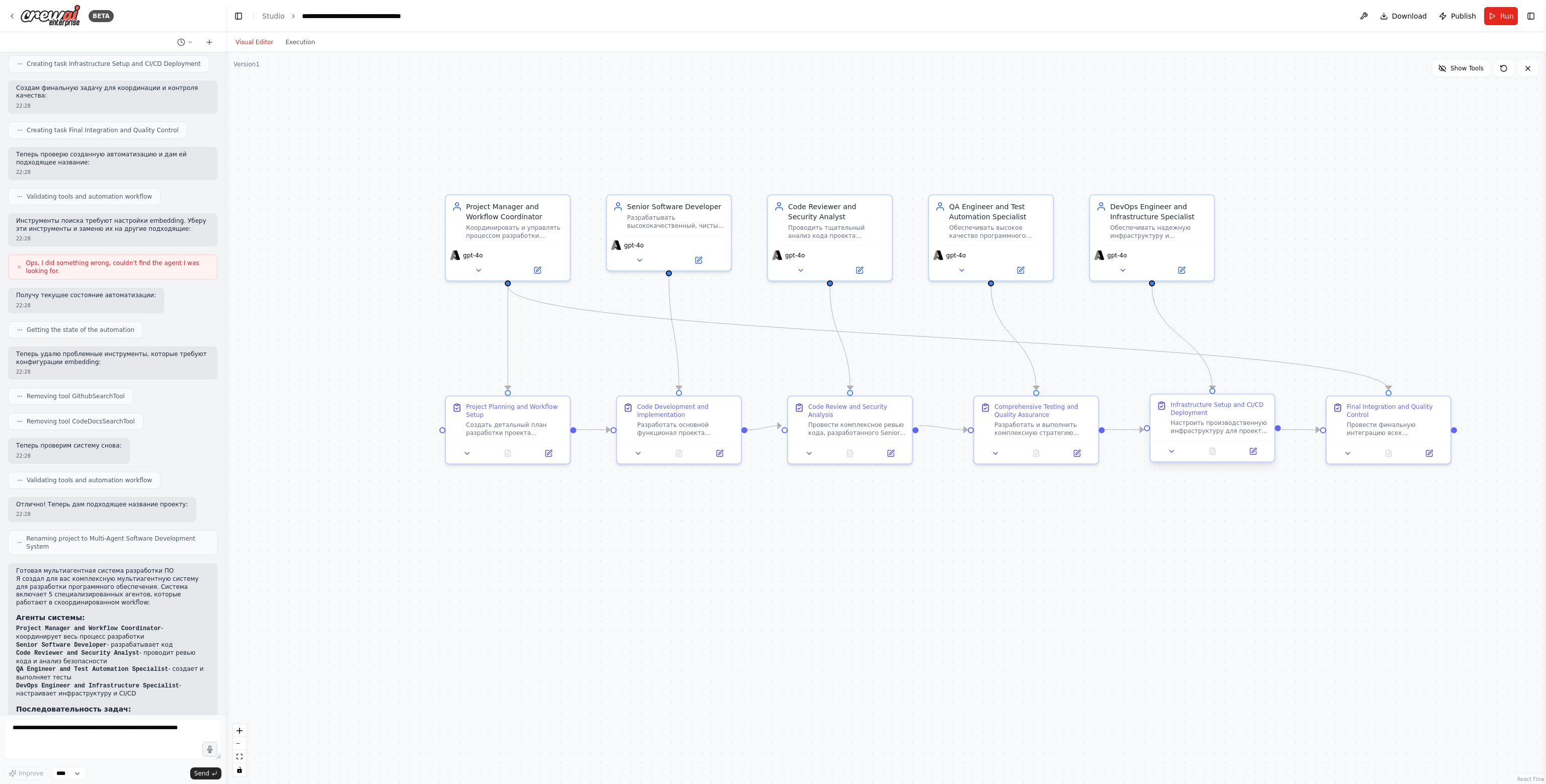
click at [771, 457] on div at bounding box center [1212, 451] width 124 height 21
click at [771, 208] on div ".deletable-edge-delete-btn { width: 20px; height: 20px; border: 0px solid #ffff…" at bounding box center [885, 418] width 1320 height 731
click at [771, 17] on button "Toggle Right Sidebar" at bounding box center [1531, 16] width 14 height 14
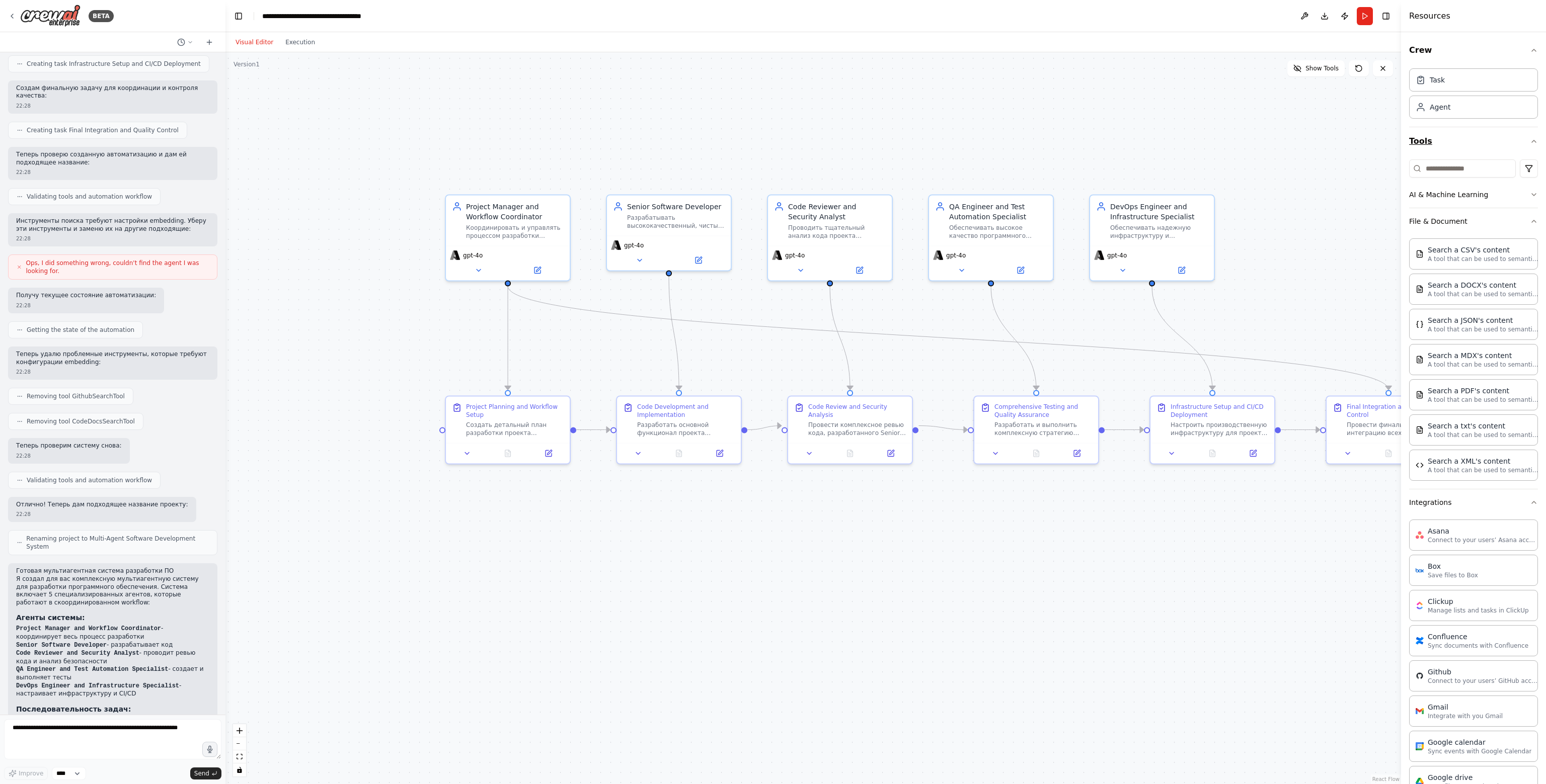
click at [771, 139] on button "Tools" at bounding box center [1473, 141] width 129 height 28
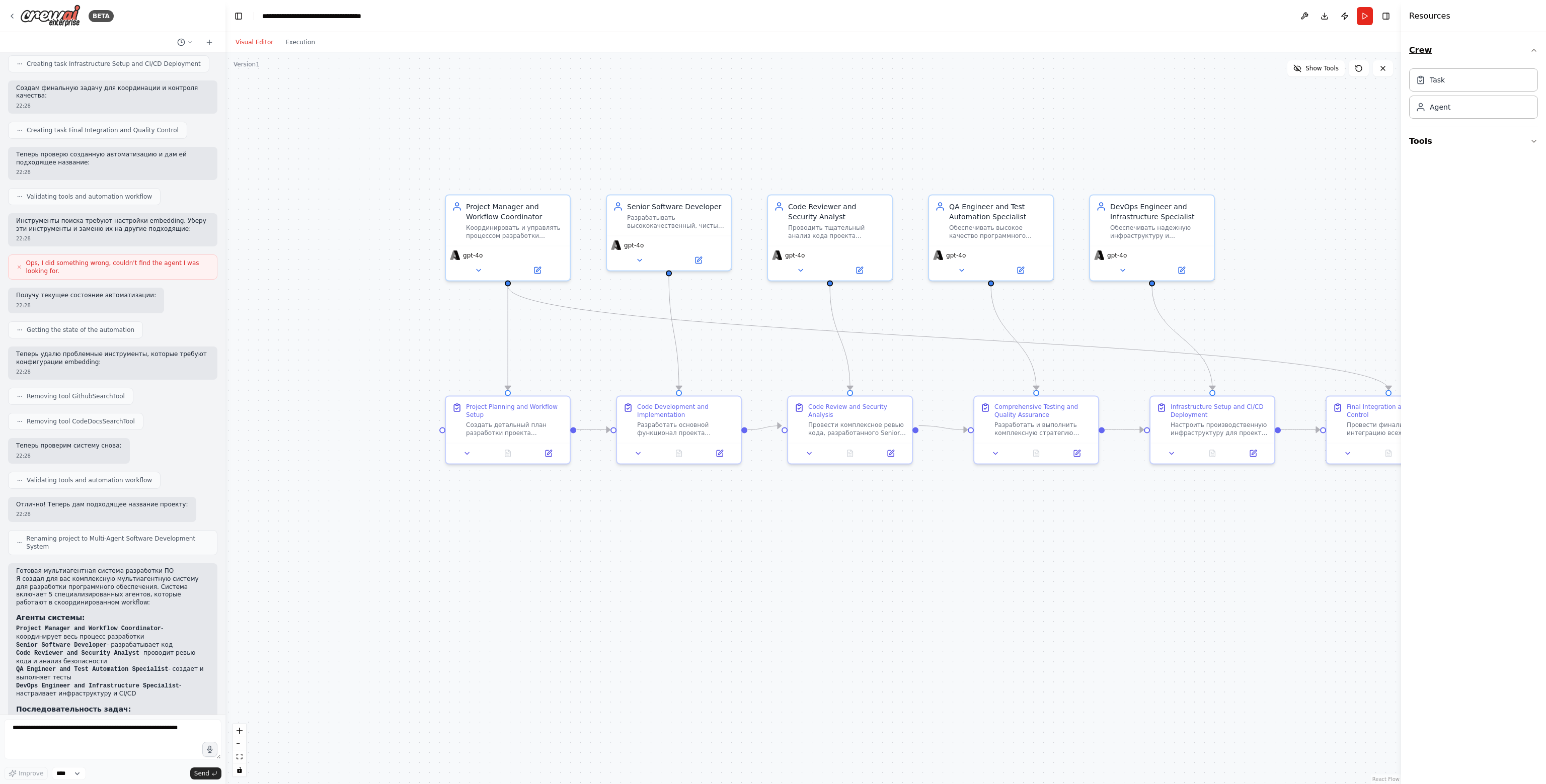
click at [771, 53] on button "Crew" at bounding box center [1473, 50] width 129 height 28
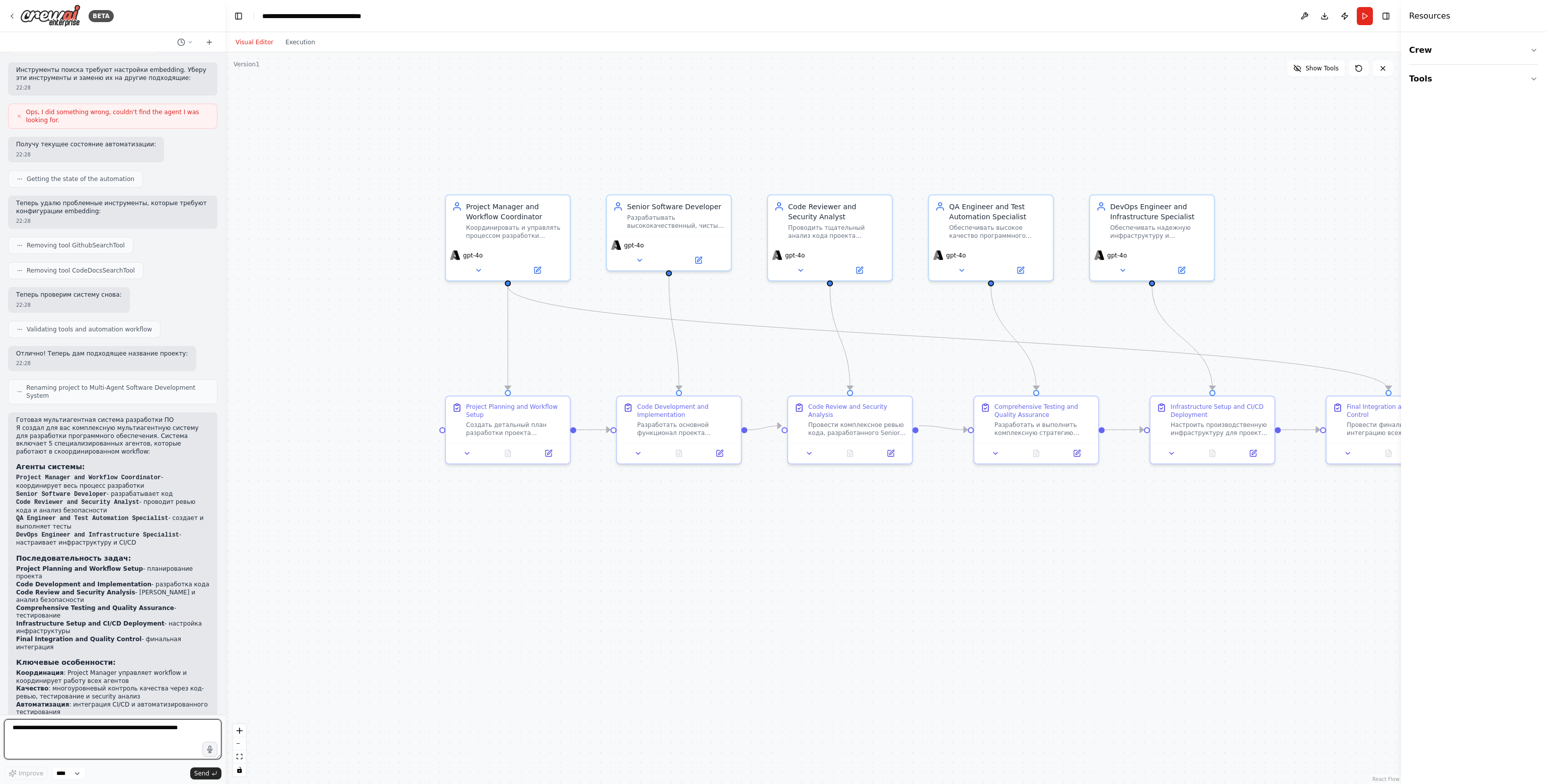
click at [95, 731] on textarea at bounding box center [112, 739] width 218 height 40
click at [41, 746] on textarea at bounding box center [112, 739] width 218 height 40
click at [70, 773] on select "****" at bounding box center [69, 773] width 34 height 13
click at [147, 772] on div "Improve **** Send" at bounding box center [112, 773] width 218 height 13
click at [141, 730] on textarea at bounding box center [112, 739] width 218 height 40
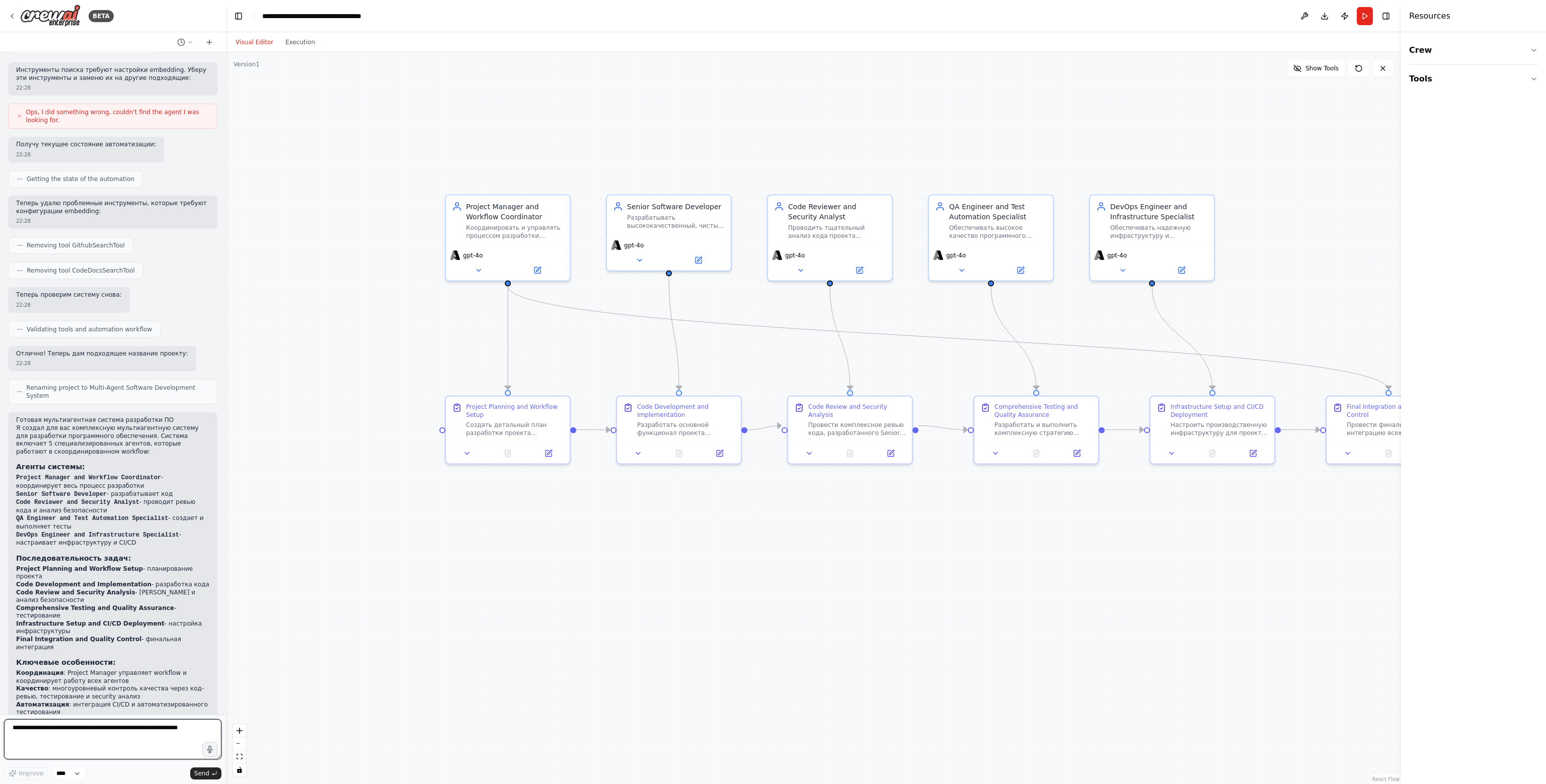
click at [120, 737] on textarea at bounding box center [112, 739] width 218 height 40
type textarea "**********"
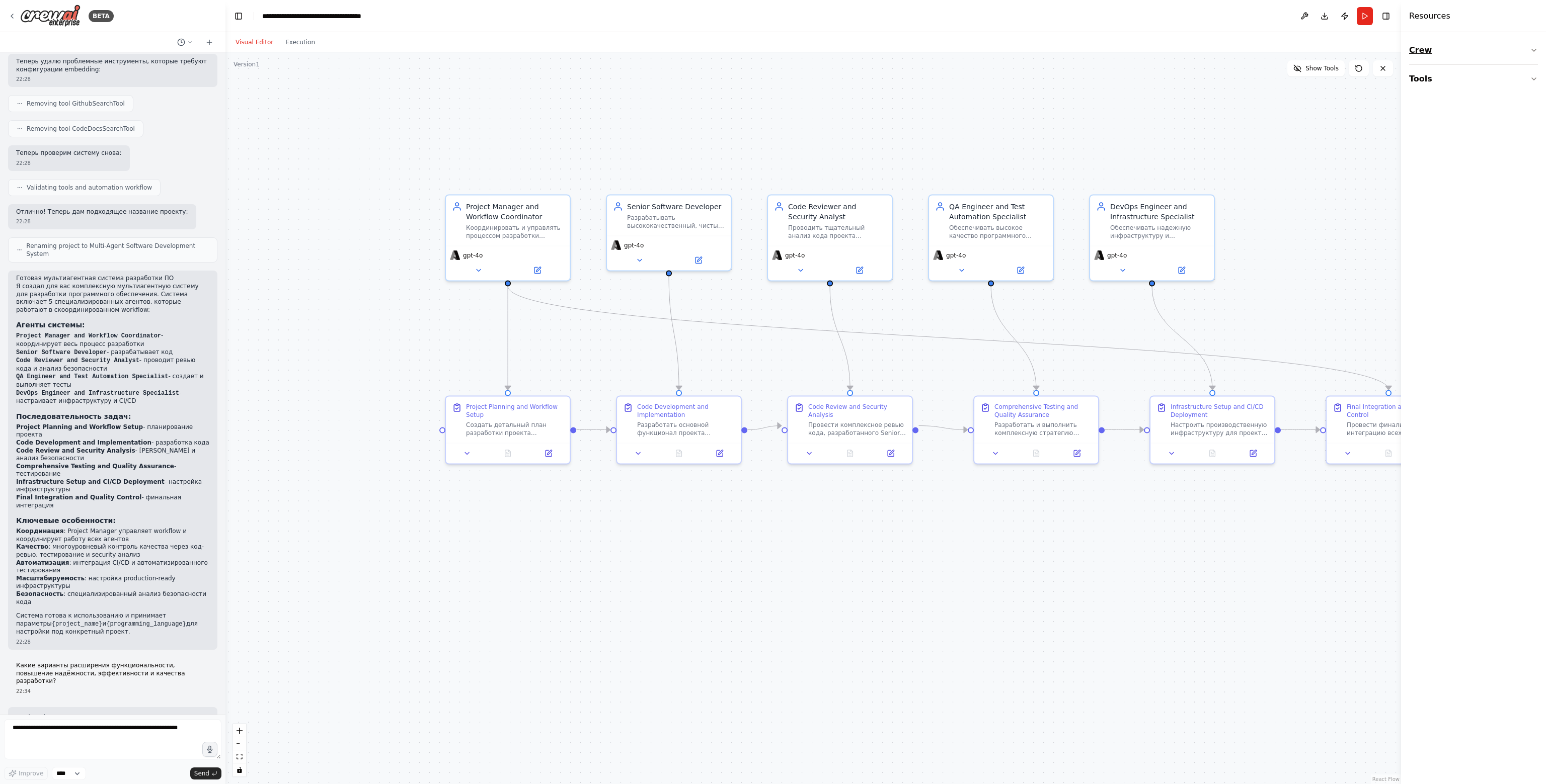
scroll to position [1079, 0]
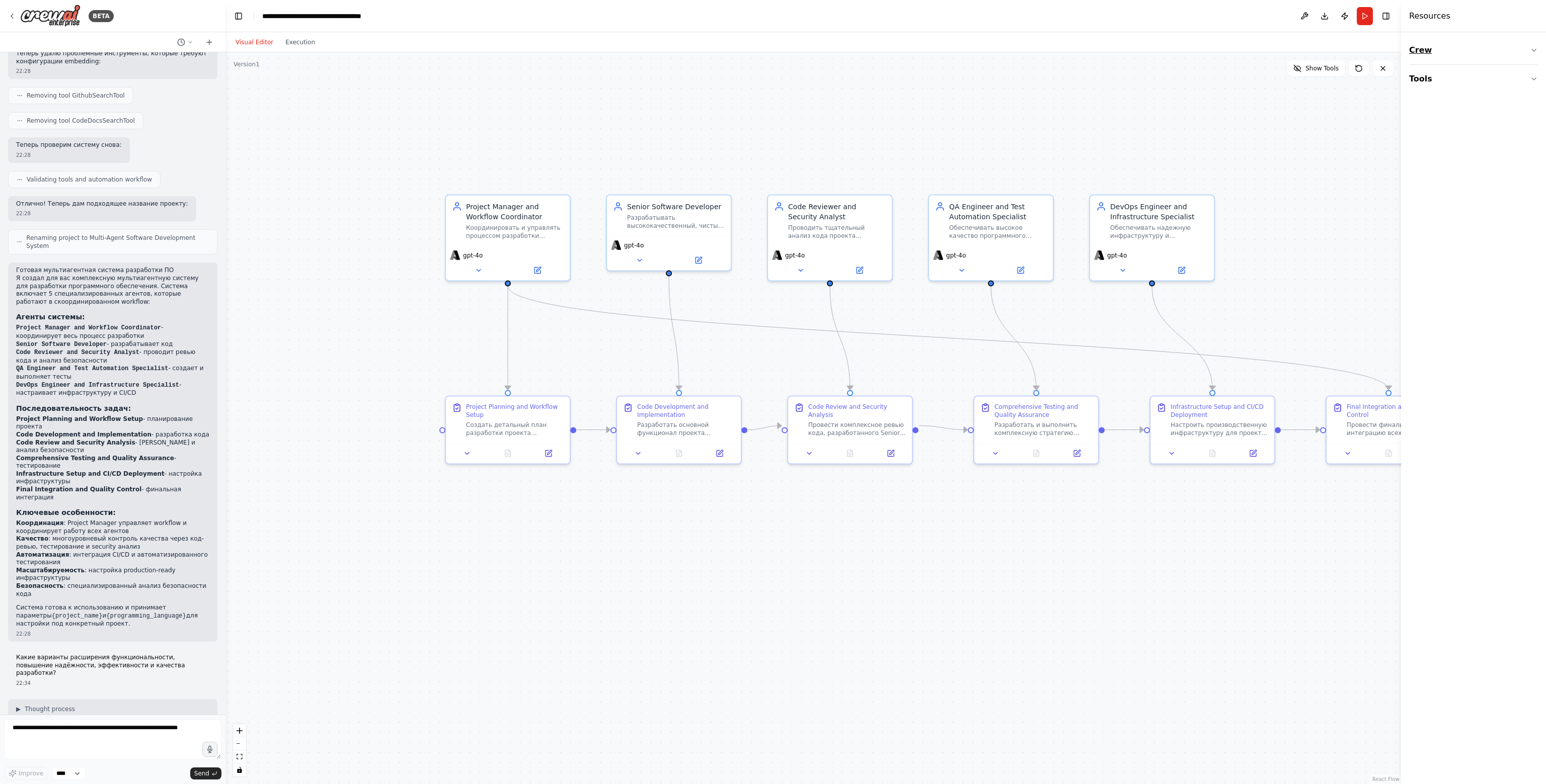
click at [771, 42] on button "Crew" at bounding box center [1473, 50] width 129 height 28
click at [771, 147] on button "Tools" at bounding box center [1473, 141] width 129 height 28
click at [771, 19] on button "Download" at bounding box center [1324, 16] width 16 height 18
click at [141, 737] on textarea at bounding box center [112, 739] width 218 height 40
click at [156, 743] on textarea at bounding box center [112, 739] width 218 height 40
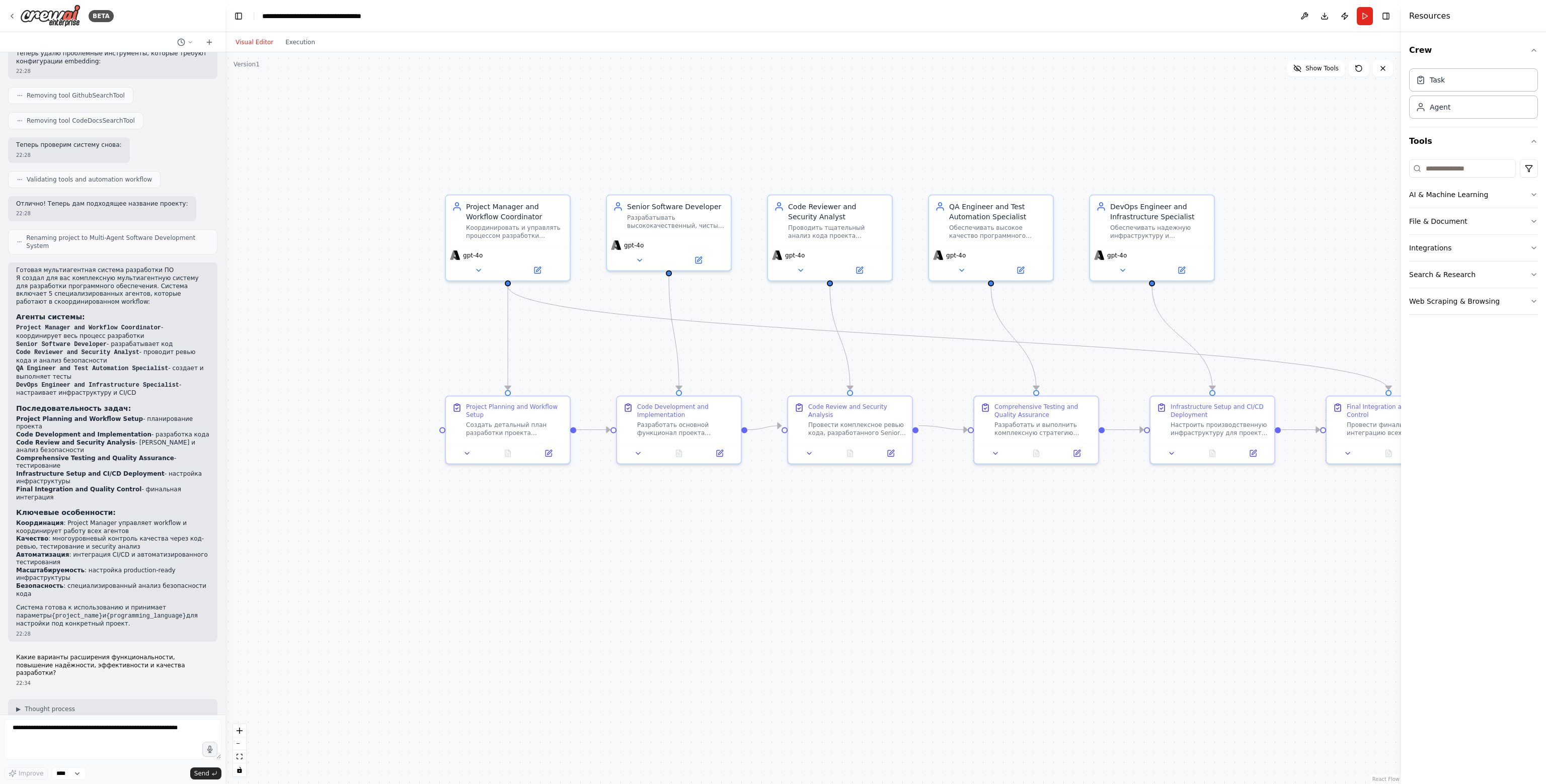
click at [105, 783] on div "22:34" at bounding box center [112, 792] width 193 height 8
click at [72, 744] on textarea at bounding box center [112, 739] width 218 height 40
click at [73, 736] on textarea at bounding box center [112, 739] width 218 height 40
type textarea "*"
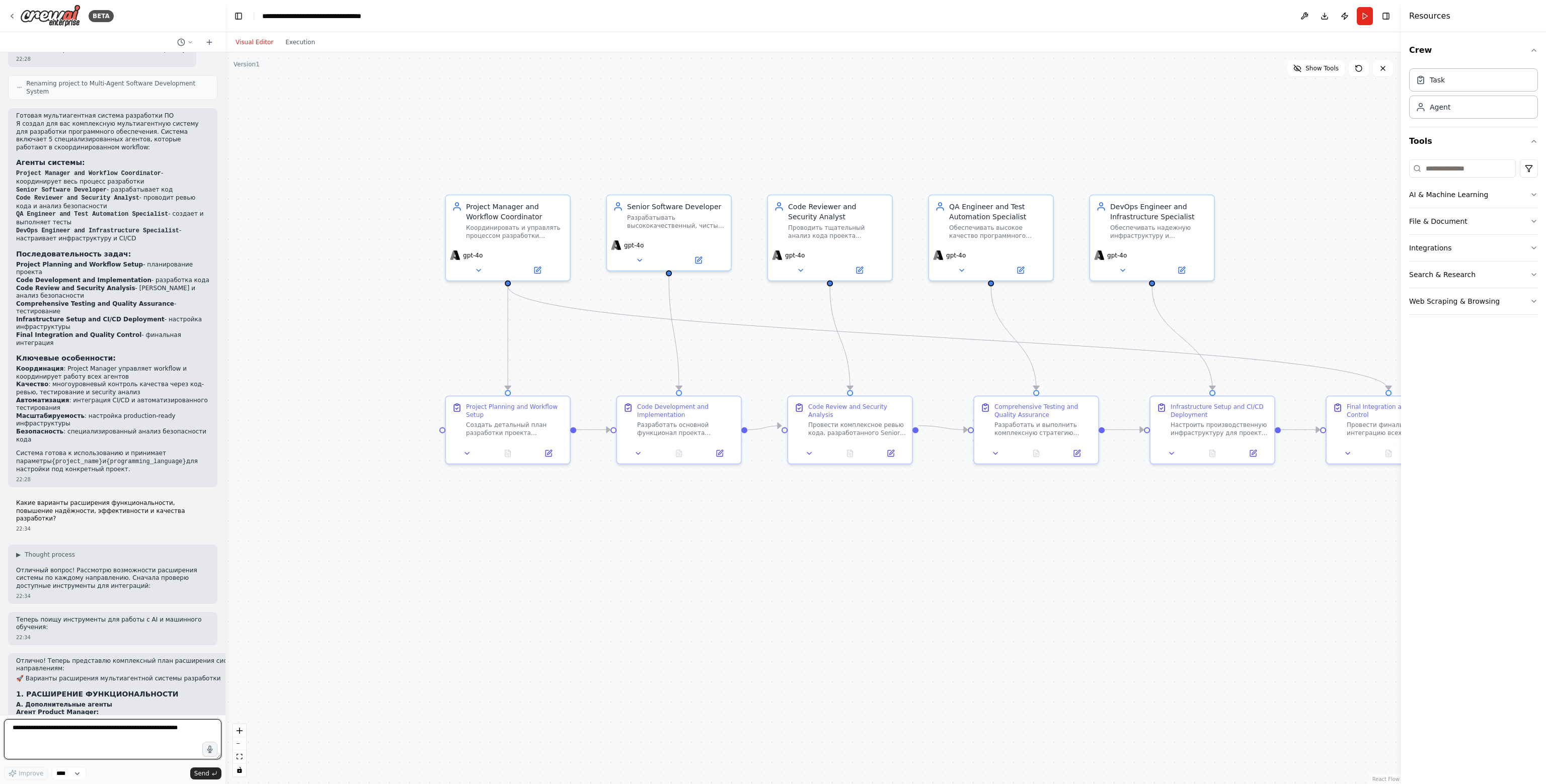
type textarea "*"
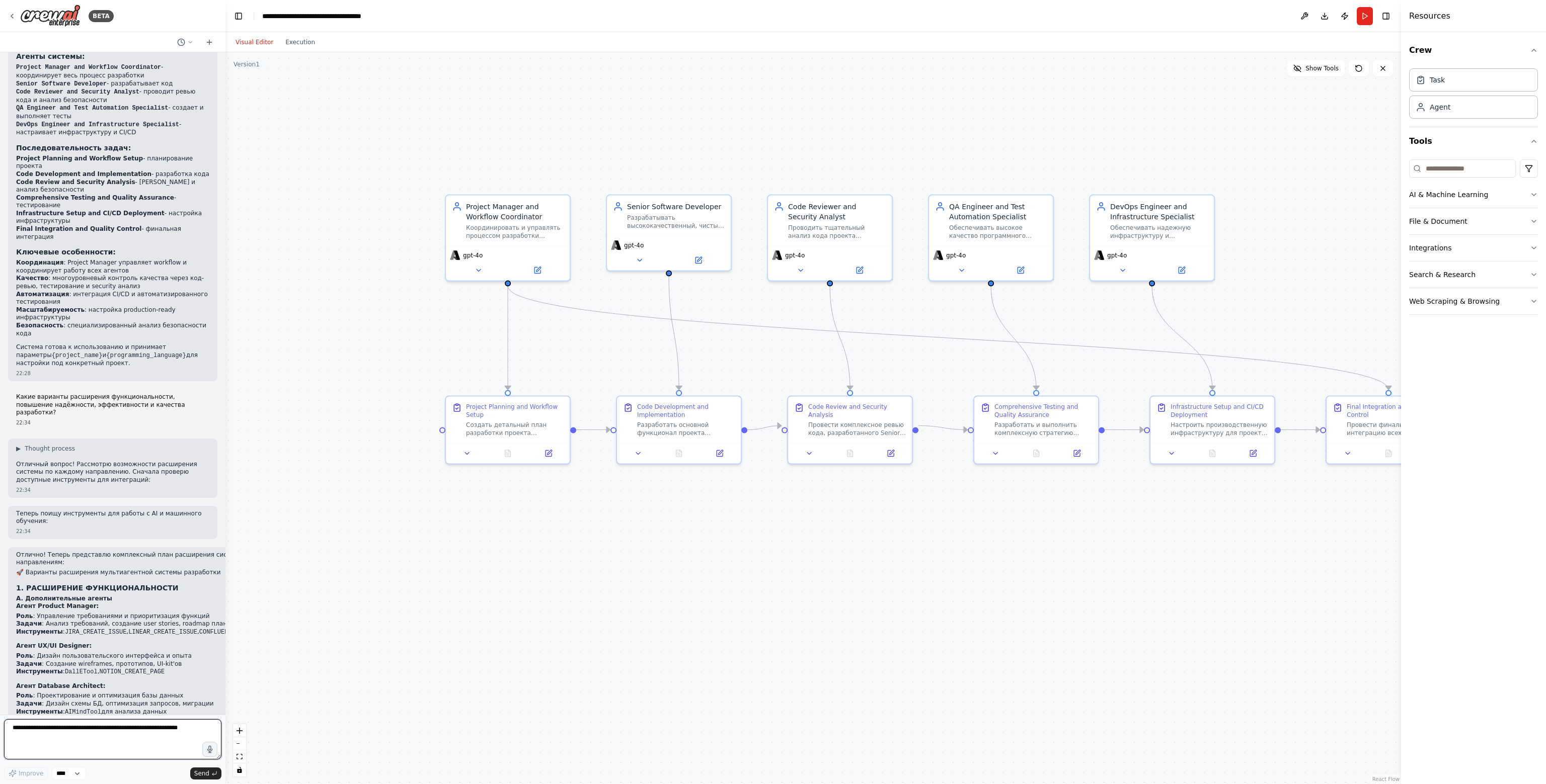
type textarea "*"
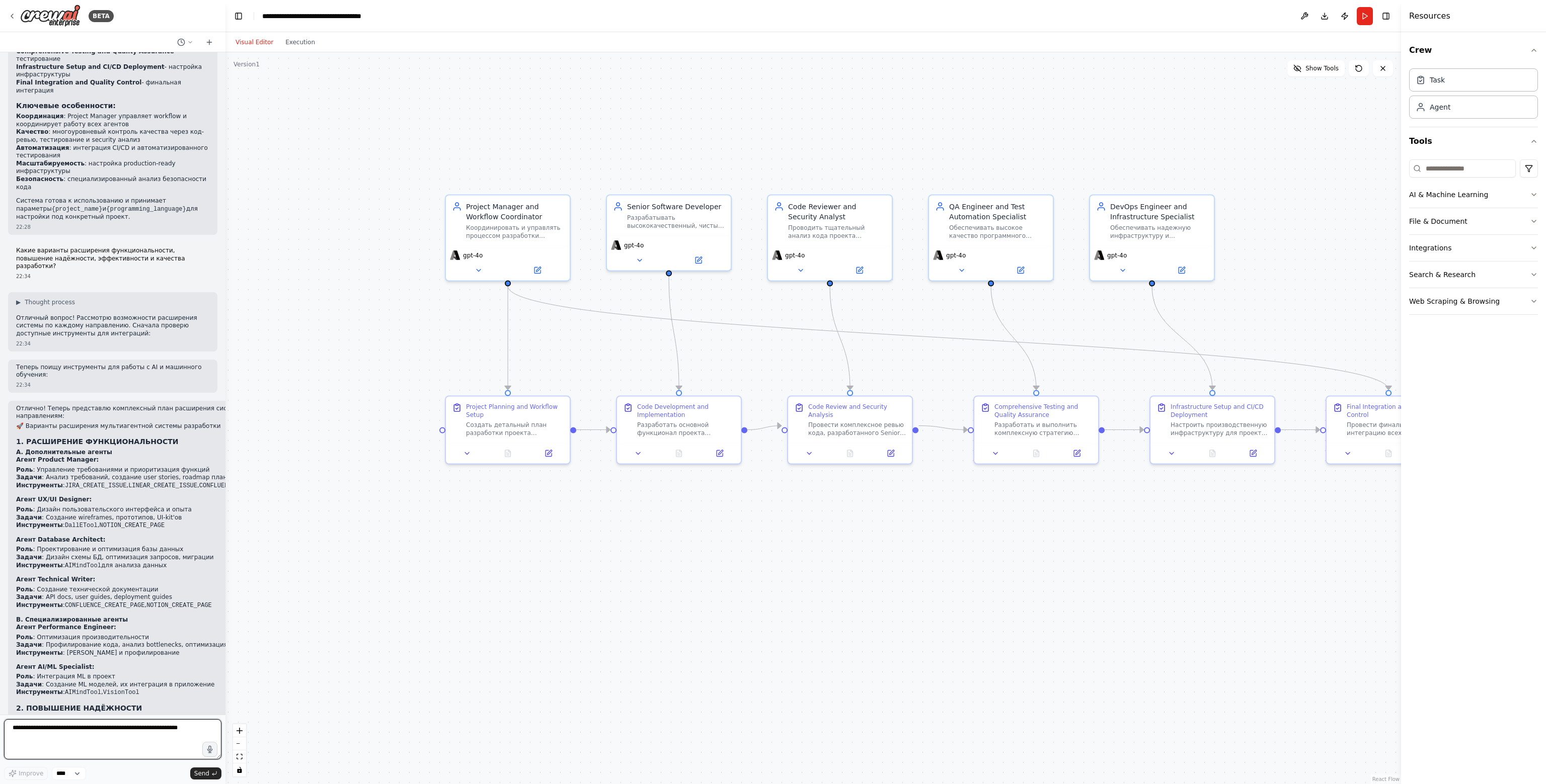
type textarea "*"
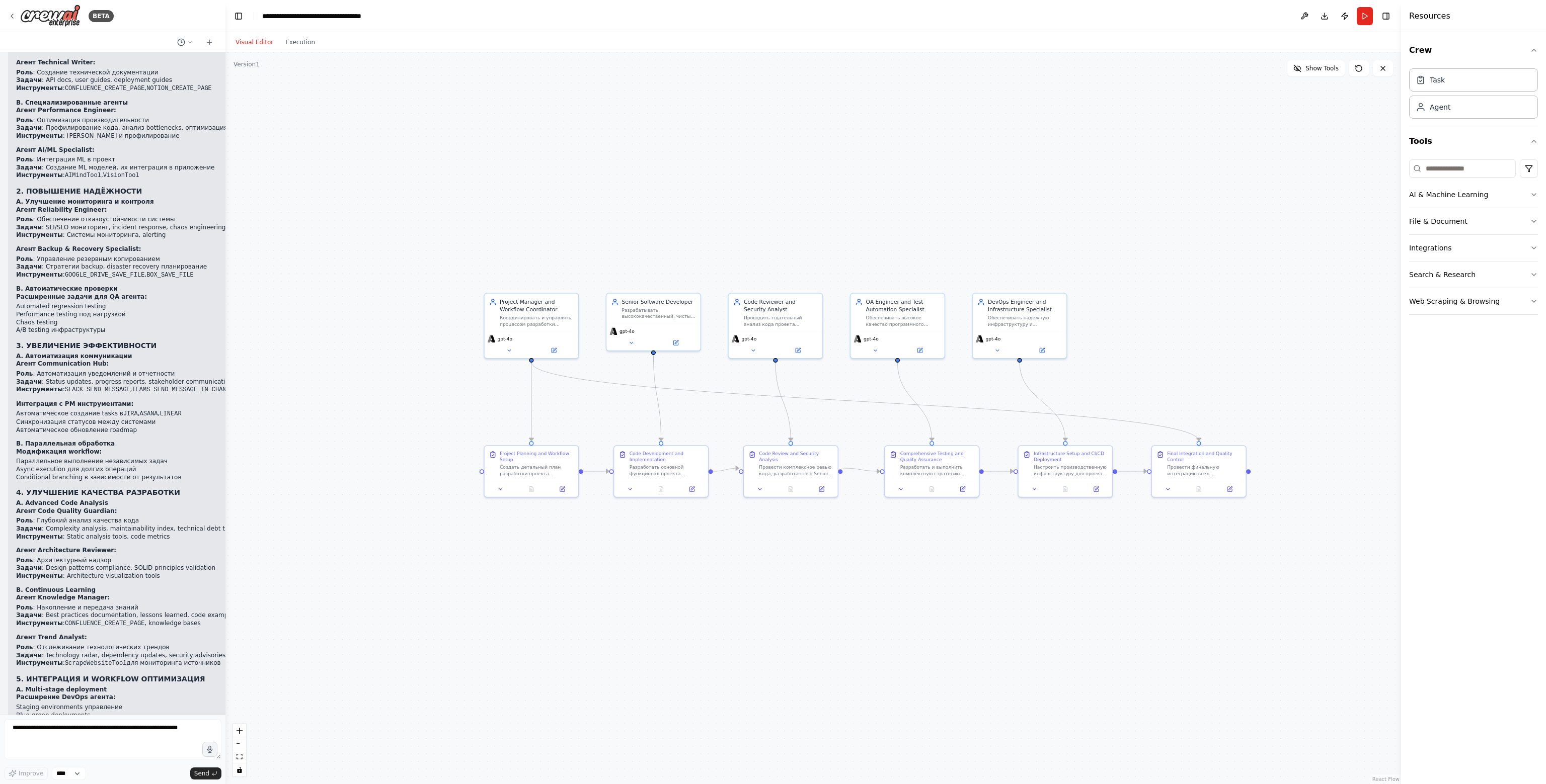
click at [771, 21] on h4 "Resources" at bounding box center [1429, 16] width 41 height 12
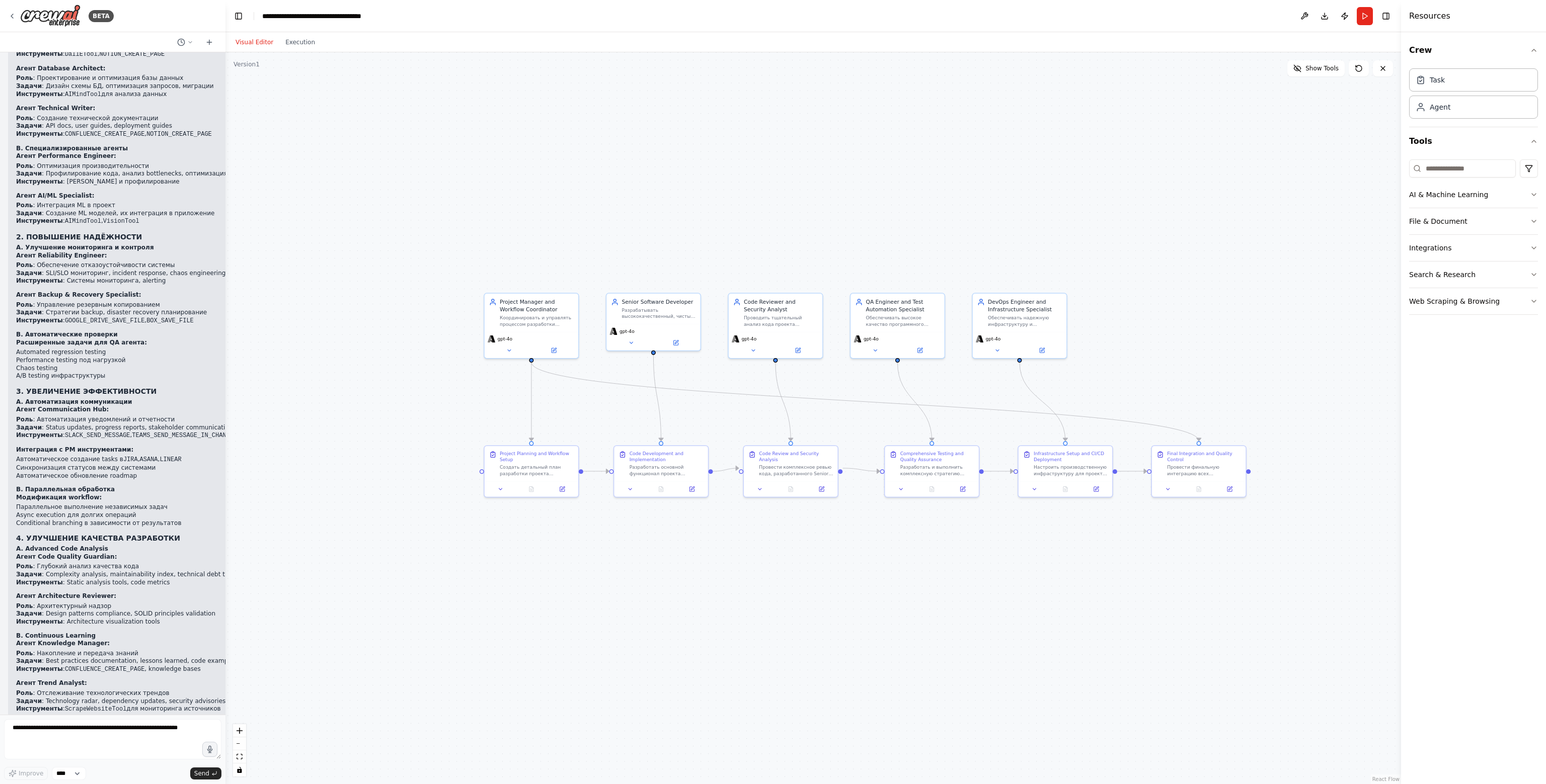
scroll to position [2208, 0]
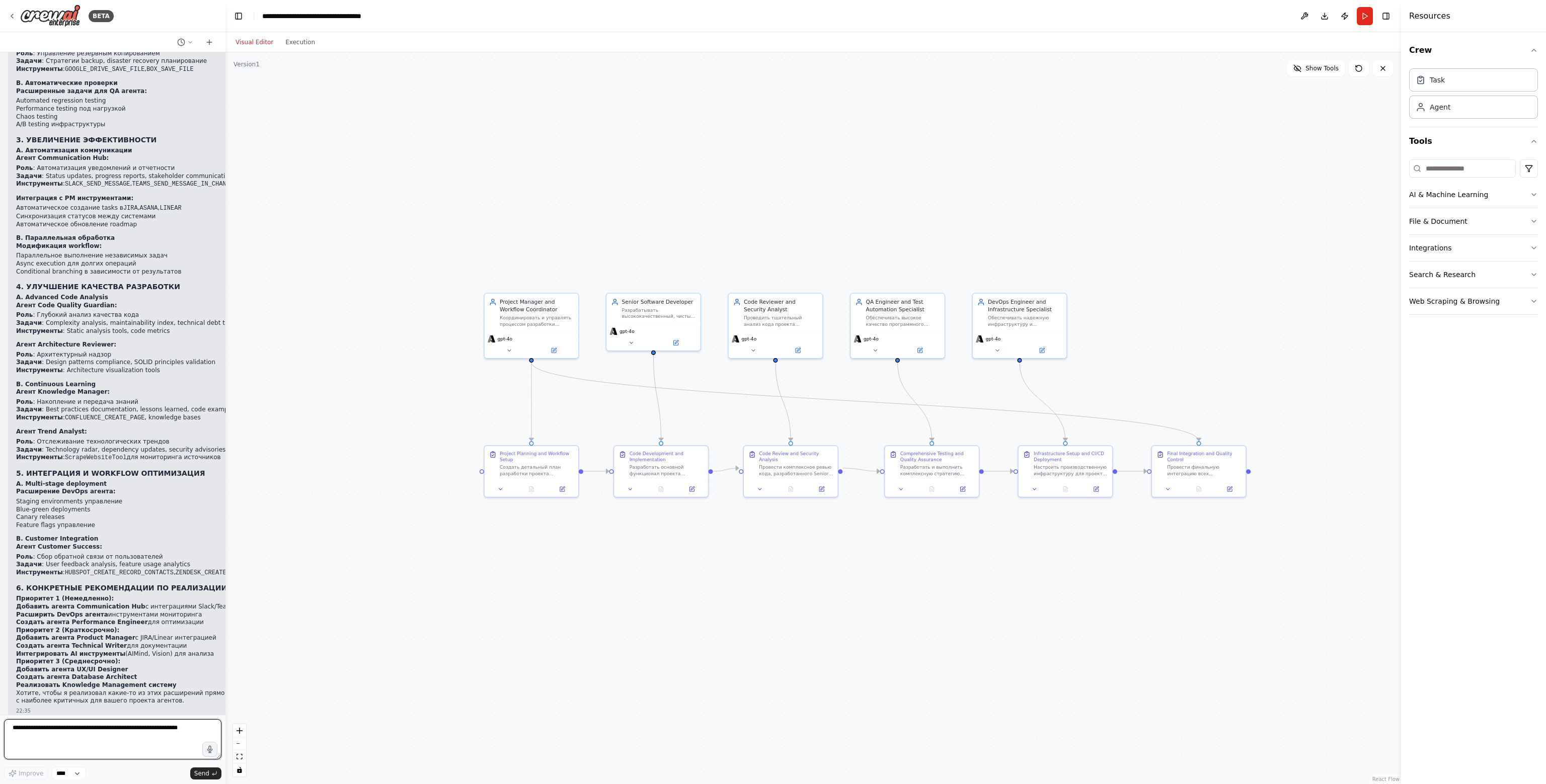
click at [170, 731] on textarea at bounding box center [112, 739] width 218 height 40
click at [670, 245] on div ".deletable-edge-delete-btn { width: 20px; height: 20px; border: 0px solid #ffff…" at bounding box center [813, 418] width 1176 height 731
click at [101, 658] on strong "Приоритет 3 (Среднесрочно):" at bounding box center [68, 661] width 104 height 7
click at [48, 603] on li "Добавить агента Communication Hub с интеграциями Slack/Teams/Email" at bounding box center [157, 607] width 281 height 8
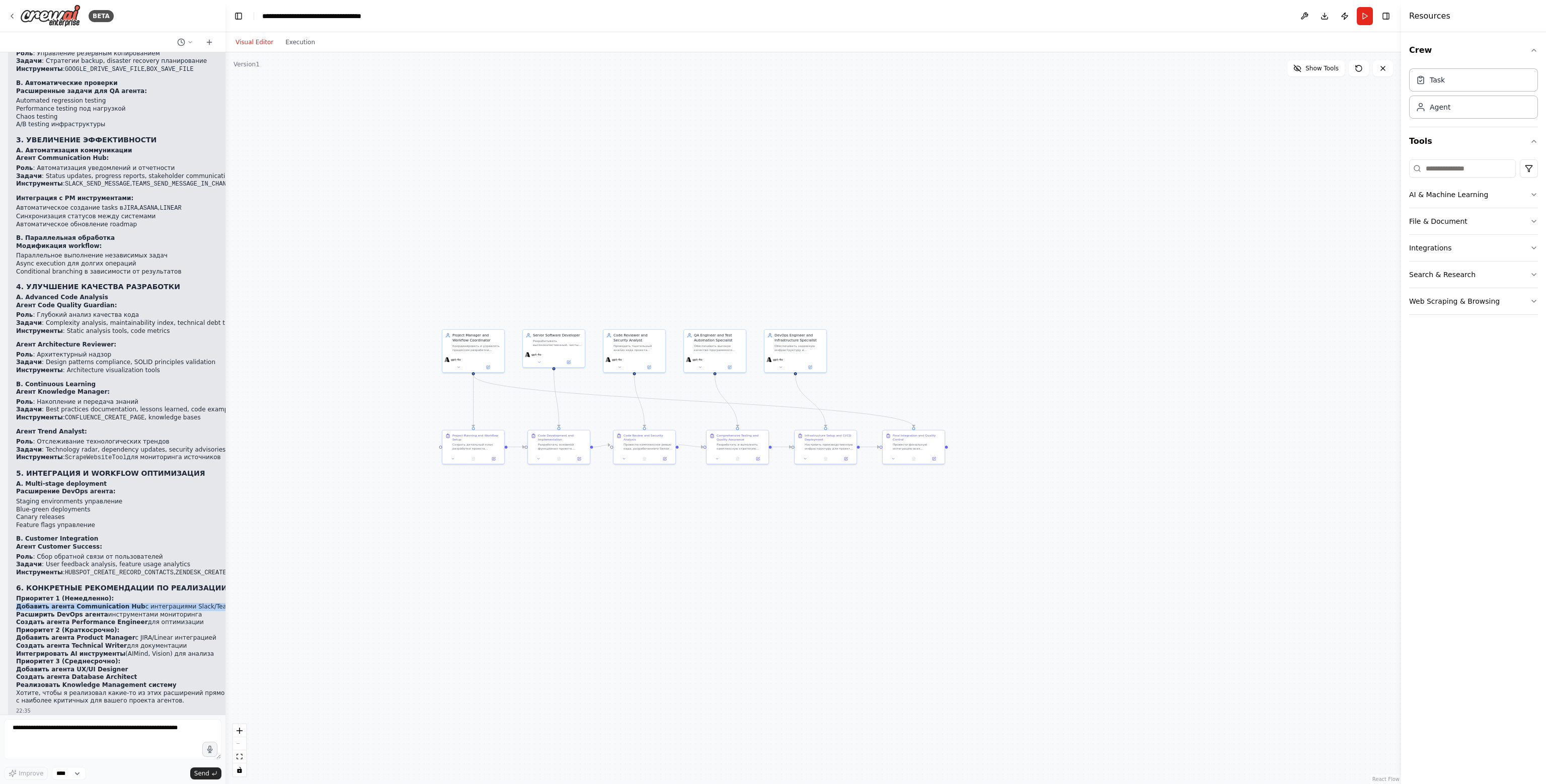
click at [48, 603] on li "Добавить агента Communication Hub с интеграциями Slack/Teams/Email" at bounding box center [157, 607] width 281 height 8
click at [53, 642] on strong "Создать агента Technical Writer" at bounding box center [71, 645] width 111 height 7
click at [110, 611] on li "Расширить DevOps агента инструментами мониторинга" at bounding box center [157, 615] width 281 height 8
click at [49, 689] on p "Хотите, чтобы я реализовал какие-то из этих расширений прямо сейчас? Могу начат…" at bounding box center [157, 697] width 281 height 15
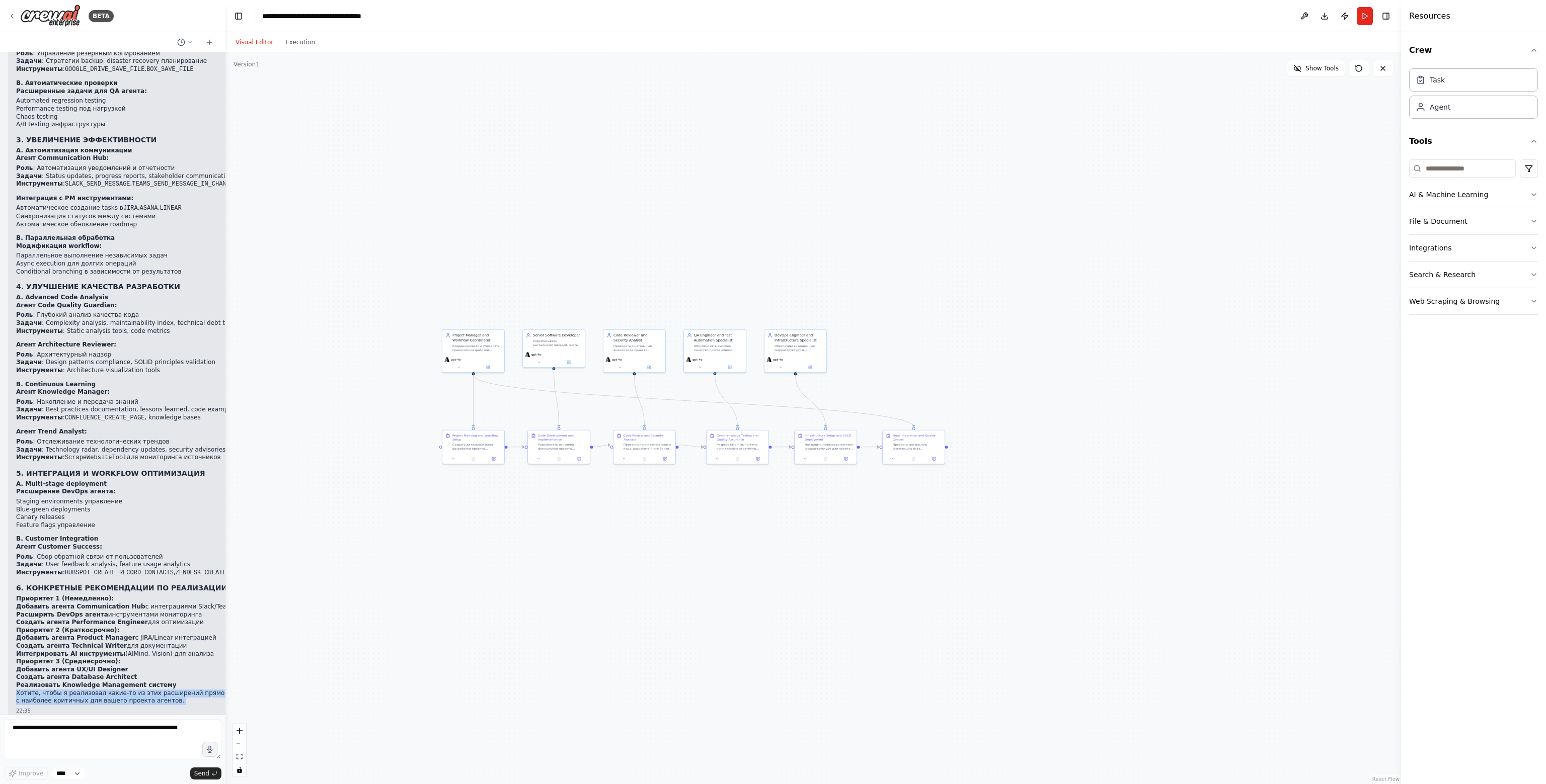
click at [49, 689] on p "Хотите, чтобы я реализовал какие-то из этих расширений прямо сейчас? Могу начат…" at bounding box center [157, 697] width 281 height 15
click at [91, 747] on textarea at bounding box center [112, 739] width 218 height 40
click at [147, 744] on textarea at bounding box center [112, 739] width 218 height 40
type textarea "*"
click at [158, 733] on textarea at bounding box center [112, 739] width 218 height 40
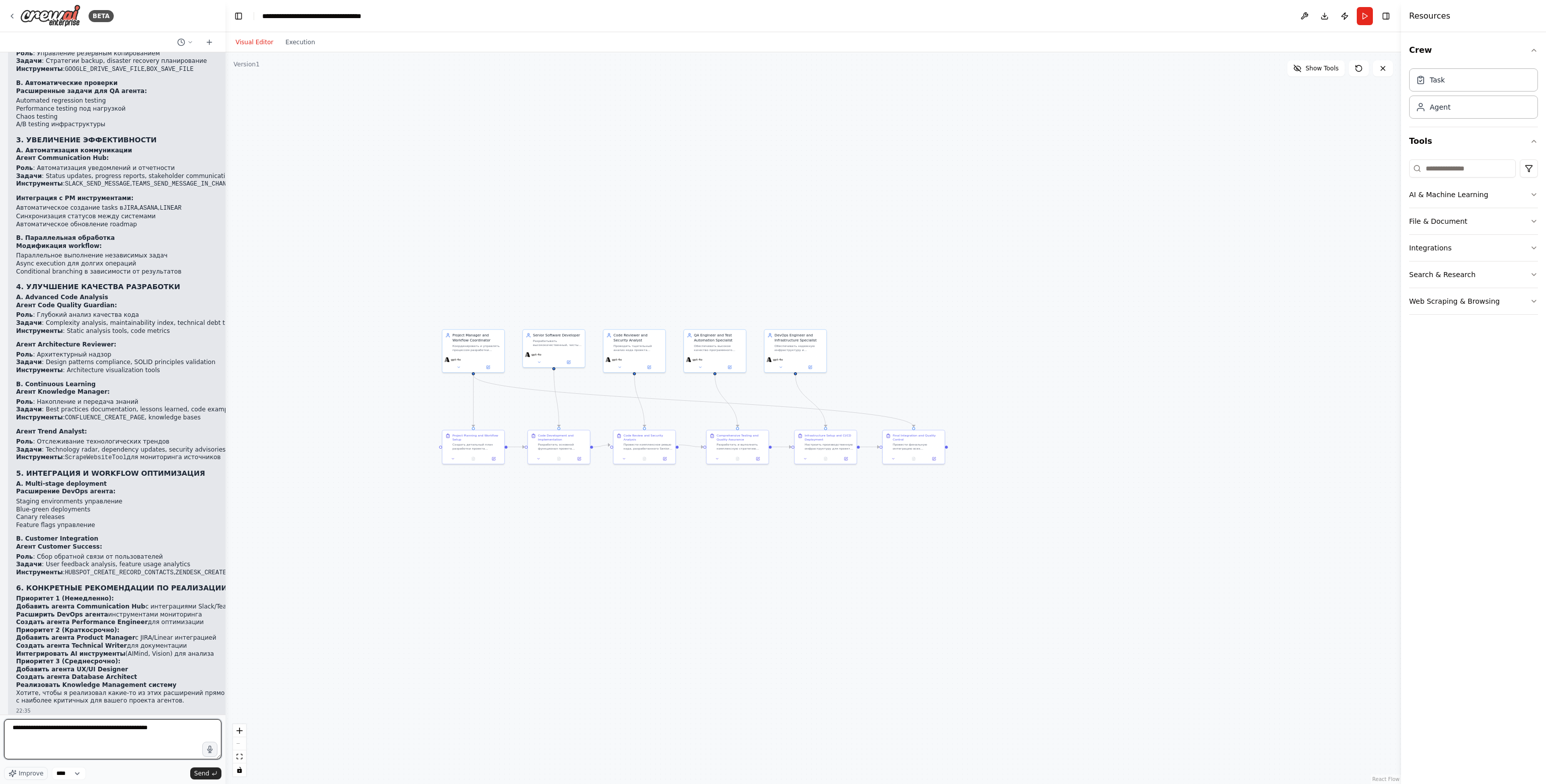
type textarea "**********"
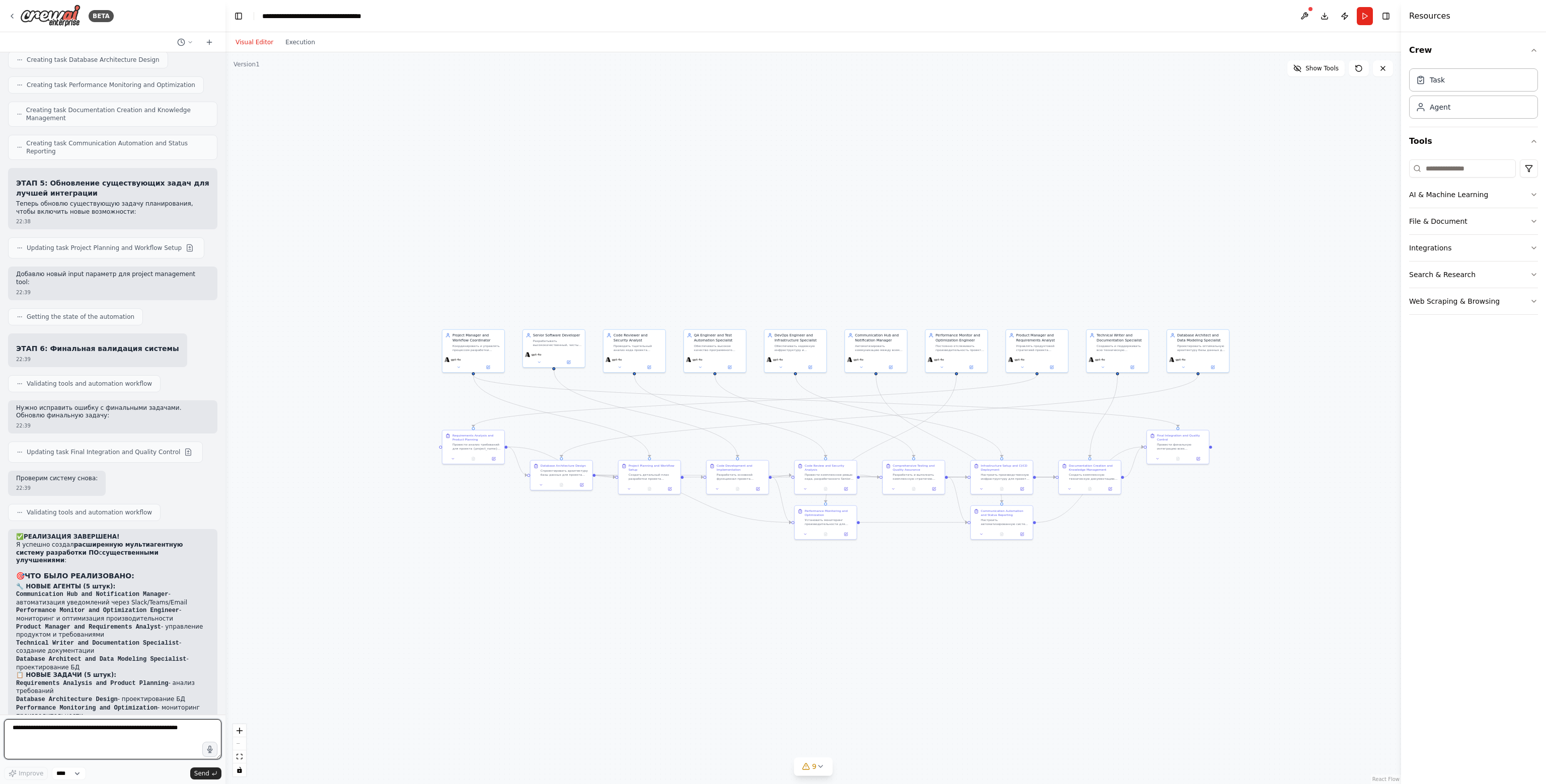
scroll to position [3701, 0]
